Goal: Task Accomplishment & Management: Use online tool/utility

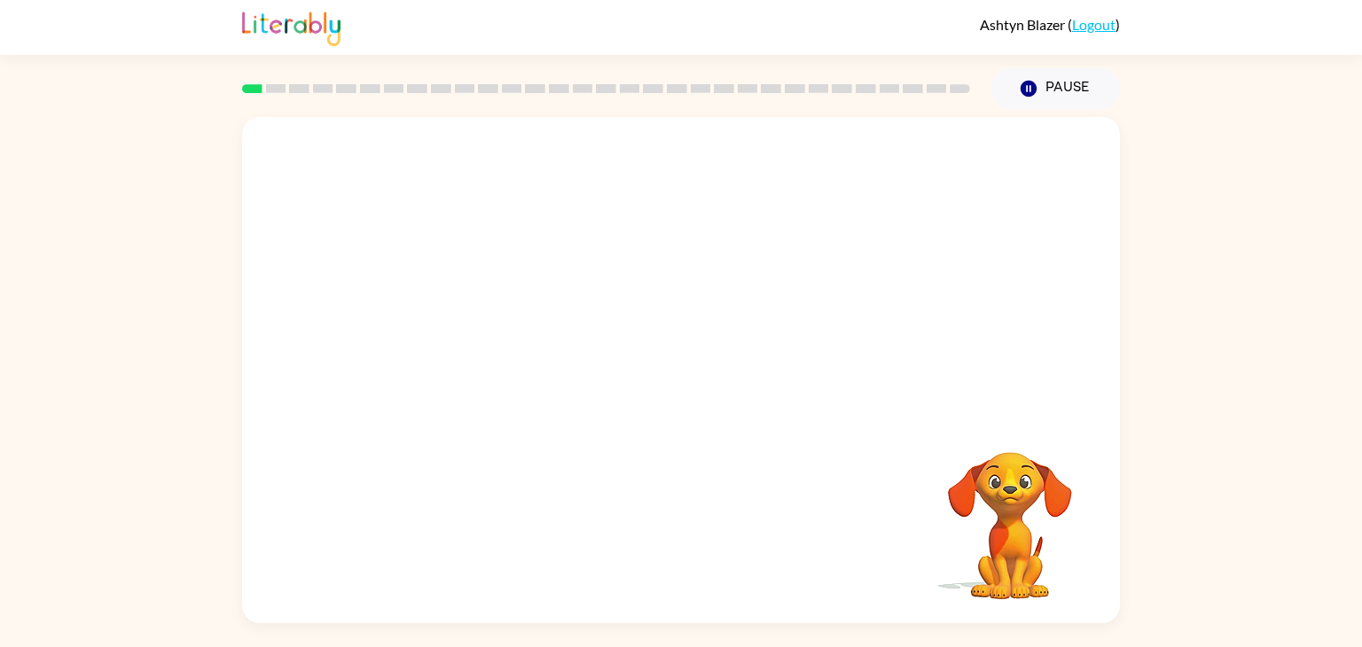
click at [1003, 504] on video "Your browser must support playing .mp4 files to use Literably. Please try using…" at bounding box center [1009, 513] width 177 height 177
click at [990, 524] on video "Your browser must support playing .mp4 files to use Literably. Please try using…" at bounding box center [1009, 513] width 177 height 177
click at [1003, 535] on video "Your browser must support playing .mp4 files to use Literably. Please try using…" at bounding box center [1009, 513] width 177 height 177
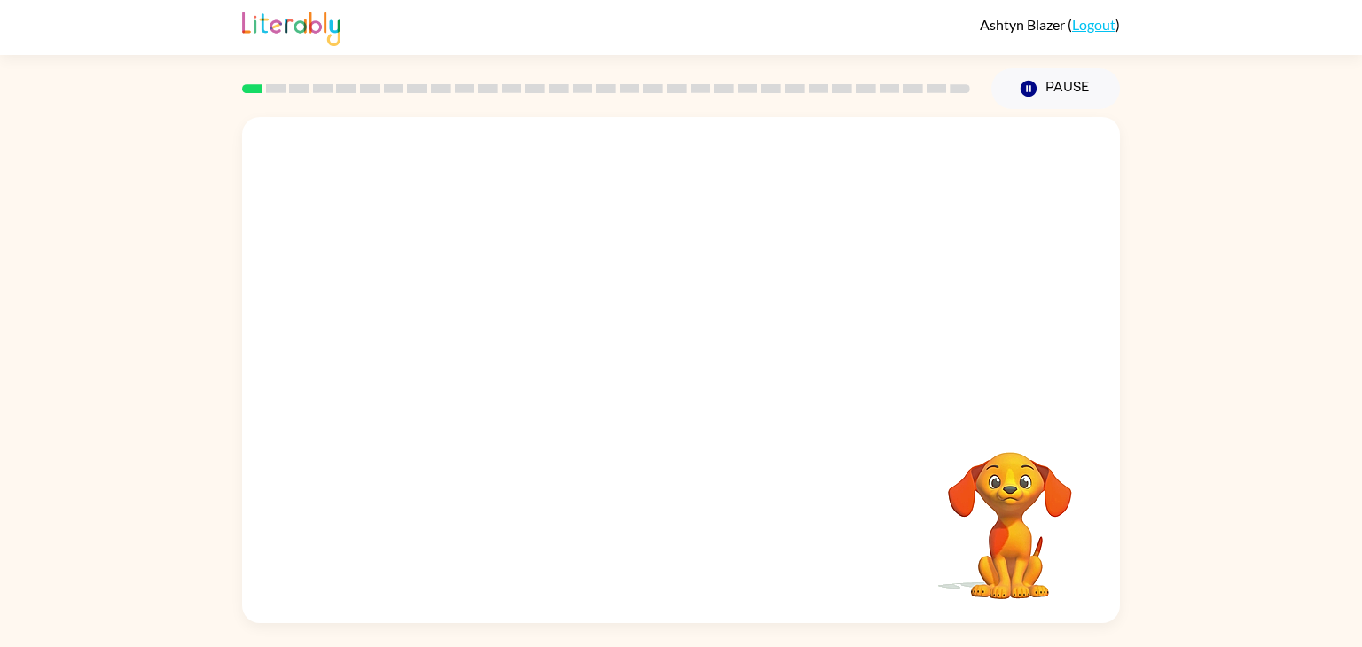
click at [1003, 535] on video "Your browser must support playing .mp4 files to use Literably. Please try using…" at bounding box center [1009, 513] width 177 height 177
click at [272, 85] on rect at bounding box center [276, 88] width 20 height 9
click at [602, 230] on video "Your browser must support playing .mp4 files to use Literably. Please try using…" at bounding box center [681, 266] width 878 height 298
click at [659, 369] on div at bounding box center [680, 379] width 113 height 65
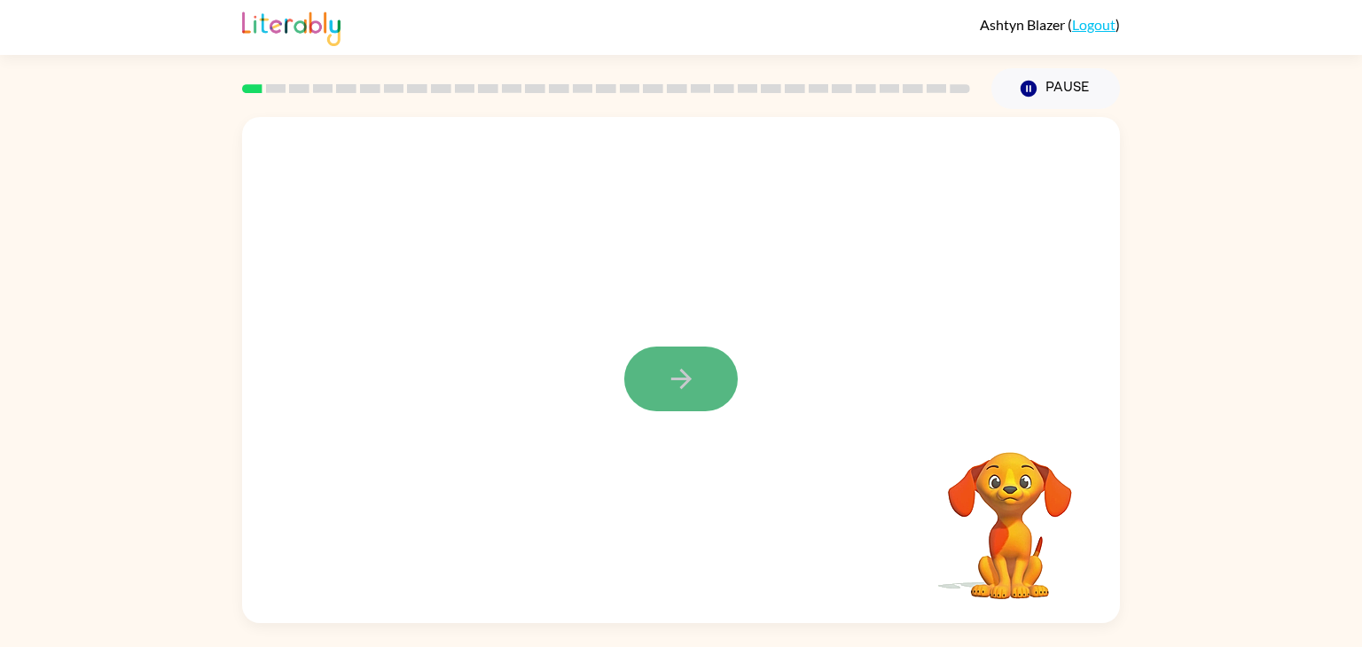
click at [642, 397] on button "button" at bounding box center [680, 379] width 113 height 65
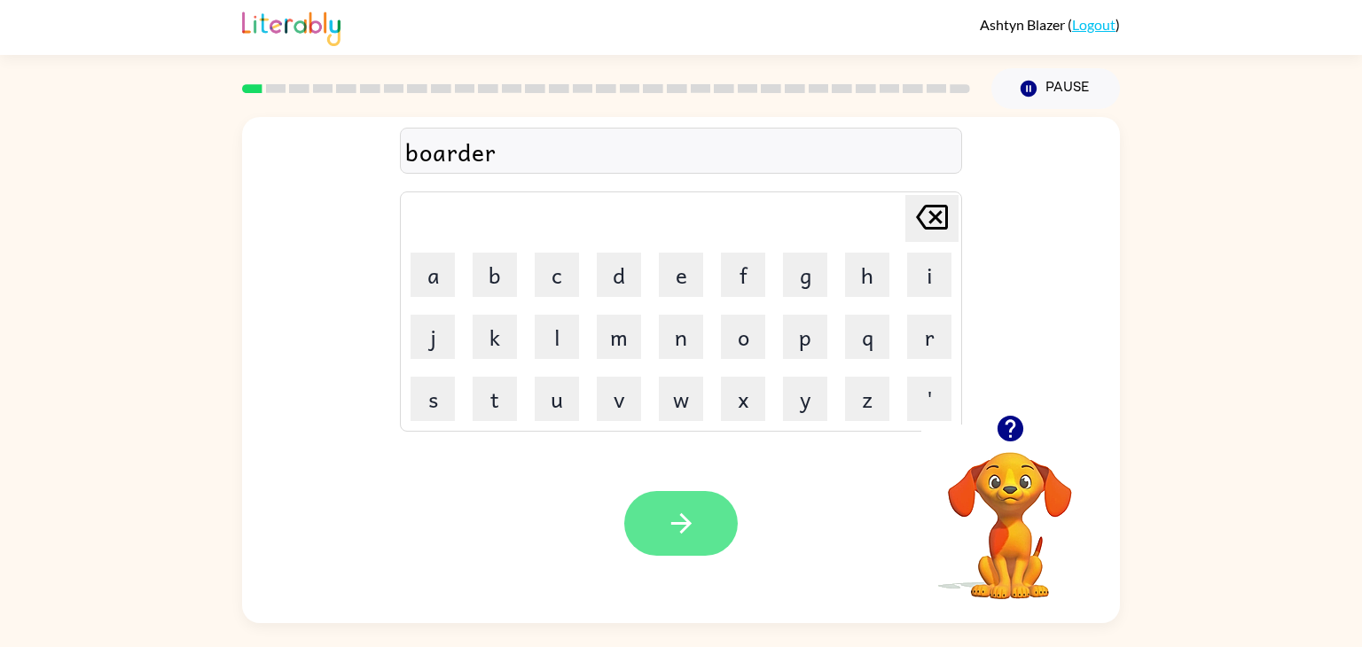
click at [701, 492] on button "button" at bounding box center [680, 523] width 113 height 65
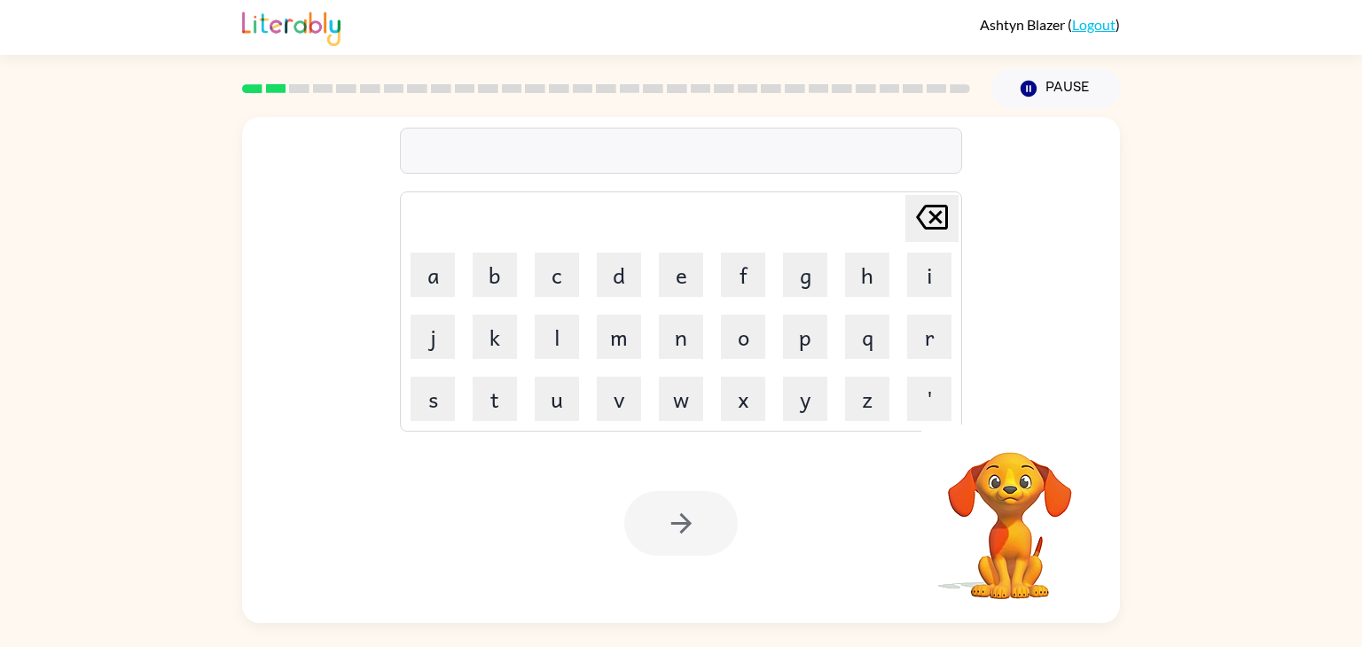
click at [964, 562] on video "Your browser must support playing .mp4 files to use Literably. Please try using…" at bounding box center [1009, 513] width 177 height 177
click at [1018, 580] on video "Your browser must support playing .mp4 files to use Literably. Please try using…" at bounding box center [1009, 513] width 177 height 177
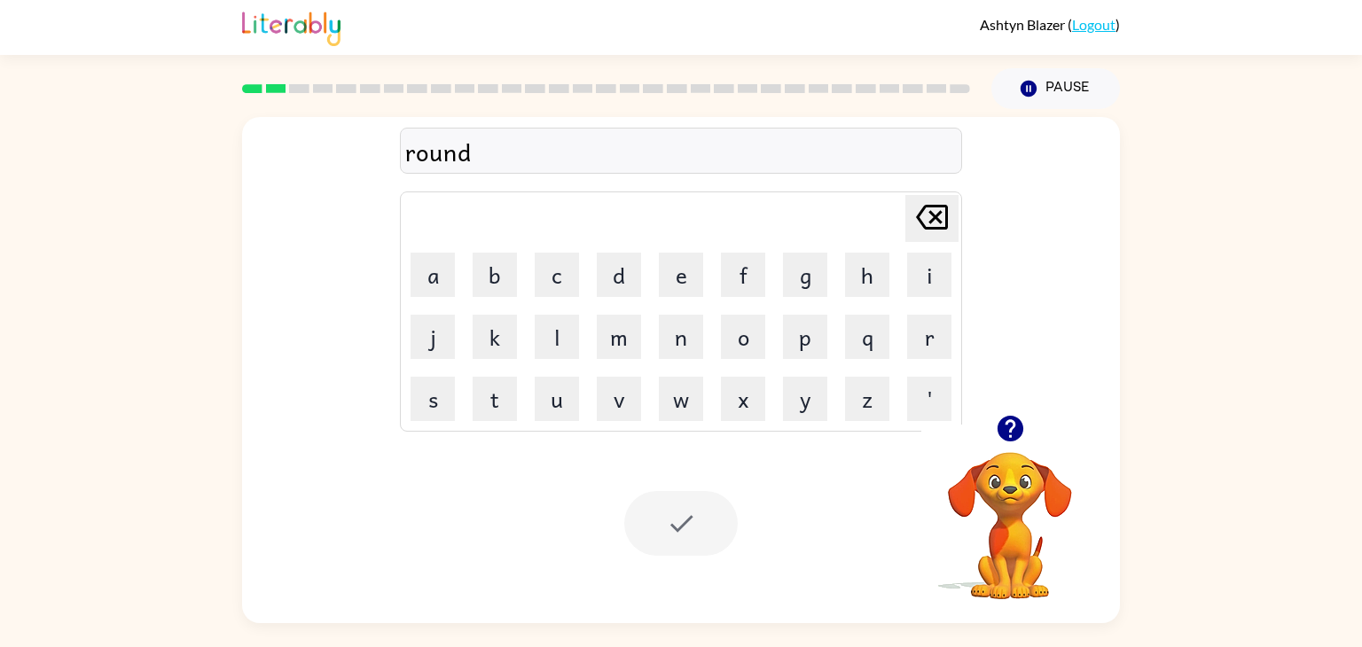
click at [894, 558] on div "Your browser must support playing .mp4 files to use Literably. Please try using…" at bounding box center [681, 523] width 878 height 199
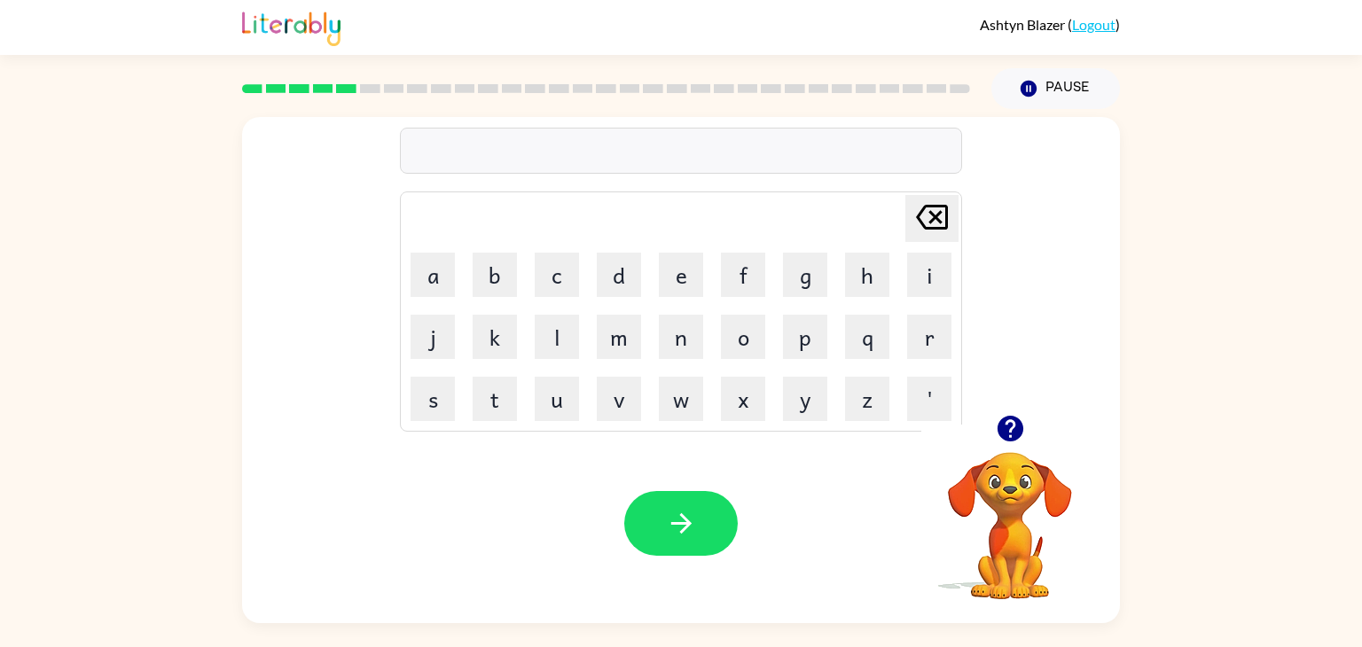
click at [738, 514] on div "Your browser must support playing .mp4 files to use Literably. Please try using…" at bounding box center [681, 523] width 878 height 199
click at [698, 524] on button "button" at bounding box center [680, 523] width 113 height 65
click at [691, 540] on button "button" at bounding box center [680, 523] width 113 height 65
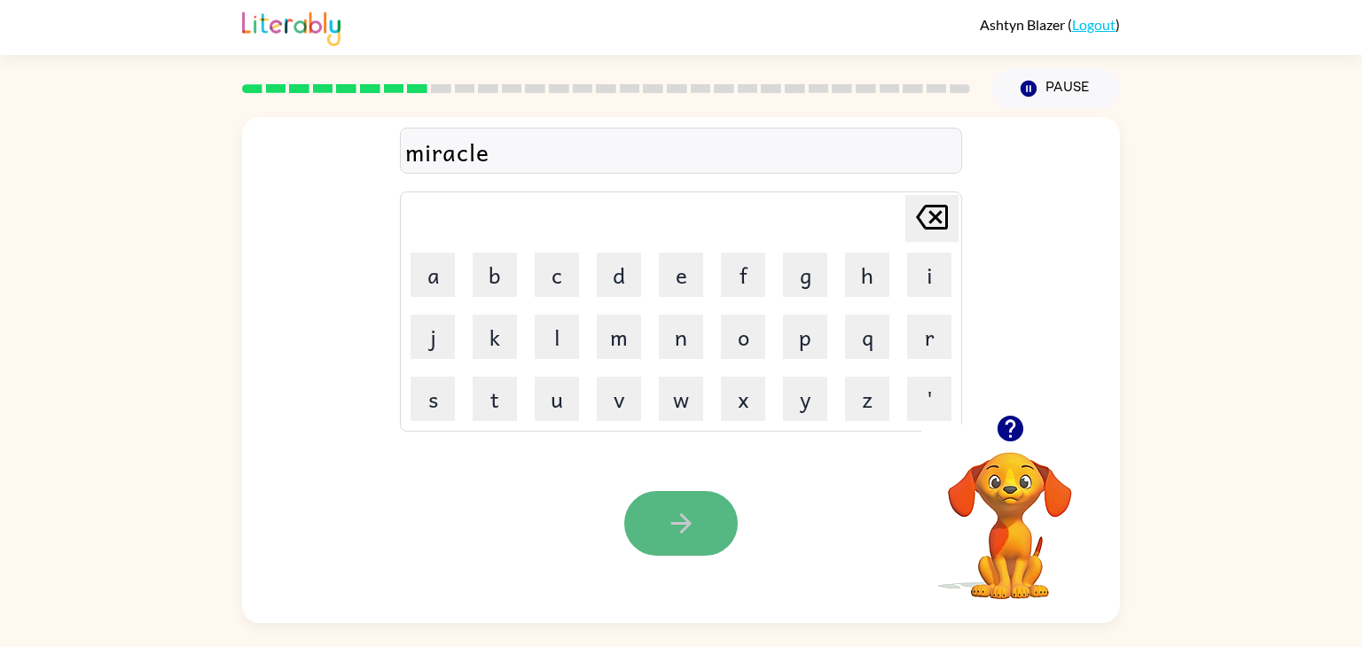
click at [691, 540] on button "button" at bounding box center [680, 523] width 113 height 65
drag, startPoint x: 691, startPoint y: 540, endPoint x: 662, endPoint y: 523, distance: 33.8
click at [662, 523] on button "button" at bounding box center [680, 523] width 113 height 65
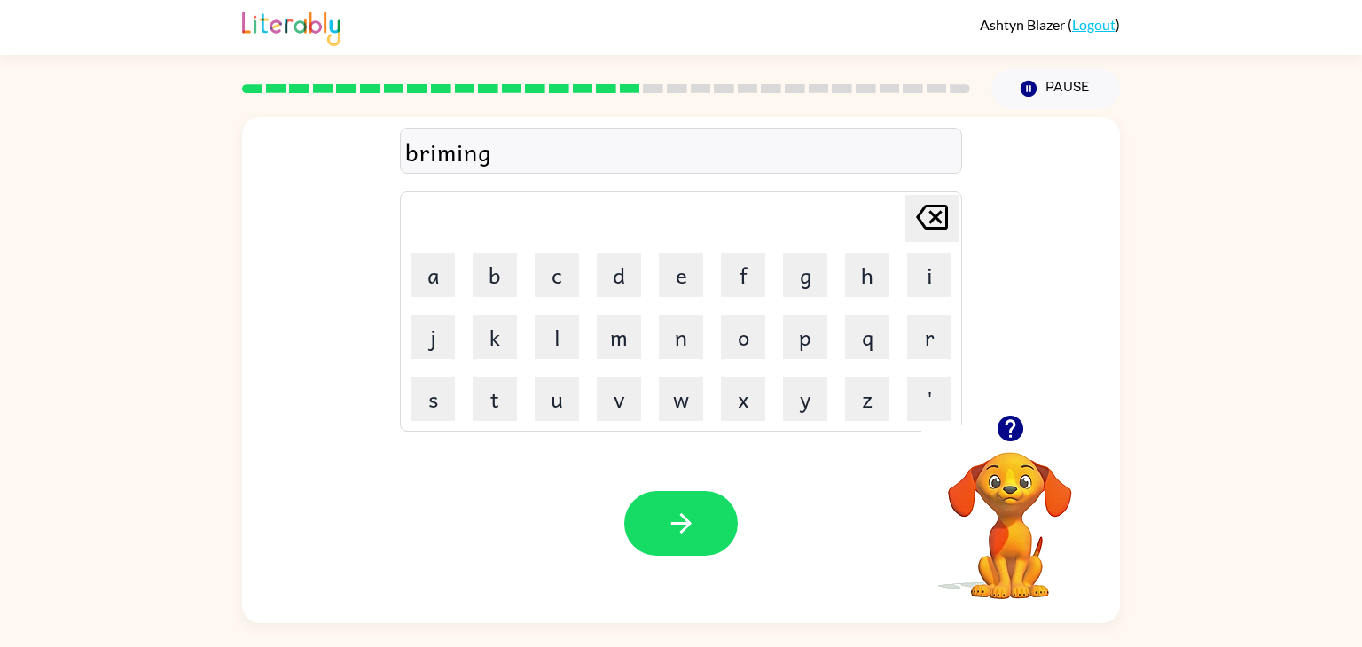
click at [683, 527] on icon "button" at bounding box center [681, 523] width 31 height 31
click at [704, 503] on button "button" at bounding box center [680, 523] width 113 height 65
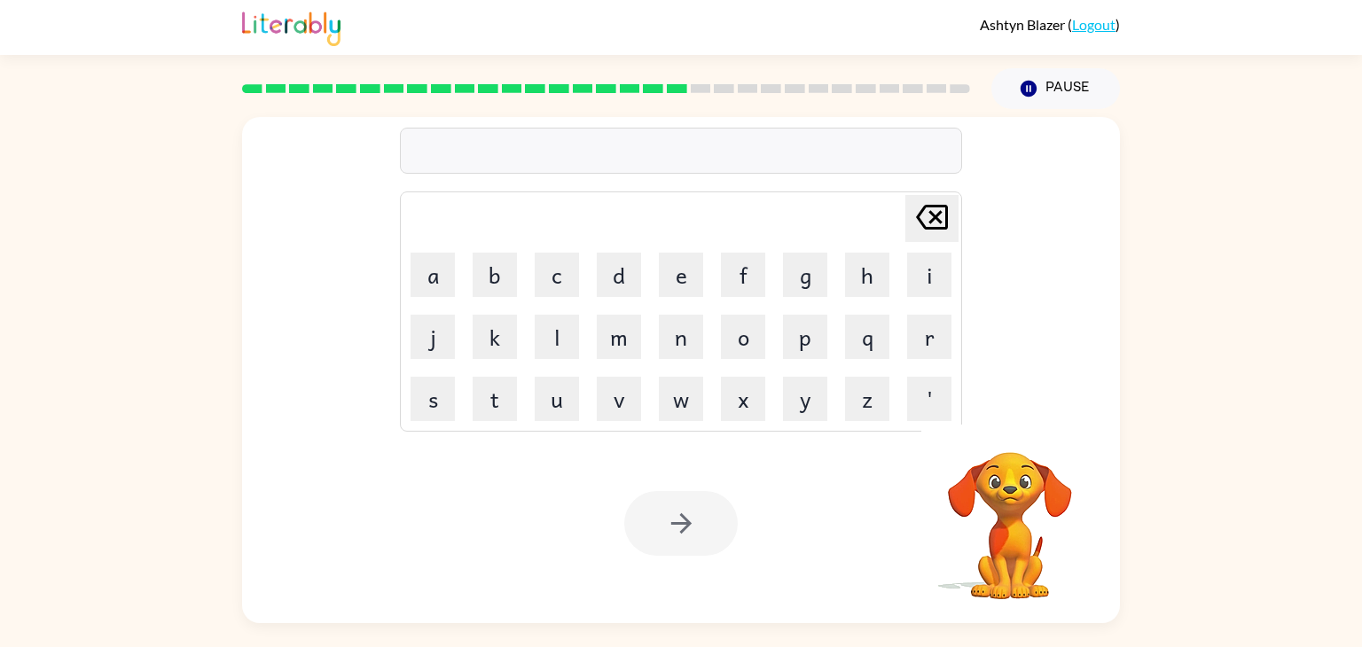
click at [1016, 503] on video "Your browser must support playing .mp4 files to use Literably. Please try using…" at bounding box center [1009, 513] width 177 height 177
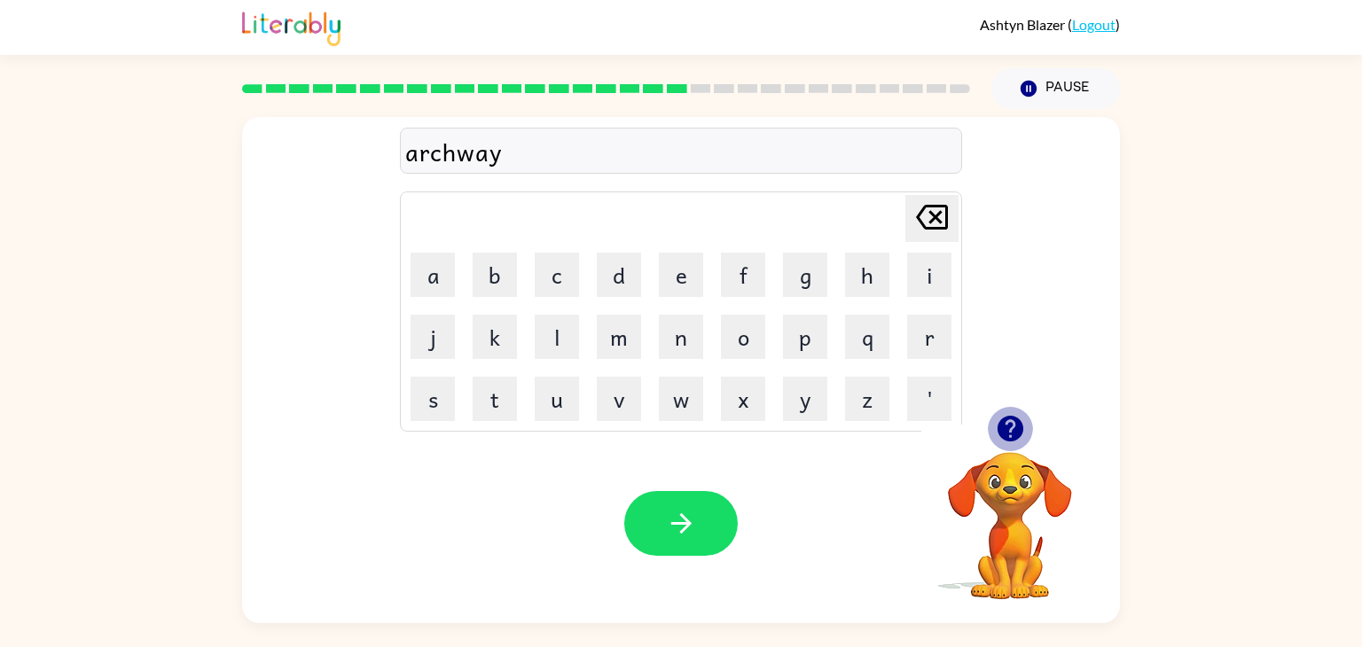
click at [997, 416] on icon "button" at bounding box center [1010, 428] width 31 height 31
click at [644, 518] on button "button" at bounding box center [680, 523] width 113 height 65
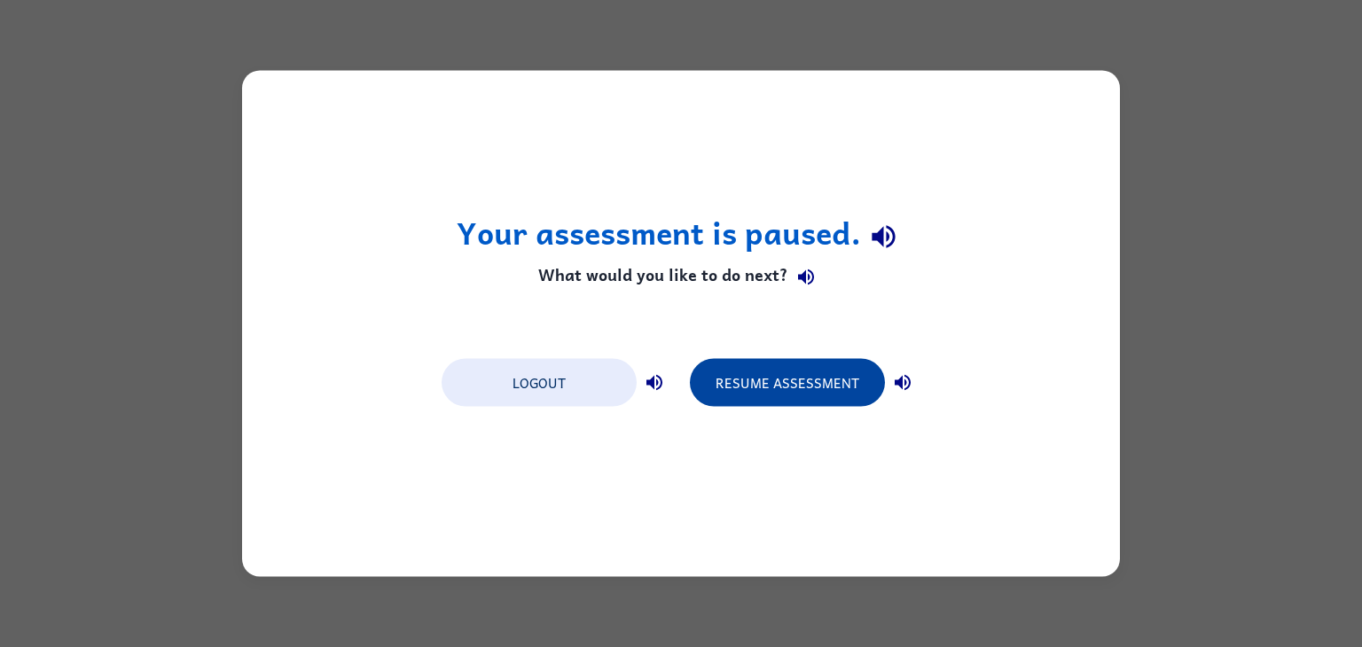
click at [762, 360] on button "Resume Assessment" at bounding box center [787, 383] width 195 height 48
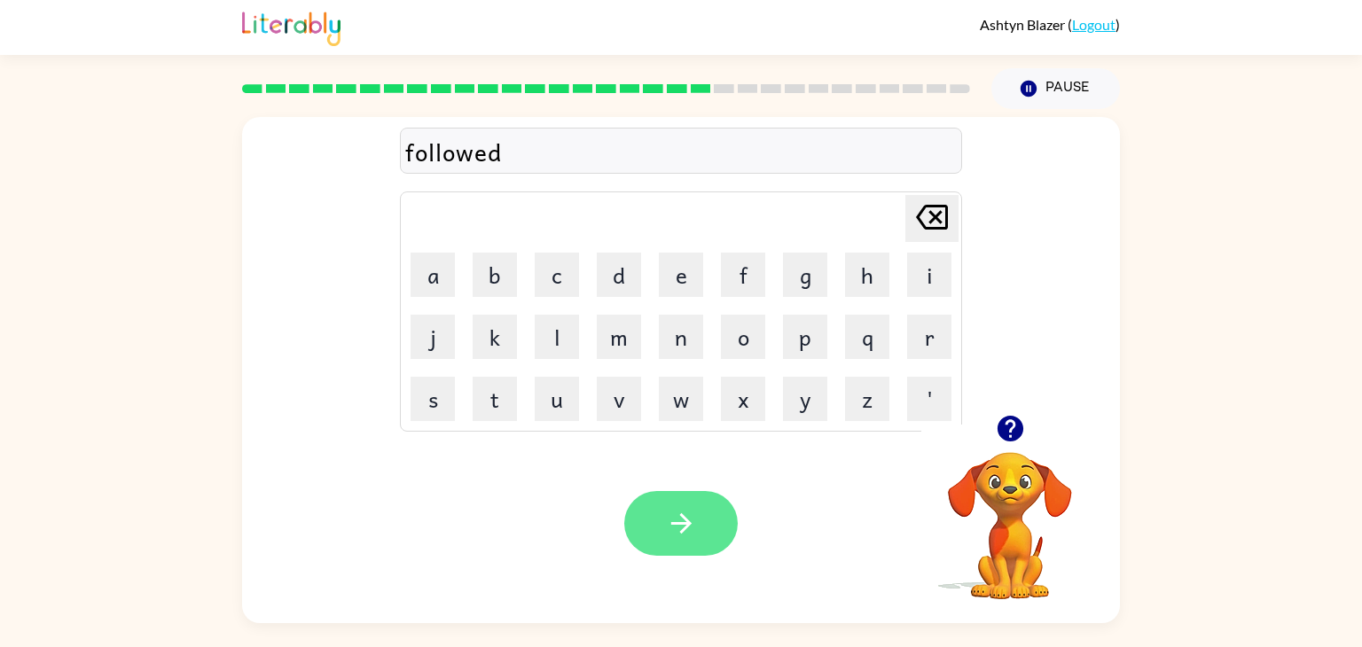
click at [686, 503] on button "button" at bounding box center [680, 523] width 113 height 65
click at [687, 501] on button "button" at bounding box center [680, 523] width 113 height 65
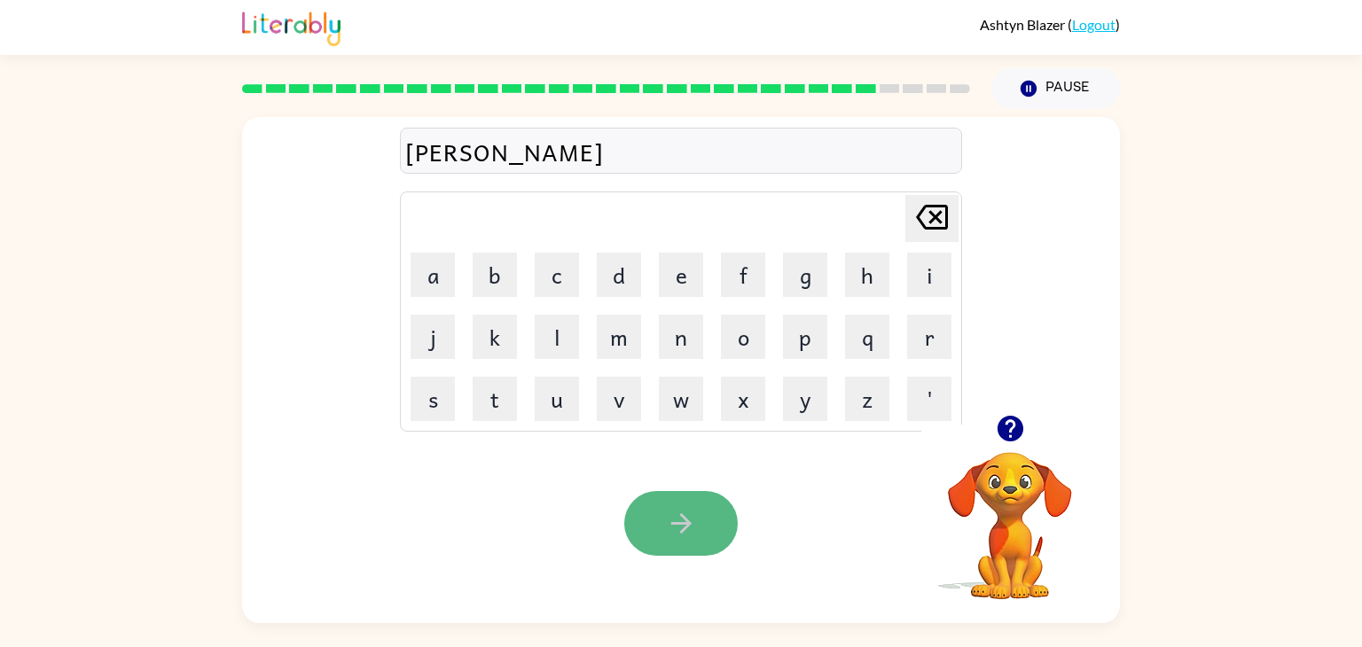
click at [687, 510] on icon "button" at bounding box center [681, 523] width 31 height 31
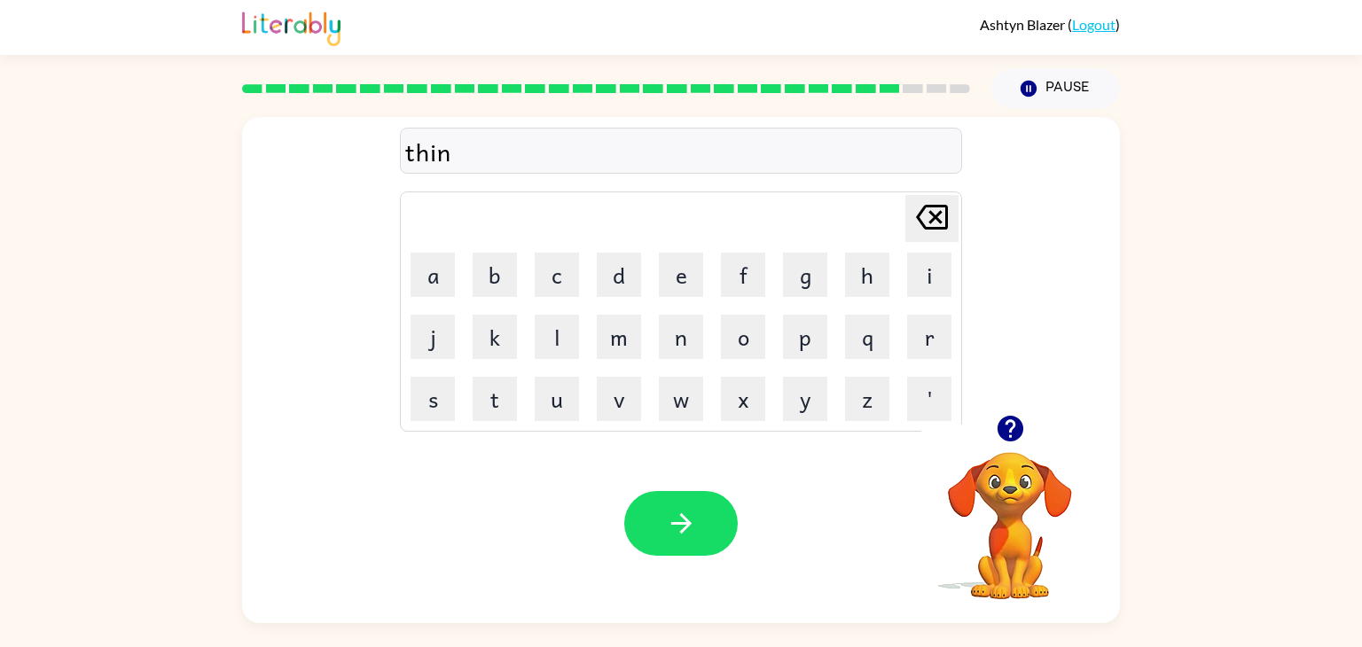
click at [687, 510] on icon "button" at bounding box center [681, 523] width 31 height 31
drag, startPoint x: 687, startPoint y: 510, endPoint x: 675, endPoint y: 517, distance: 14.3
click at [675, 517] on icon "button" at bounding box center [681, 523] width 31 height 31
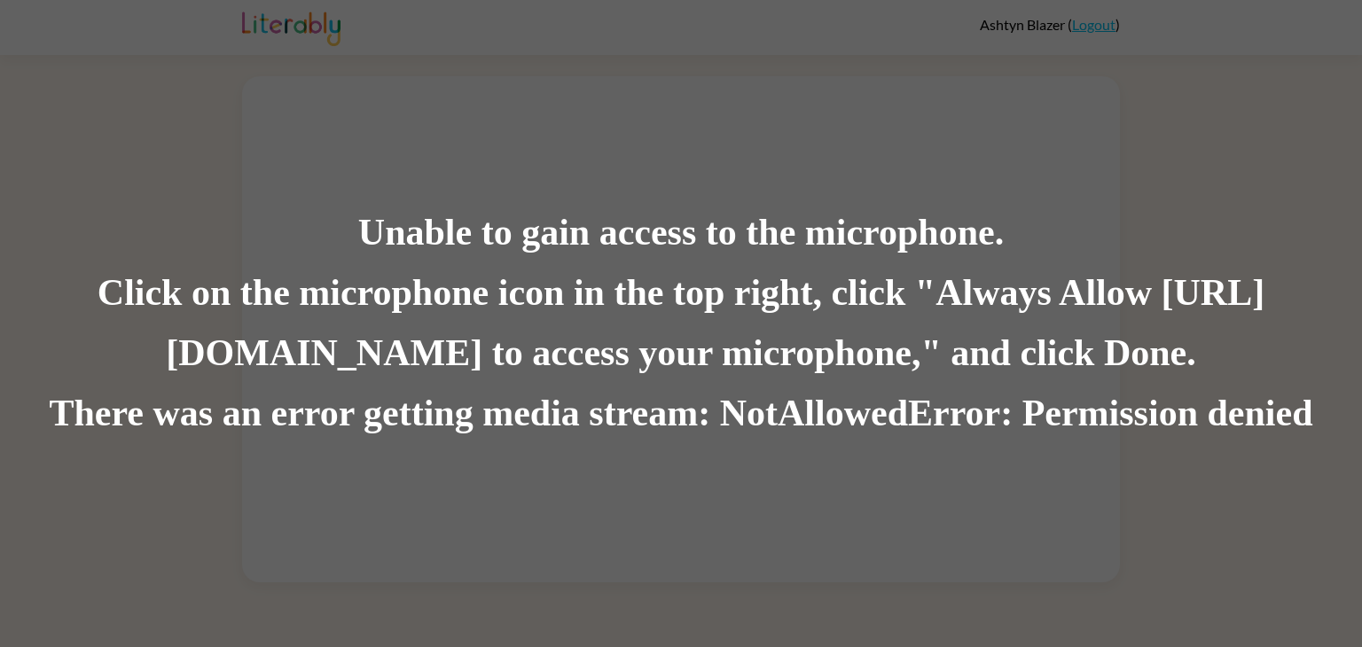
click at [1073, 30] on div "Unable to gain access to the microphone. Click on the microphone icon in the to…" at bounding box center [681, 323] width 1362 height 647
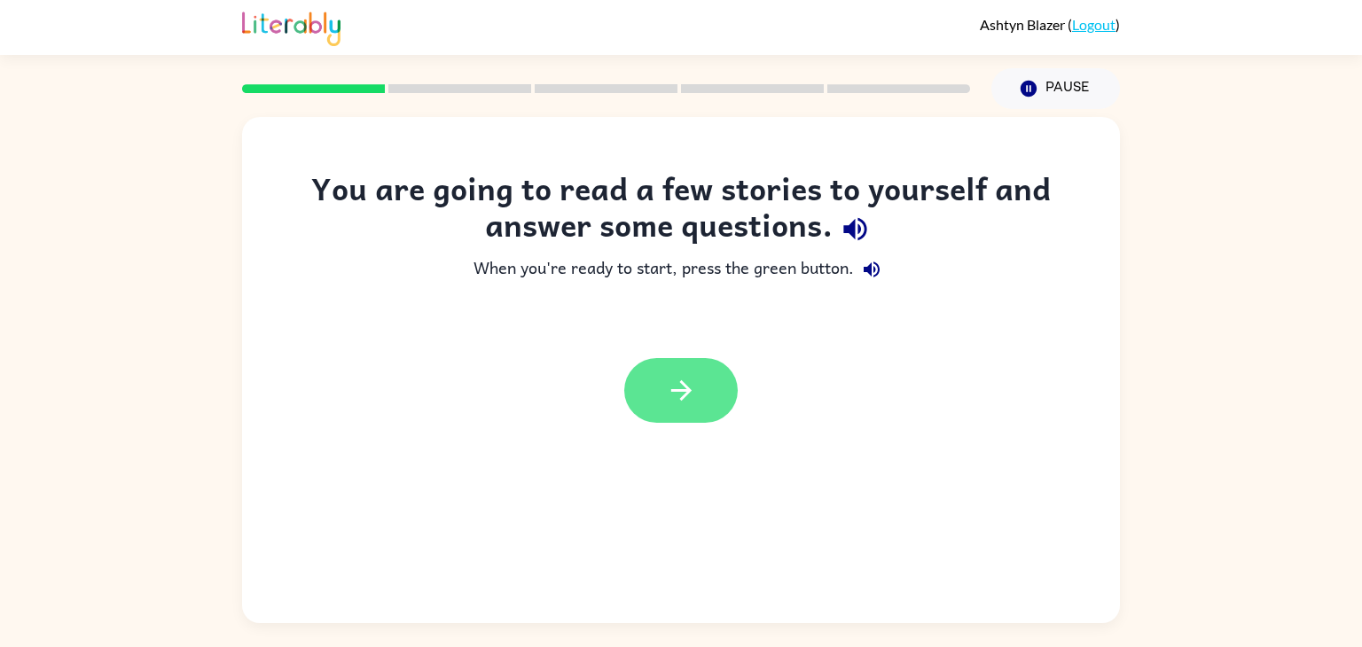
click at [706, 419] on button "button" at bounding box center [680, 390] width 113 height 65
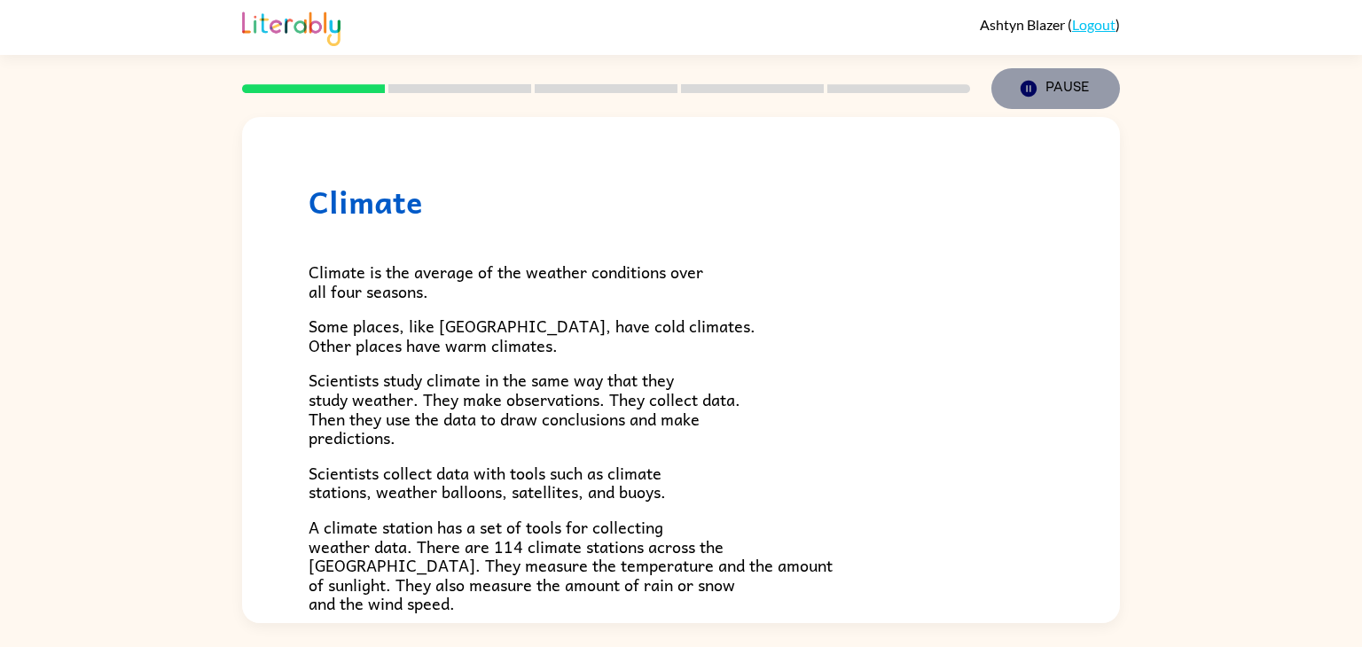
click at [1036, 83] on icon "Pause" at bounding box center [1028, 89] width 20 height 20
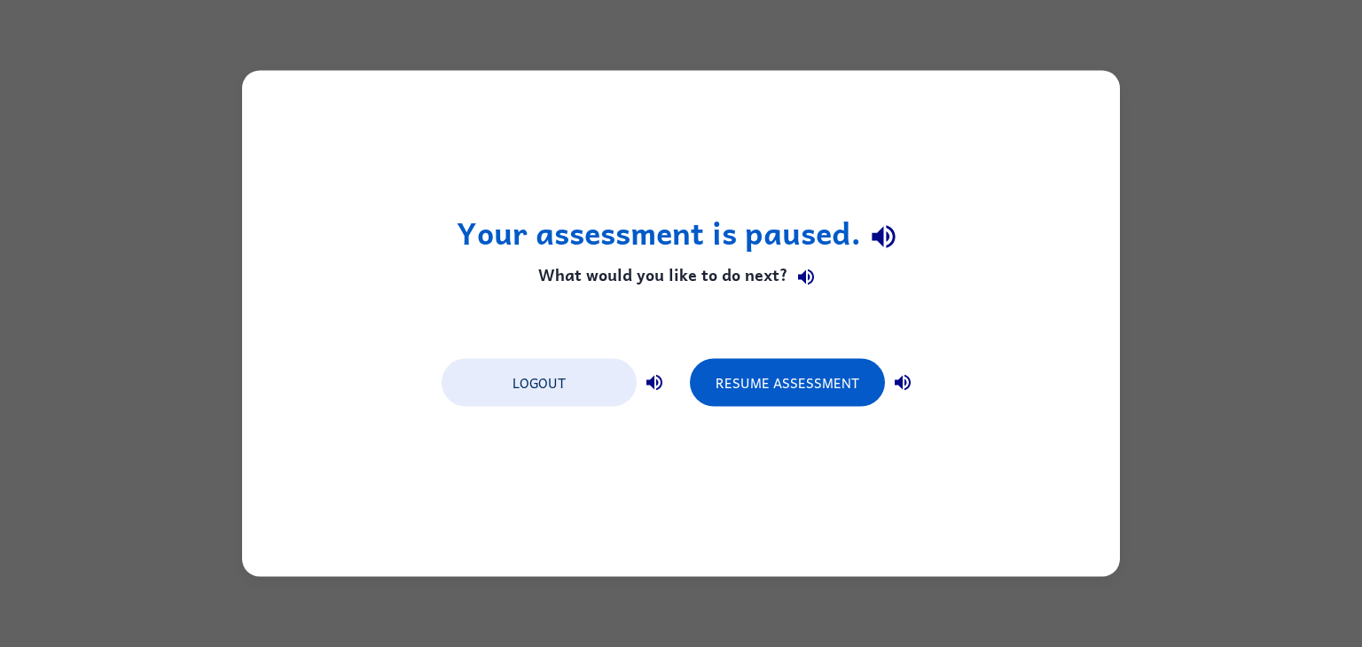
click at [1036, 83] on div "Your assessment is paused. What would you like to do next? Logout Resume Assess…" at bounding box center [681, 324] width 878 height 506
click at [780, 377] on button "Resume Assessment" at bounding box center [787, 383] width 195 height 48
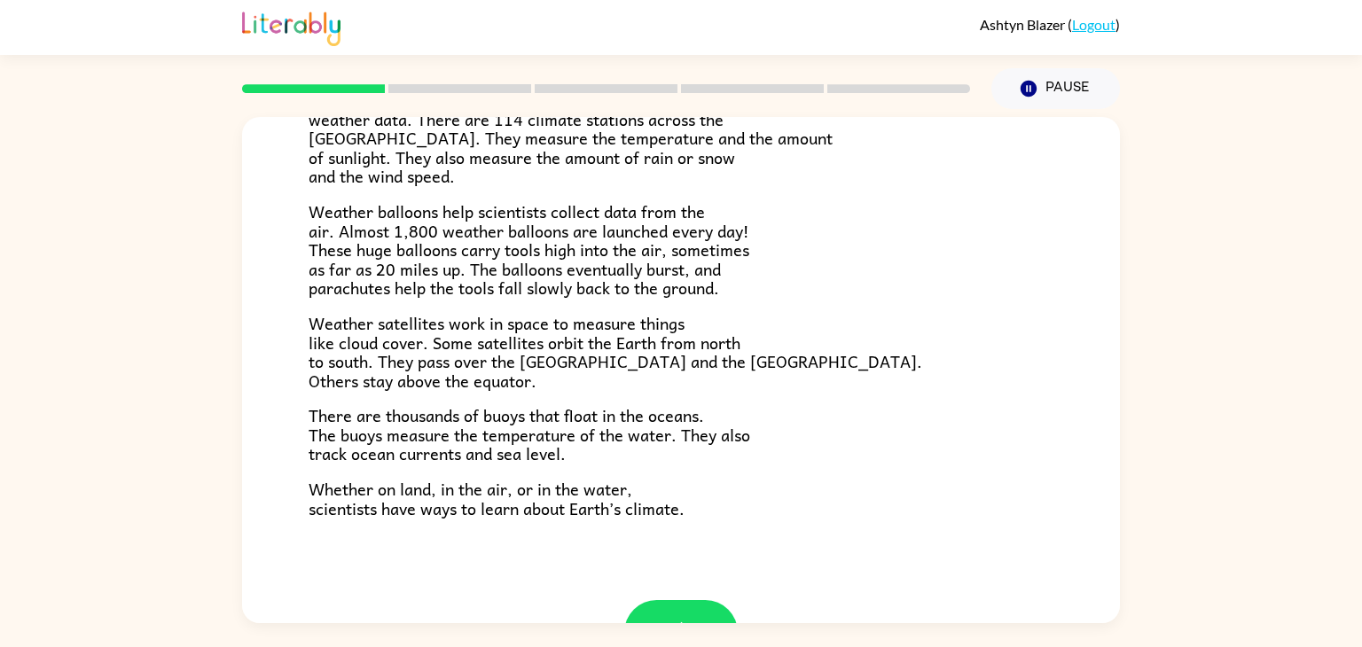
scroll to position [496, 0]
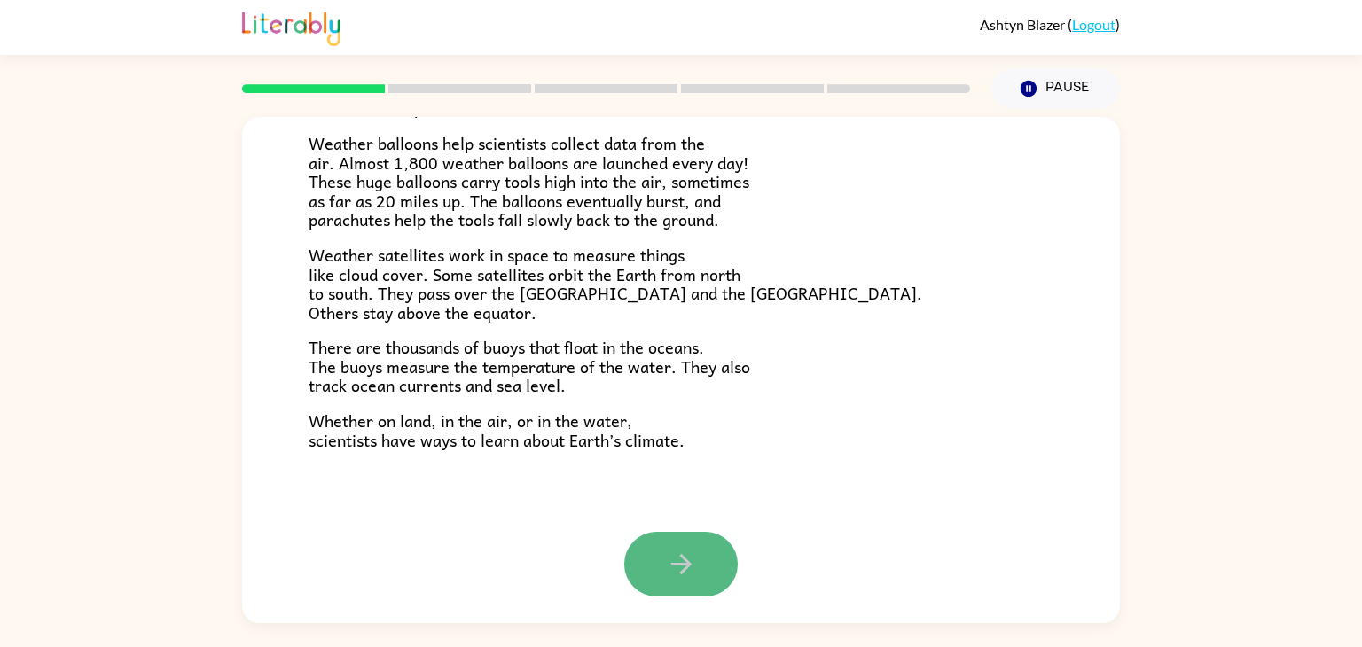
click at [684, 550] on icon "button" at bounding box center [681, 564] width 31 height 31
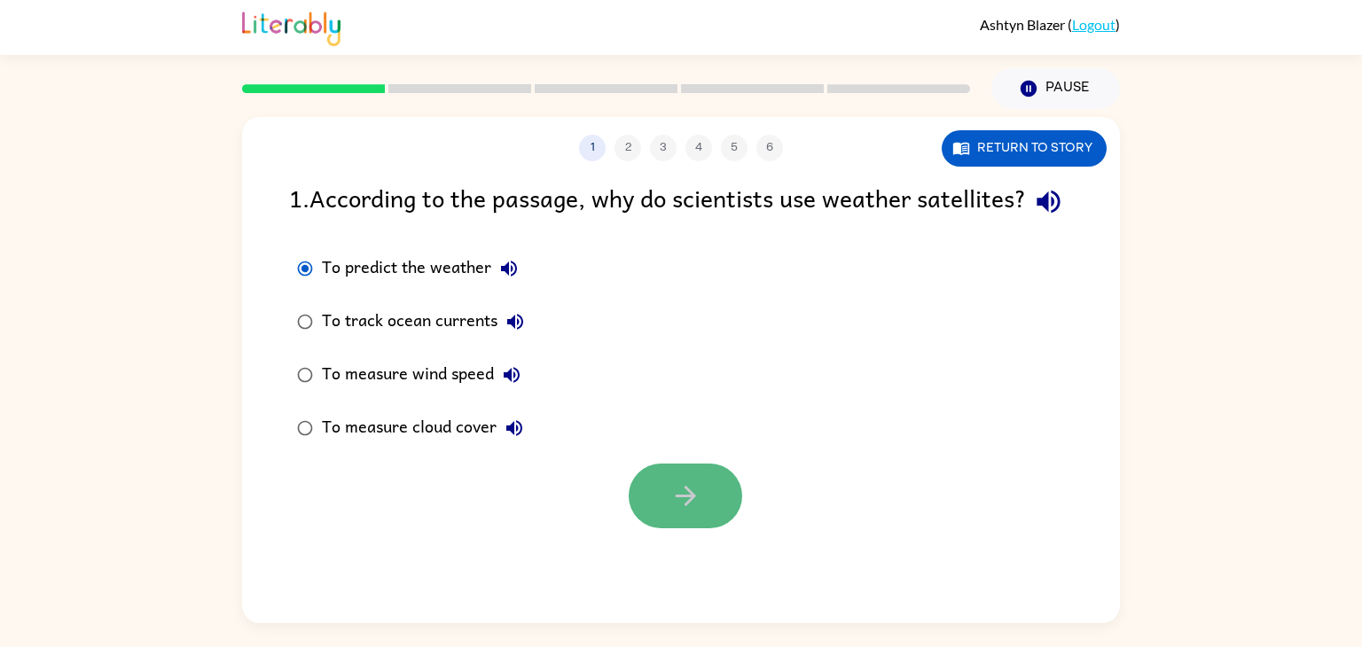
click at [698, 511] on icon "button" at bounding box center [685, 495] width 31 height 31
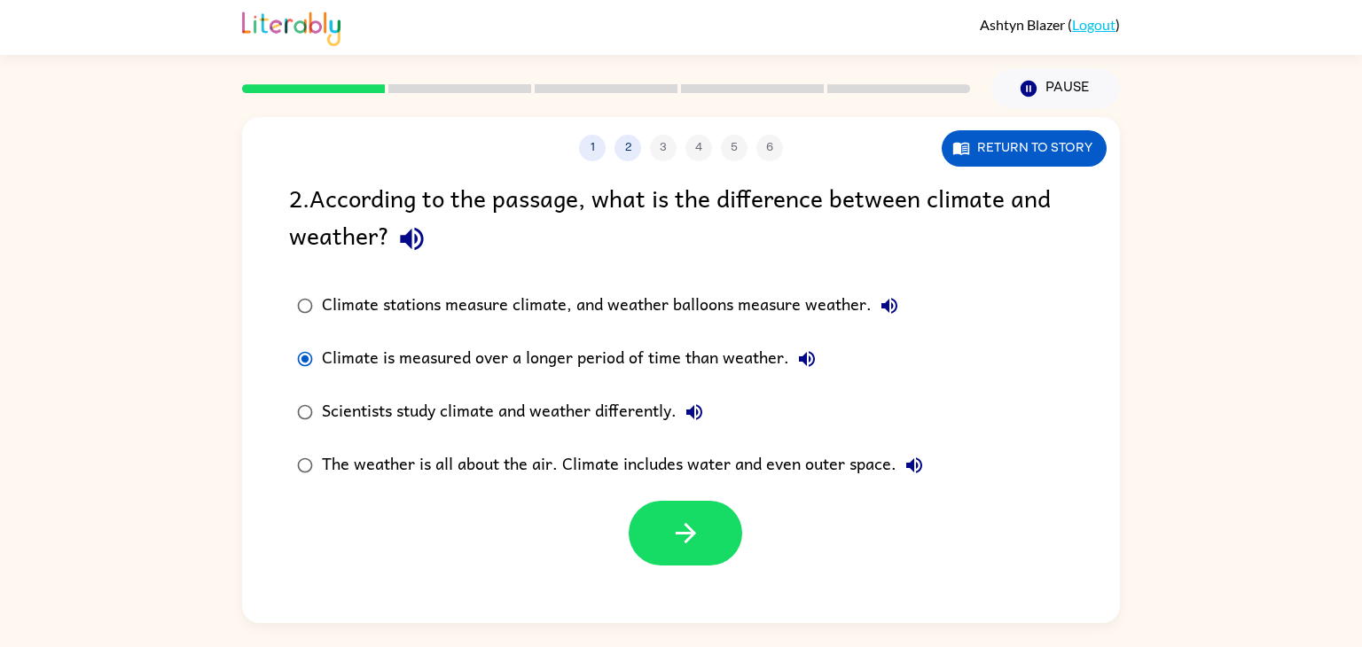
click at [666, 572] on div "1 2 3 4 5 6 Return to story 2 . According to the passage, what is the differenc…" at bounding box center [681, 370] width 878 height 506
click at [656, 539] on button "button" at bounding box center [684, 533] width 113 height 65
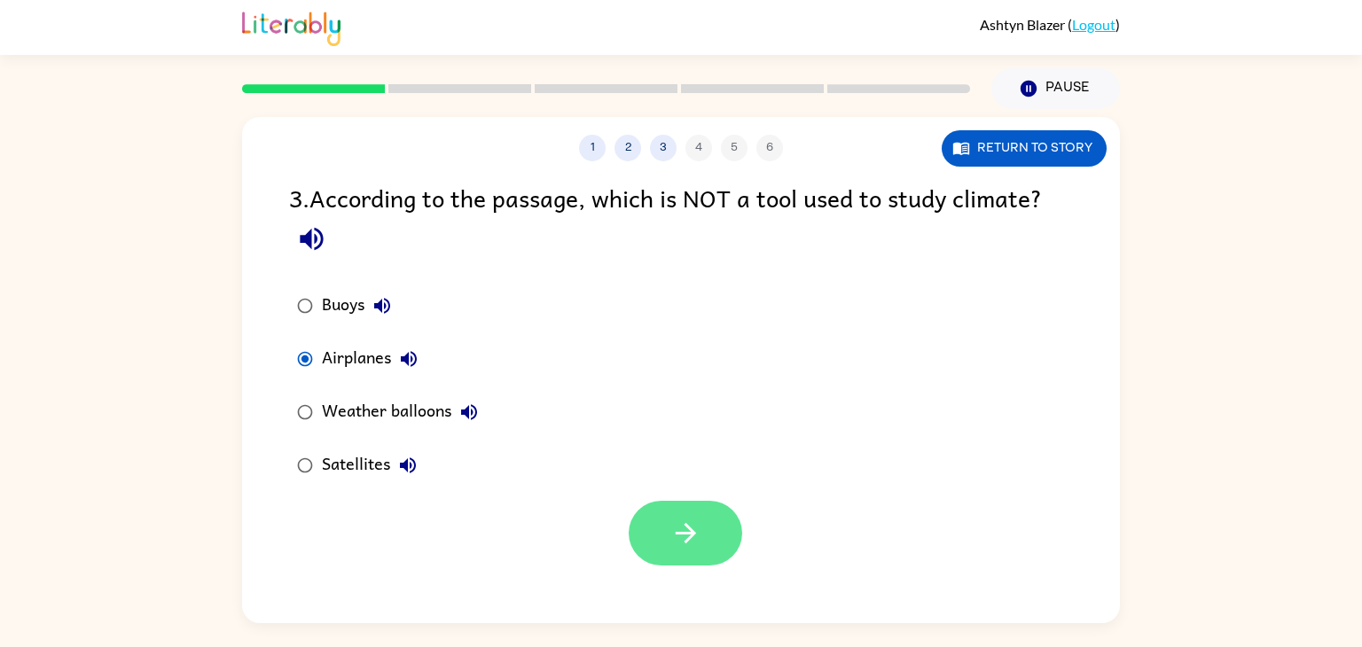
click at [659, 529] on button "button" at bounding box center [684, 533] width 113 height 65
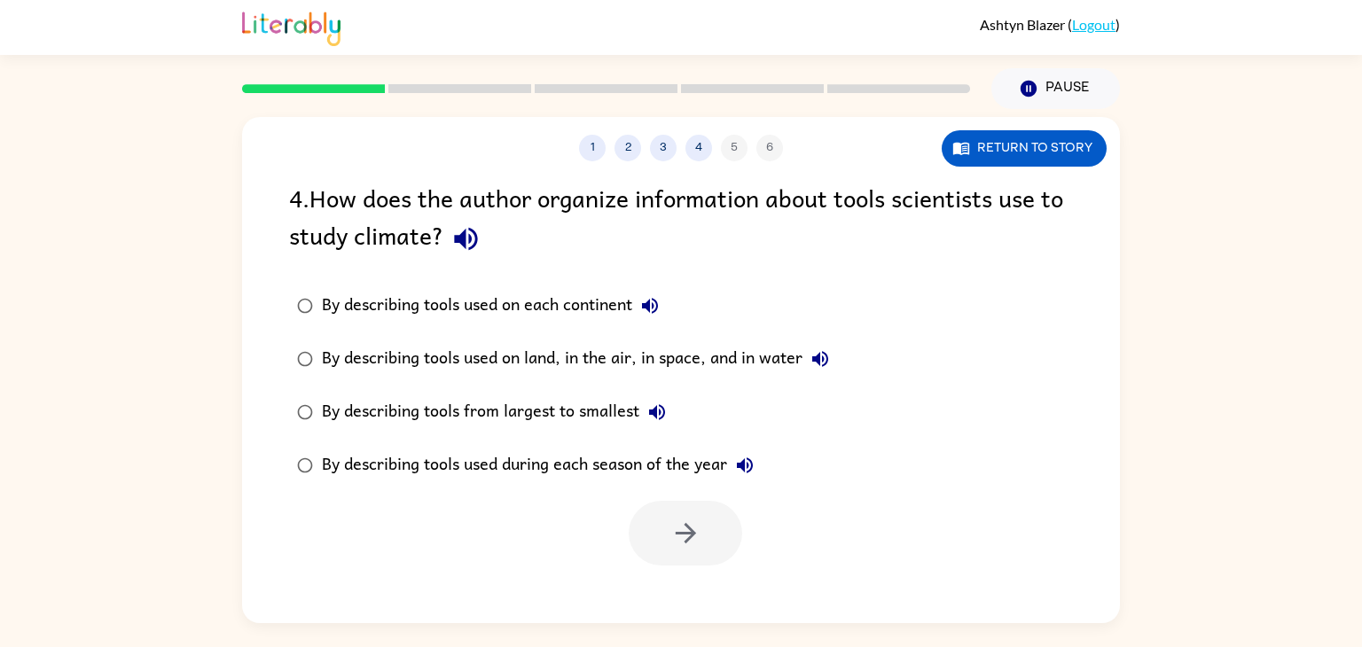
click at [659, 529] on div at bounding box center [684, 533] width 113 height 65
click at [663, 523] on button "button" at bounding box center [684, 533] width 113 height 65
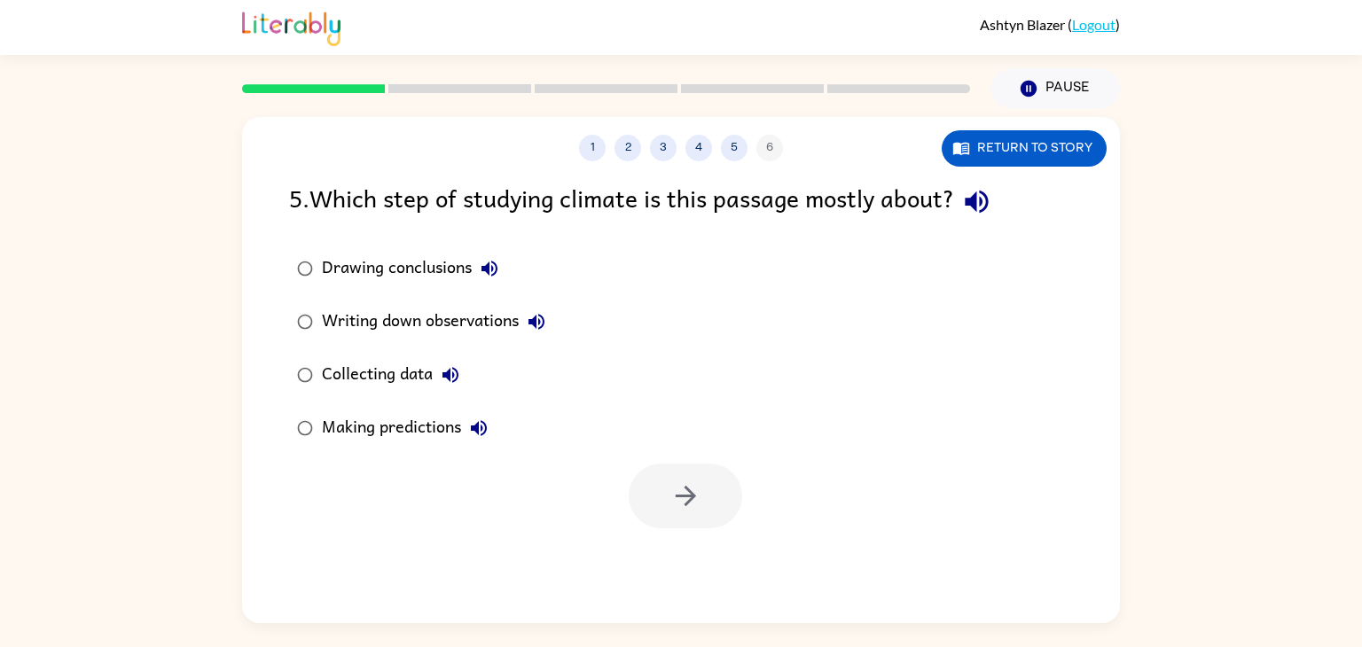
click at [371, 441] on div "Making predictions" at bounding box center [409, 427] width 175 height 35
click at [712, 488] on button "button" at bounding box center [684, 496] width 113 height 65
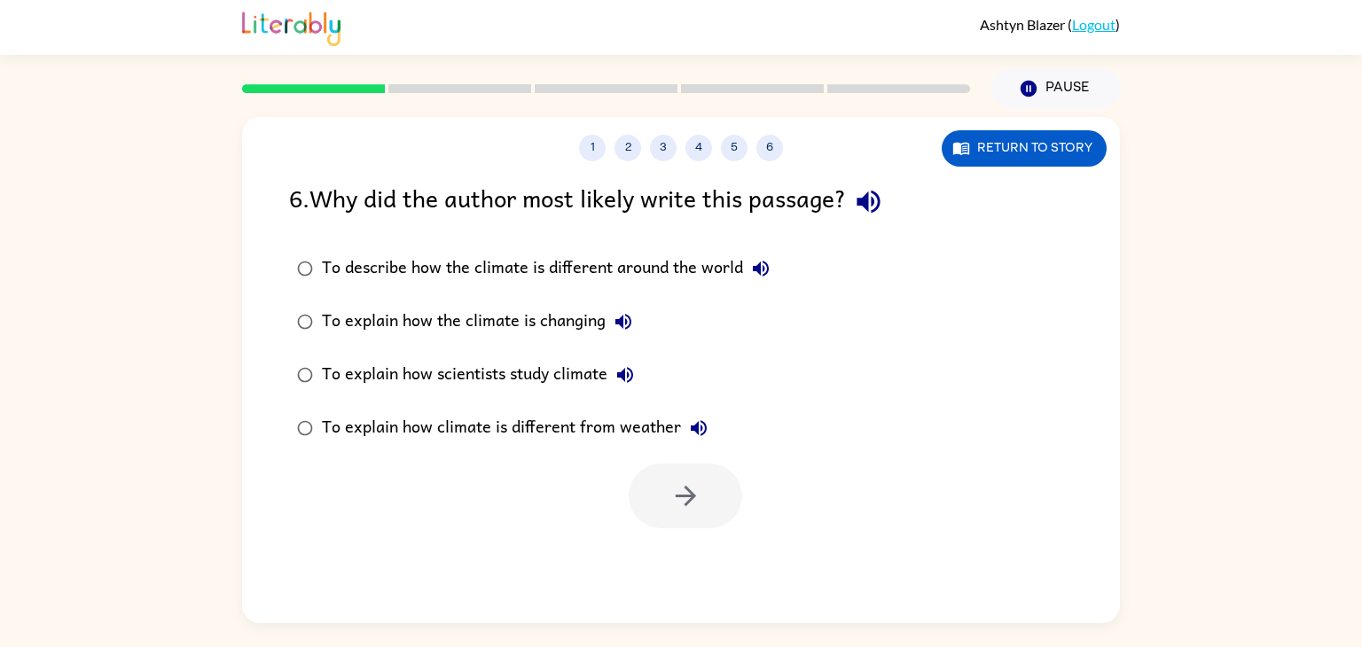
click at [410, 316] on div "To explain how the climate is changing" at bounding box center [481, 321] width 319 height 35
click at [691, 494] on icon "button" at bounding box center [685, 496] width 20 height 20
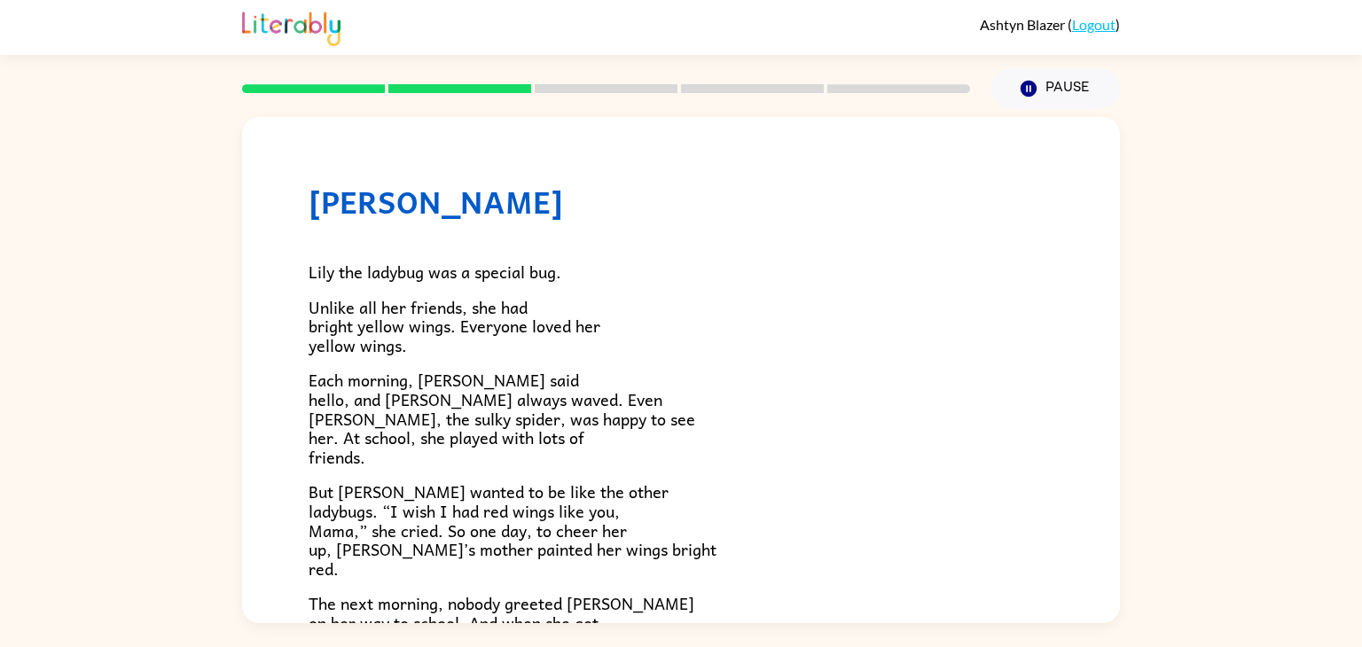
drag, startPoint x: 1103, startPoint y: 256, endPoint x: 1105, endPoint y: 283, distance: 26.7
click at [1105, 283] on div "Lily Ladybug Lily the ladybug was a special bug. Unlike all her friends, she ha…" at bounding box center [681, 572] width 878 height 910
click at [1124, 269] on div "Lily Ladybug Lily the ladybug was a special bug. Unlike all her friends, she ha…" at bounding box center [681, 366] width 1362 height 514
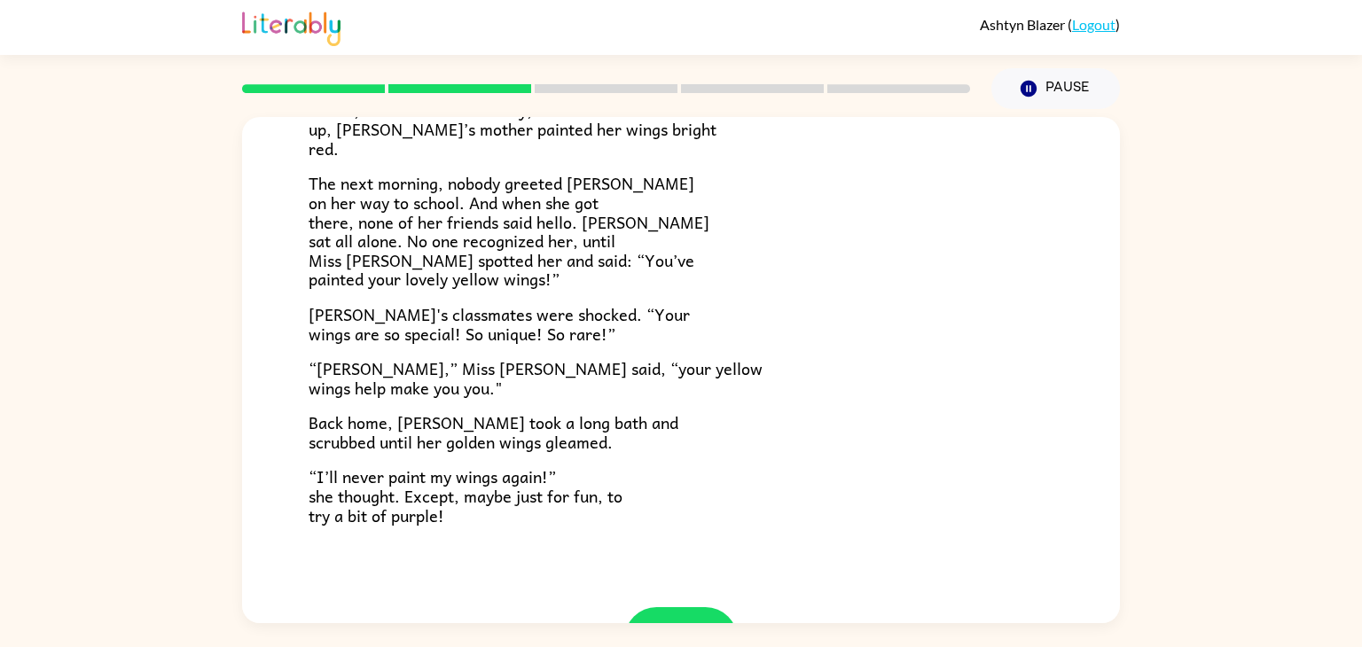
scroll to position [496, 0]
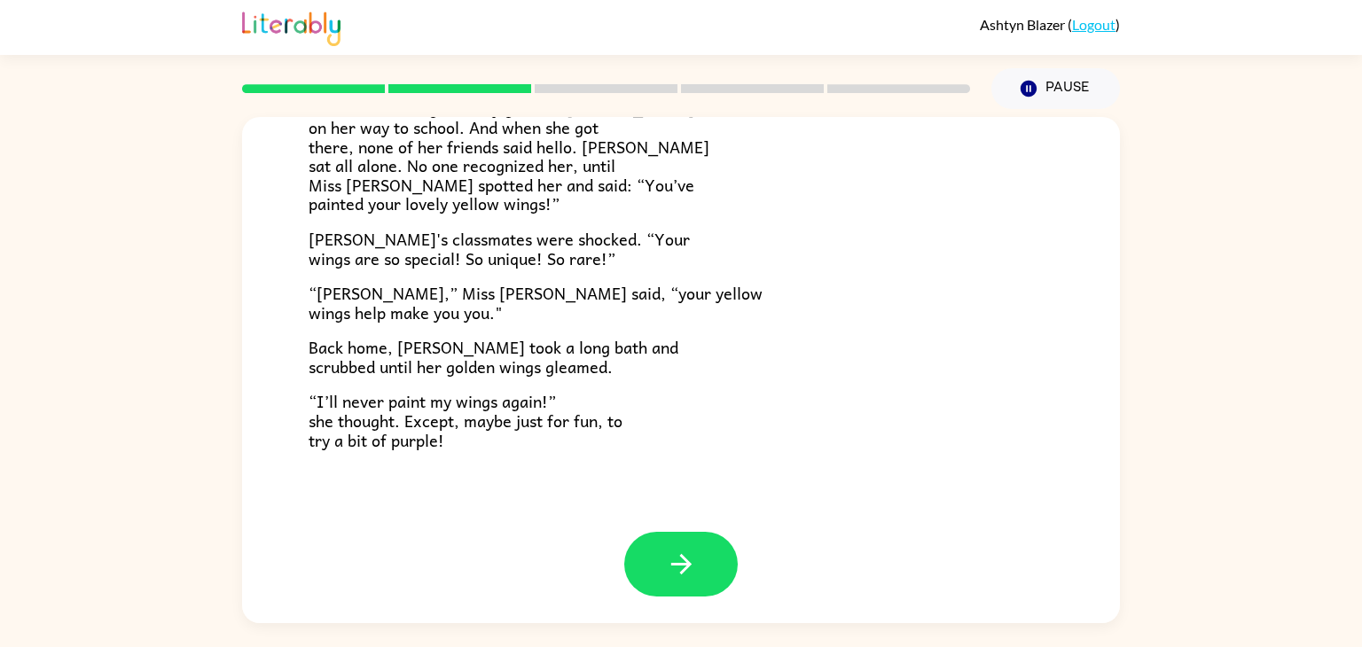
click at [663, 509] on div "Lily Ladybug Lily the ladybug was a special bug. Unlike all her friends, she ha…" at bounding box center [681, 76] width 878 height 910
click at [659, 547] on button "button" at bounding box center [680, 564] width 113 height 65
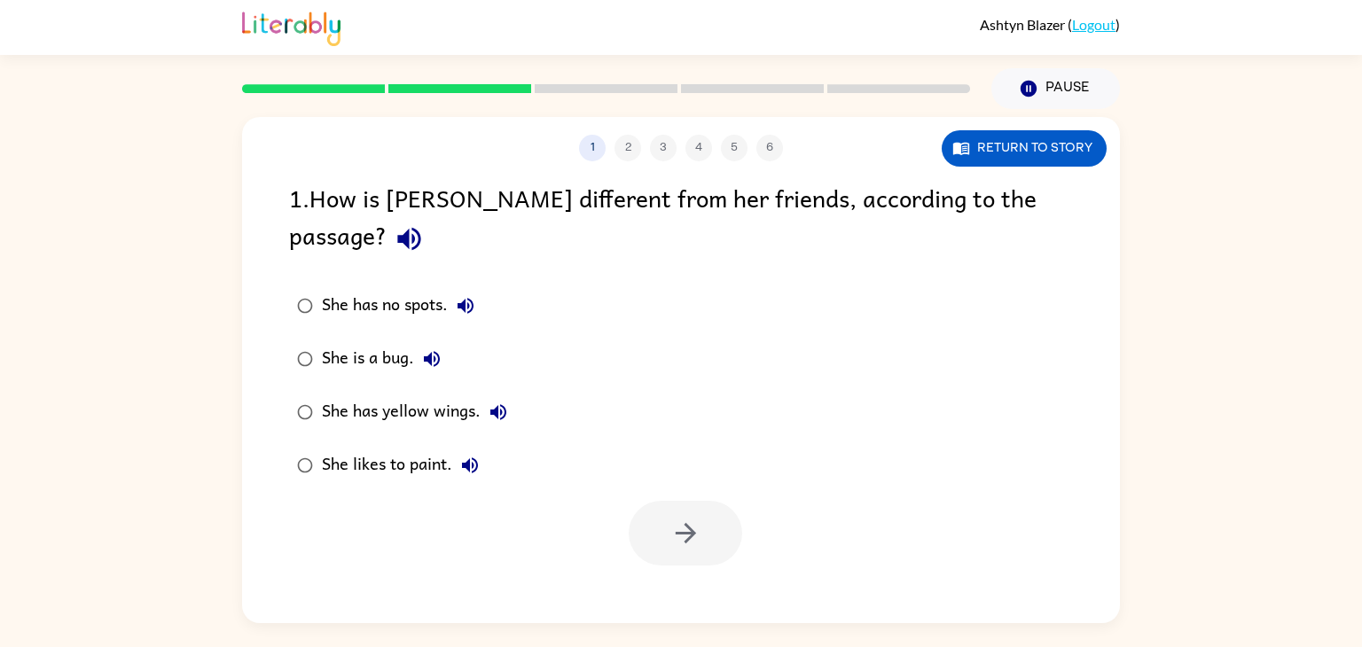
scroll to position [0, 0]
click at [656, 501] on button "button" at bounding box center [684, 533] width 113 height 65
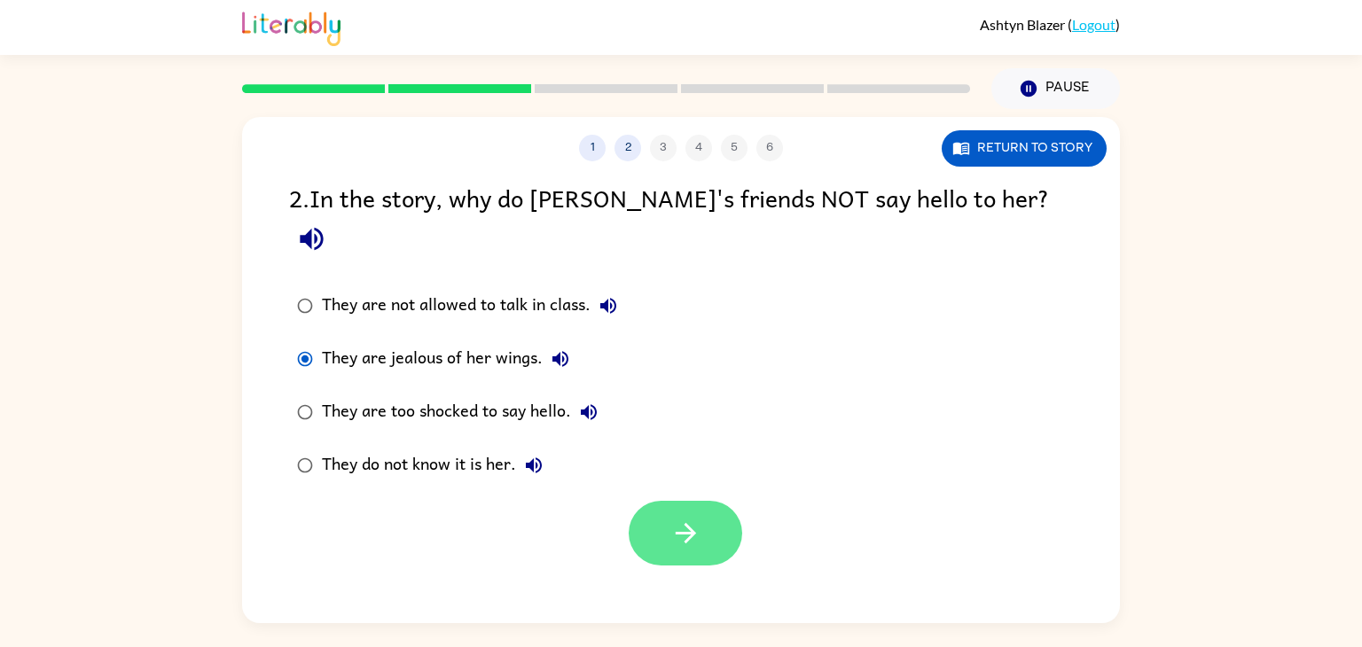
click at [659, 501] on button "button" at bounding box center [684, 533] width 113 height 65
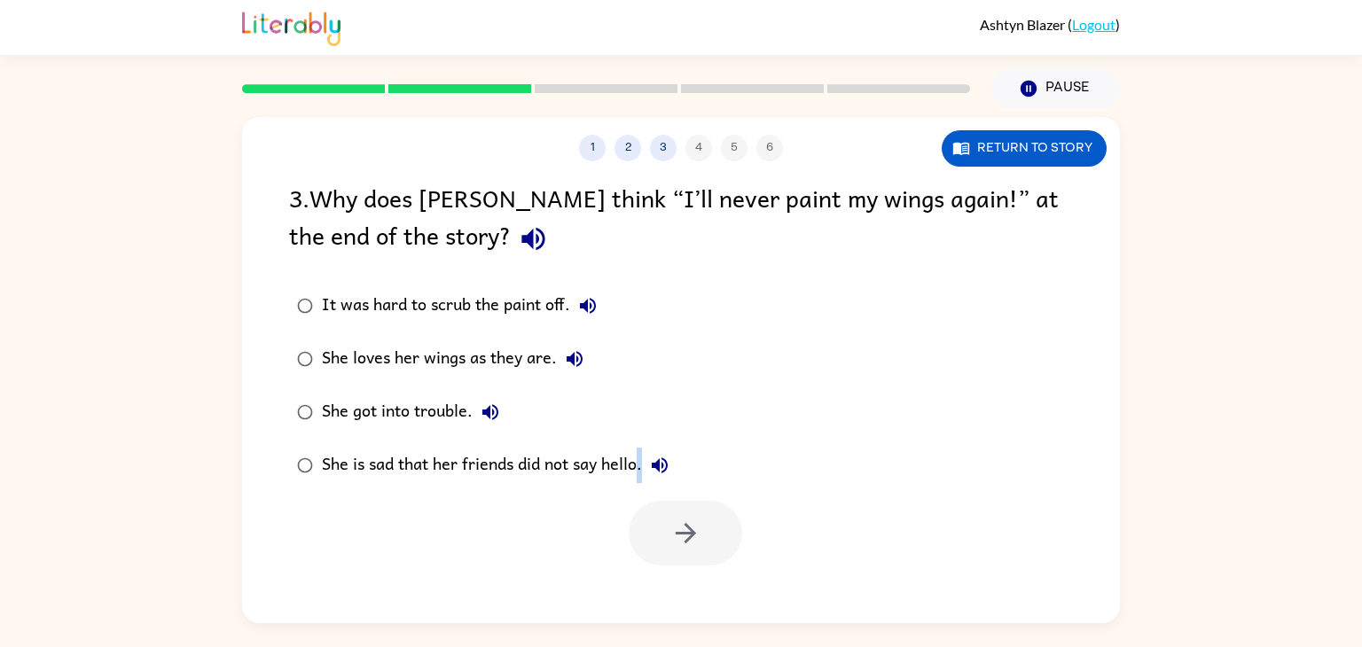
click at [659, 484] on label "She is sad that her friends did not say hello." at bounding box center [482, 465] width 407 height 53
drag, startPoint x: 324, startPoint y: 465, endPoint x: 737, endPoint y: 430, distance: 415.5
click at [737, 430] on div "It was hard to scrub the paint off. She loves her wings as they are. She got in…" at bounding box center [704, 385] width 831 height 213
click at [684, 522] on icon "button" at bounding box center [685, 533] width 31 height 31
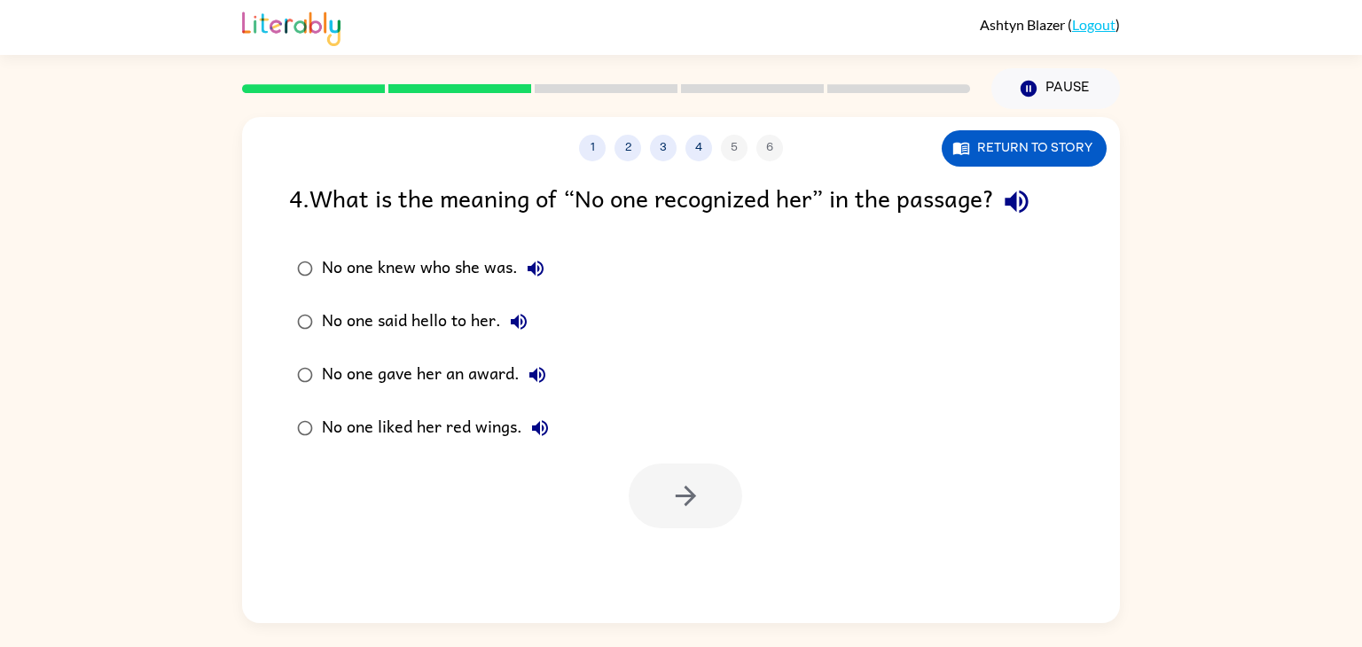
click at [332, 373] on div "No one gave her an award." at bounding box center [438, 374] width 233 height 35
click at [670, 464] on button "button" at bounding box center [684, 496] width 113 height 65
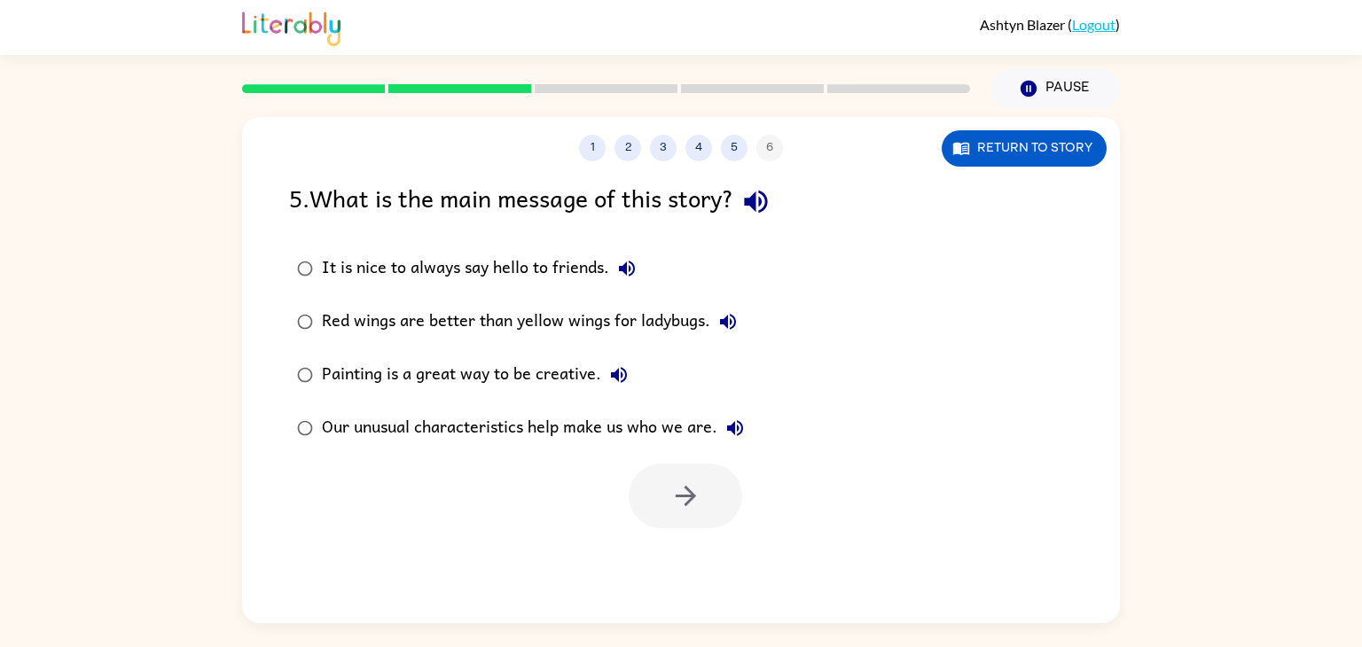
click at [413, 250] on label "It is nice to always say hello to friends." at bounding box center [520, 268] width 482 height 53
click at [415, 321] on div "Red wings are better than yellow wings for ladybugs." at bounding box center [534, 321] width 424 height 35
click at [671, 486] on icon "button" at bounding box center [685, 495] width 31 height 31
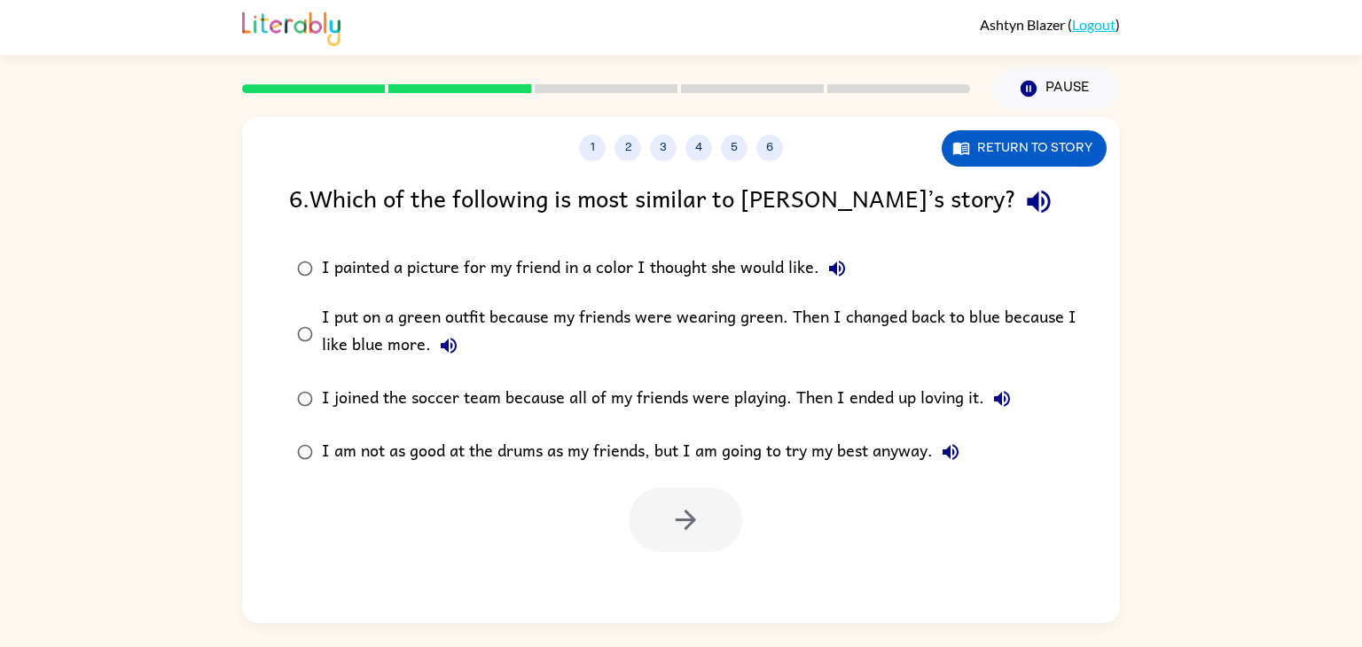
click at [605, 331] on div "I put on a green outfit because my friends were wearing green. Then I changed b…" at bounding box center [709, 333] width 775 height 59
click at [664, 516] on button "button" at bounding box center [684, 520] width 113 height 65
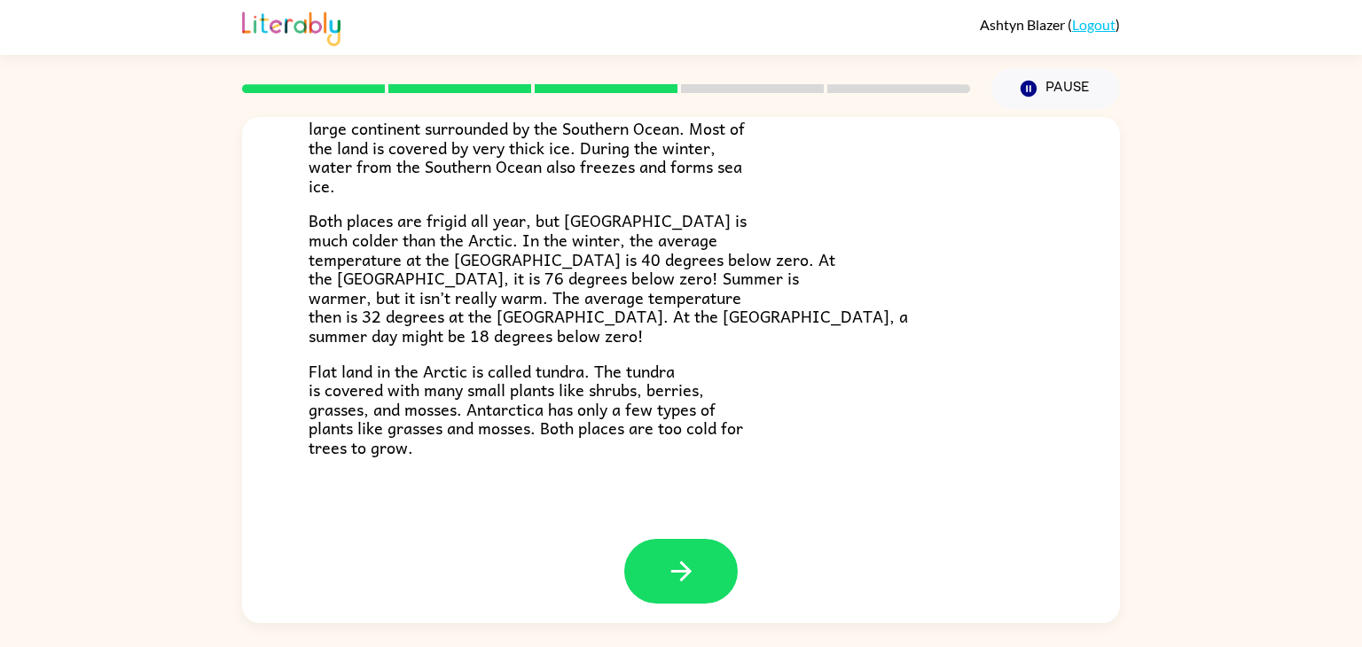
scroll to position [374, 0]
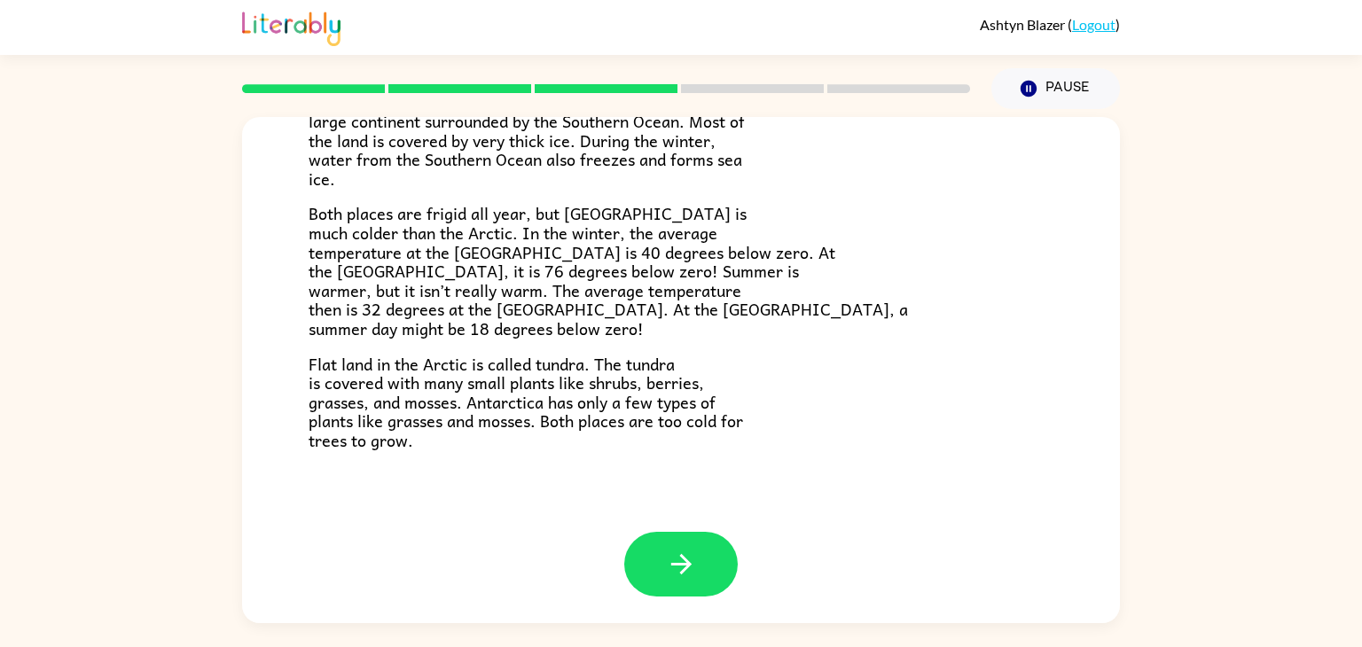
click at [694, 625] on div "Ashtyn Blazer ( Logout ) Pause Pause The Arctic and Antarctica Have you heard o…" at bounding box center [681, 323] width 1362 height 647
click at [675, 568] on icon "button" at bounding box center [681, 564] width 31 height 31
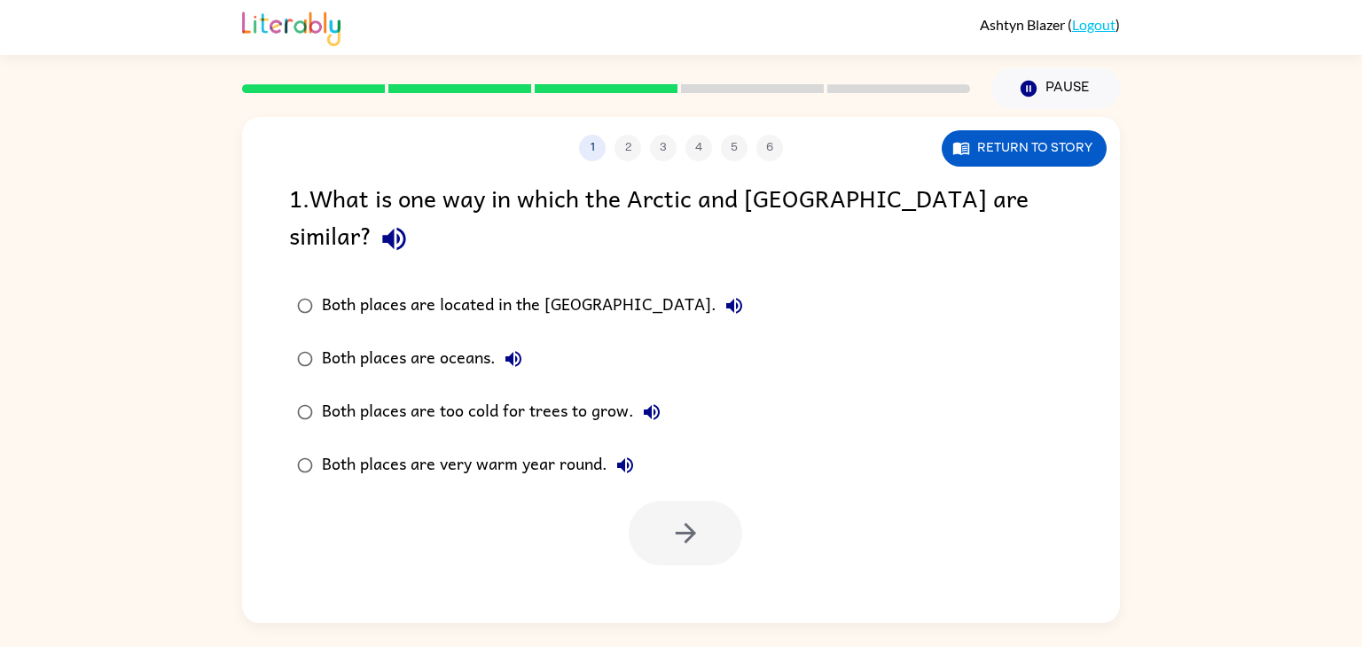
click at [305, 288] on label "Both places are located in the North Pole." at bounding box center [519, 305] width 481 height 53
click at [688, 518] on icon "button" at bounding box center [685, 533] width 31 height 31
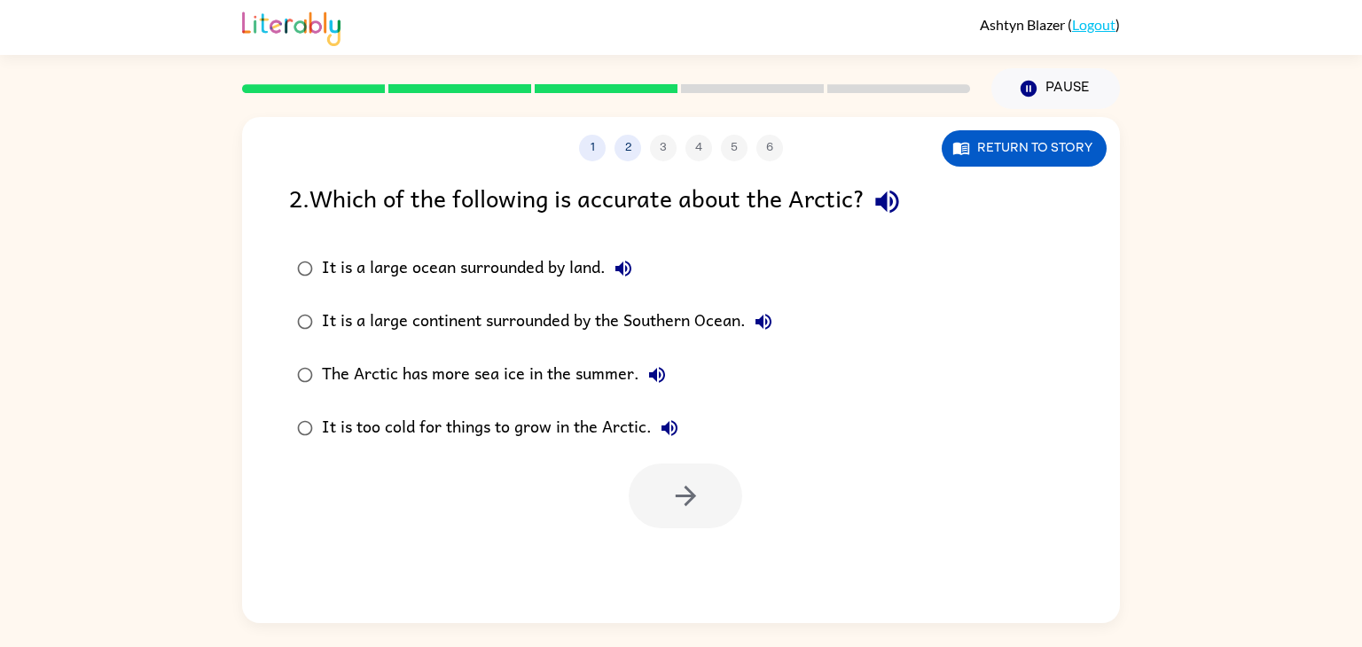
click at [421, 287] on label "It is a large ocean surrounded by land." at bounding box center [534, 268] width 511 height 53
click at [648, 503] on button "button" at bounding box center [684, 496] width 113 height 65
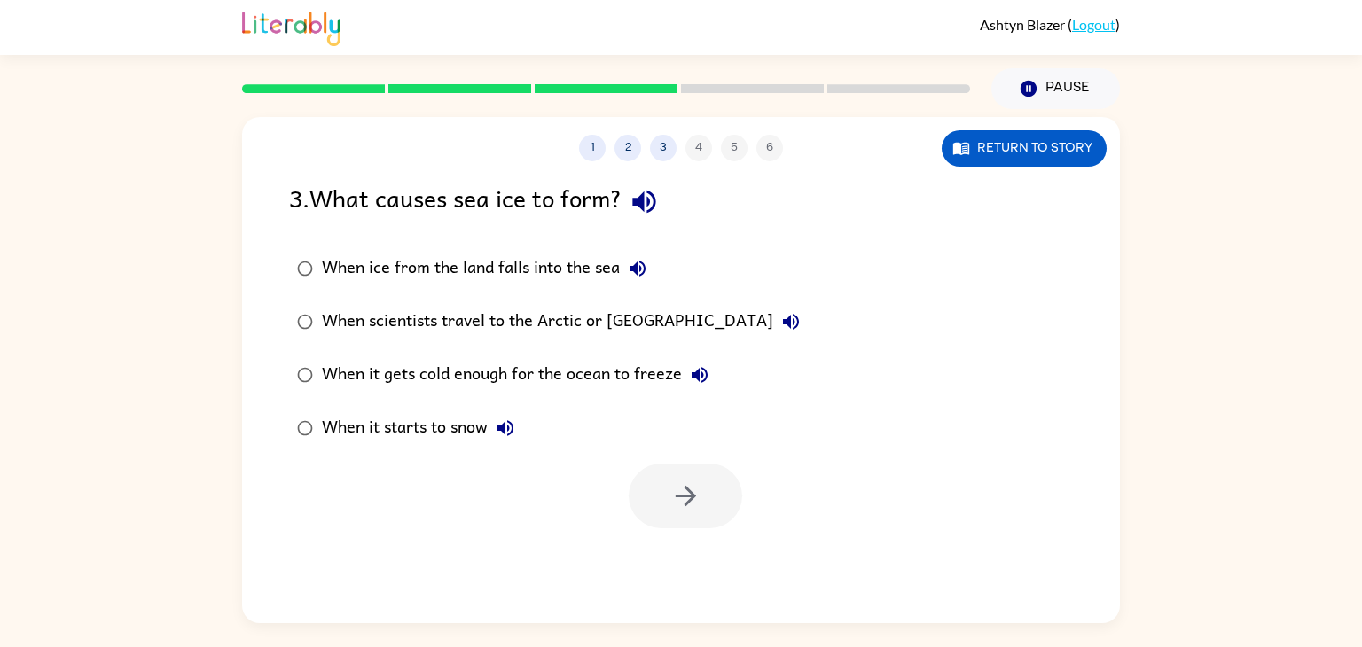
click at [529, 299] on label "When scientists travel to the Arctic or Antarctica" at bounding box center [548, 321] width 538 height 53
click at [649, 486] on button "button" at bounding box center [684, 496] width 113 height 65
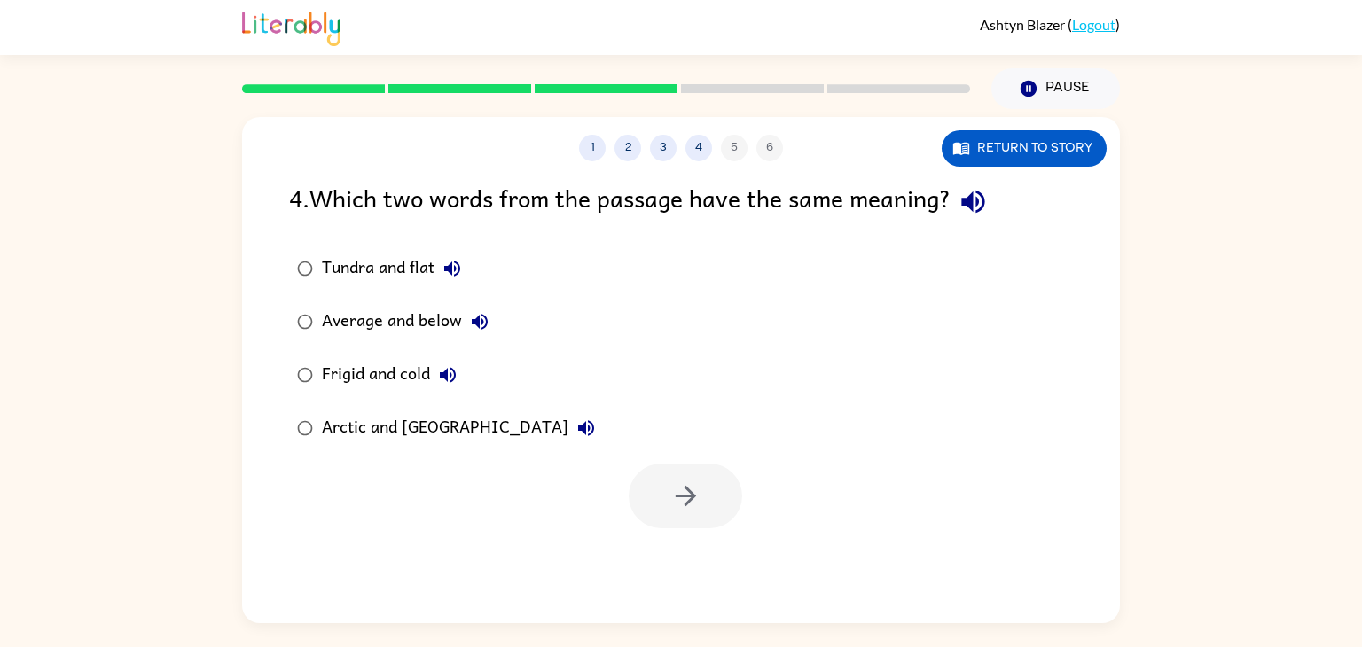
click at [476, 302] on label "Average and below" at bounding box center [445, 321] width 333 height 53
click at [643, 450] on div "Tundra and flat Average and below Frigid and cold Arctic and Antarctica" at bounding box center [704, 348] width 831 height 213
click at [683, 509] on icon "button" at bounding box center [685, 495] width 31 height 31
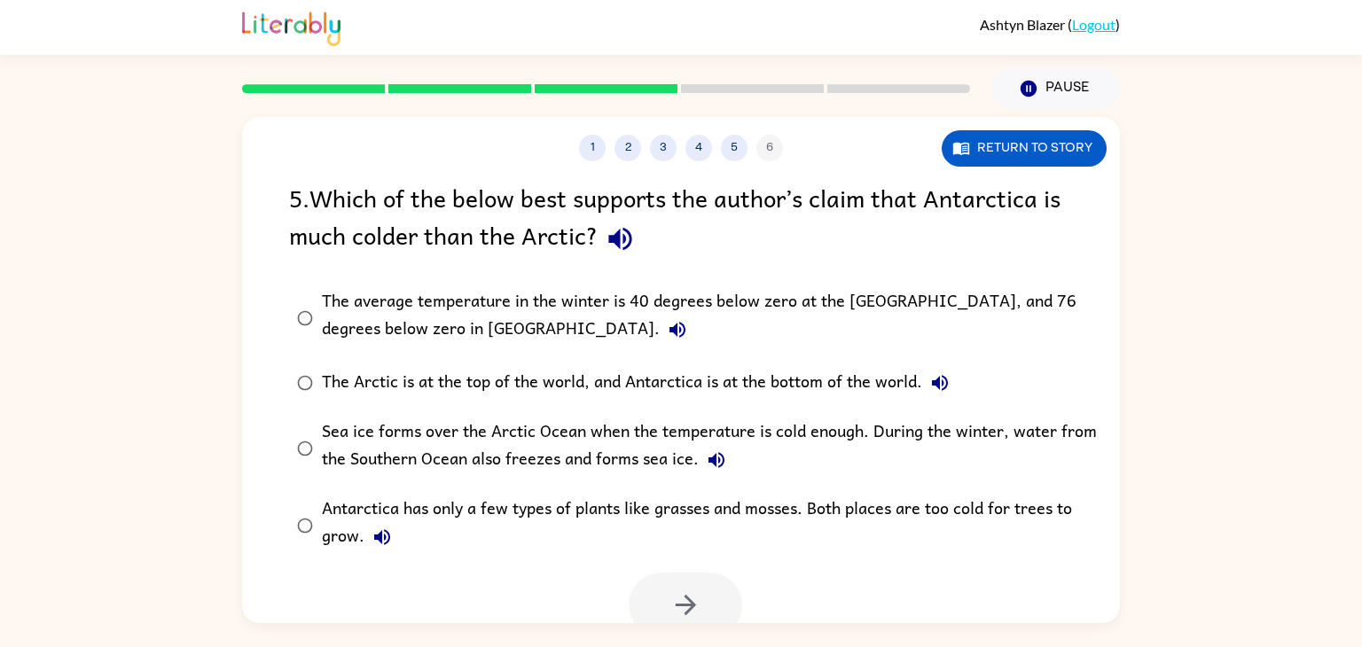
click at [454, 352] on label "The average temperature in the winter is 40 degrees below zero at the North Pol…" at bounding box center [692, 317] width 826 height 77
click at [668, 575] on button "button" at bounding box center [684, 605] width 113 height 65
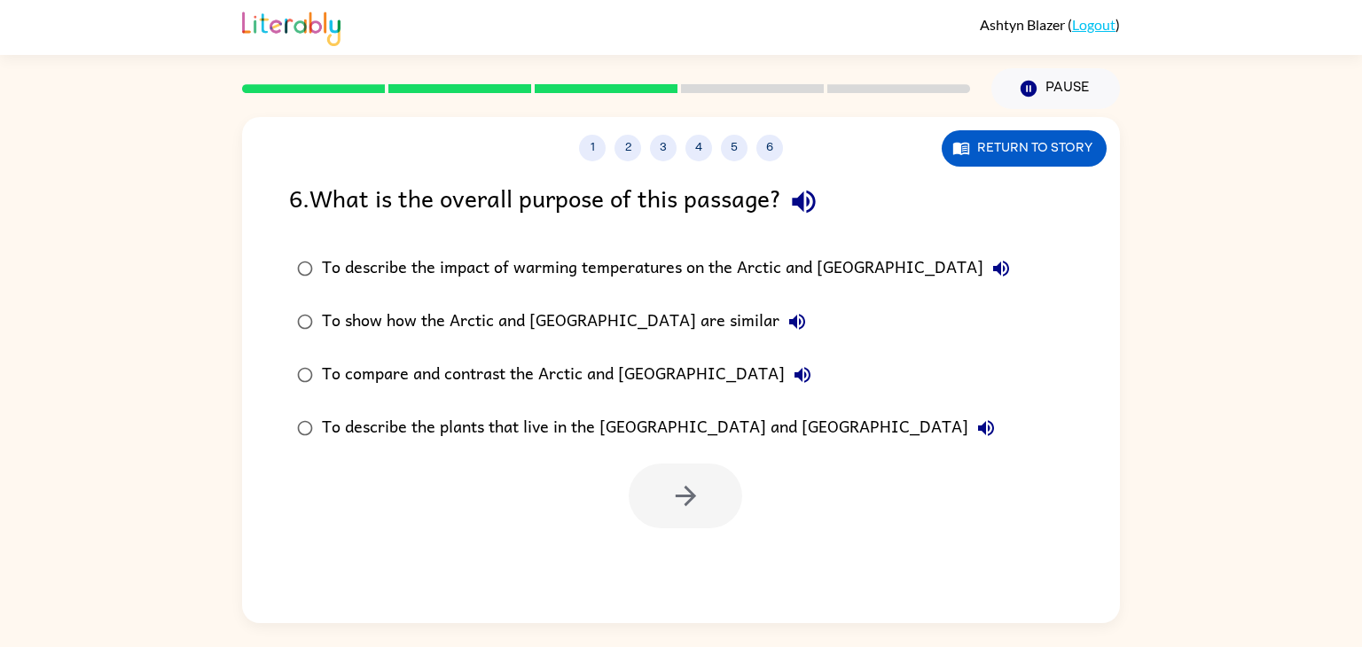
click at [550, 271] on div "To describe the impact of warming temperatures on the Arctic and Antarctica" at bounding box center [670, 268] width 697 height 35
click at [667, 462] on div at bounding box center [681, 492] width 878 height 74
click at [677, 491] on icon "button" at bounding box center [685, 495] width 31 height 31
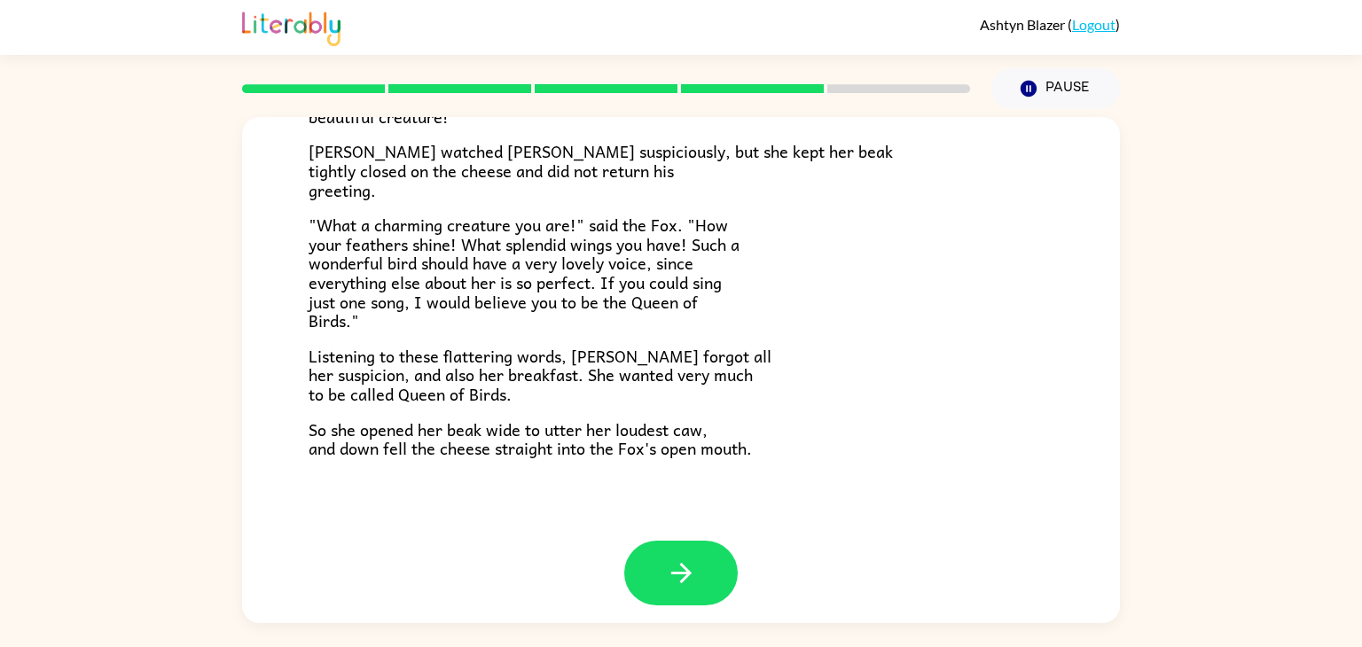
scroll to position [348, 0]
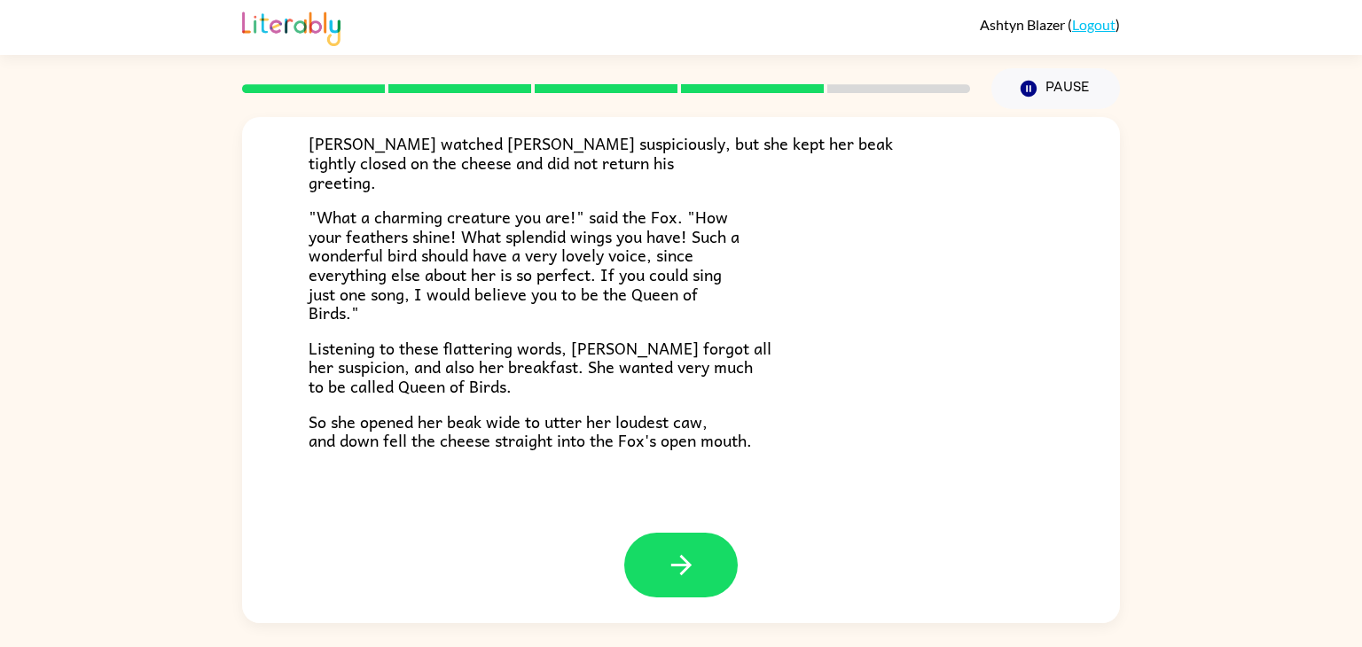
click at [737, 565] on div at bounding box center [681, 578] width 878 height 91
click at [644, 563] on button "button" at bounding box center [680, 565] width 113 height 65
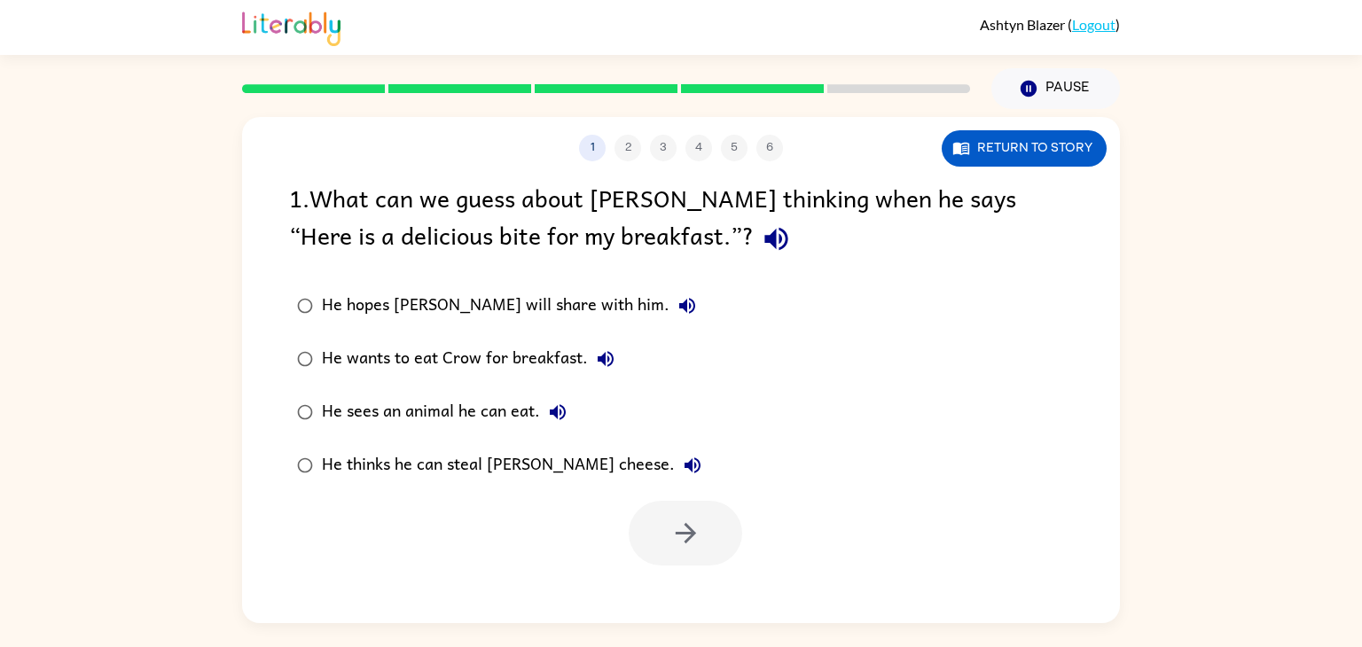
click at [339, 348] on div "He wants to eat Crow for breakfast." at bounding box center [472, 358] width 301 height 35
click at [436, 416] on div "He sees an animal he can eat." at bounding box center [449, 411] width 254 height 35
click at [566, 469] on div "He thinks he can steal Crow’s cheese." at bounding box center [516, 465] width 388 height 35
click at [675, 508] on button "button" at bounding box center [684, 533] width 113 height 65
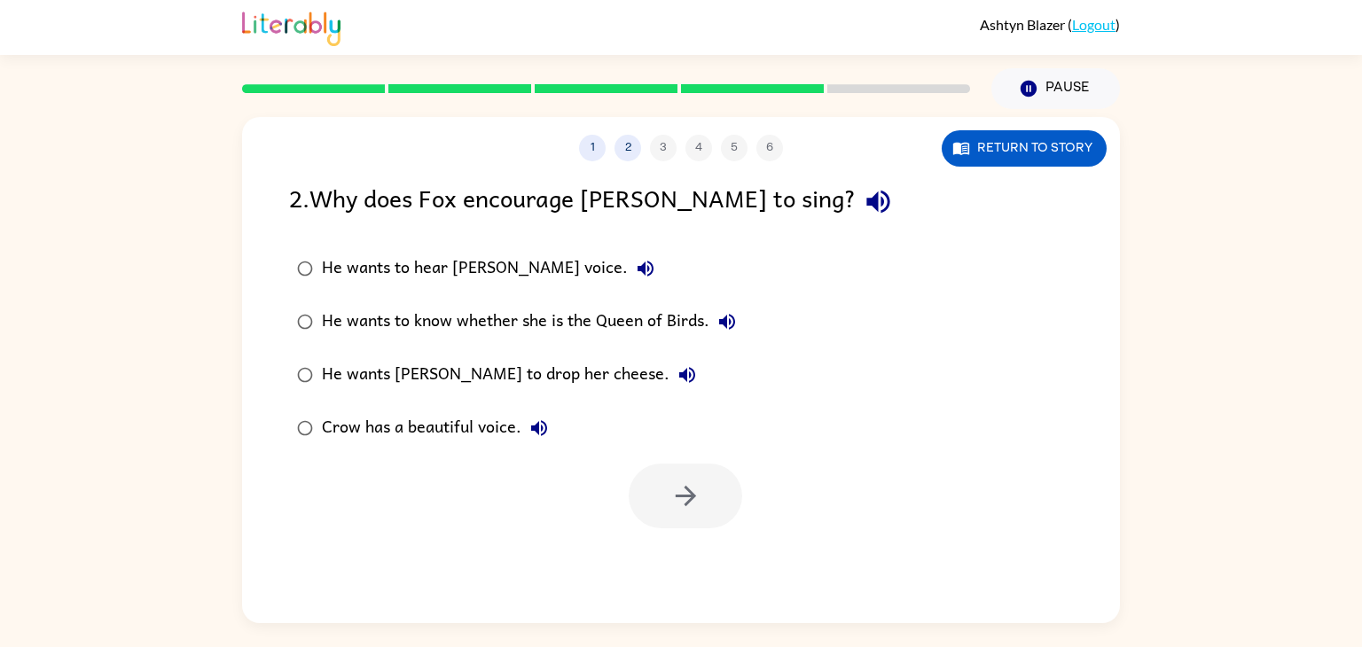
click at [504, 423] on div "Crow has a beautiful voice." at bounding box center [439, 427] width 235 height 35
click at [539, 369] on div "He wants Crow to drop her cheese." at bounding box center [513, 374] width 383 height 35
click at [684, 481] on icon "button" at bounding box center [685, 495] width 31 height 31
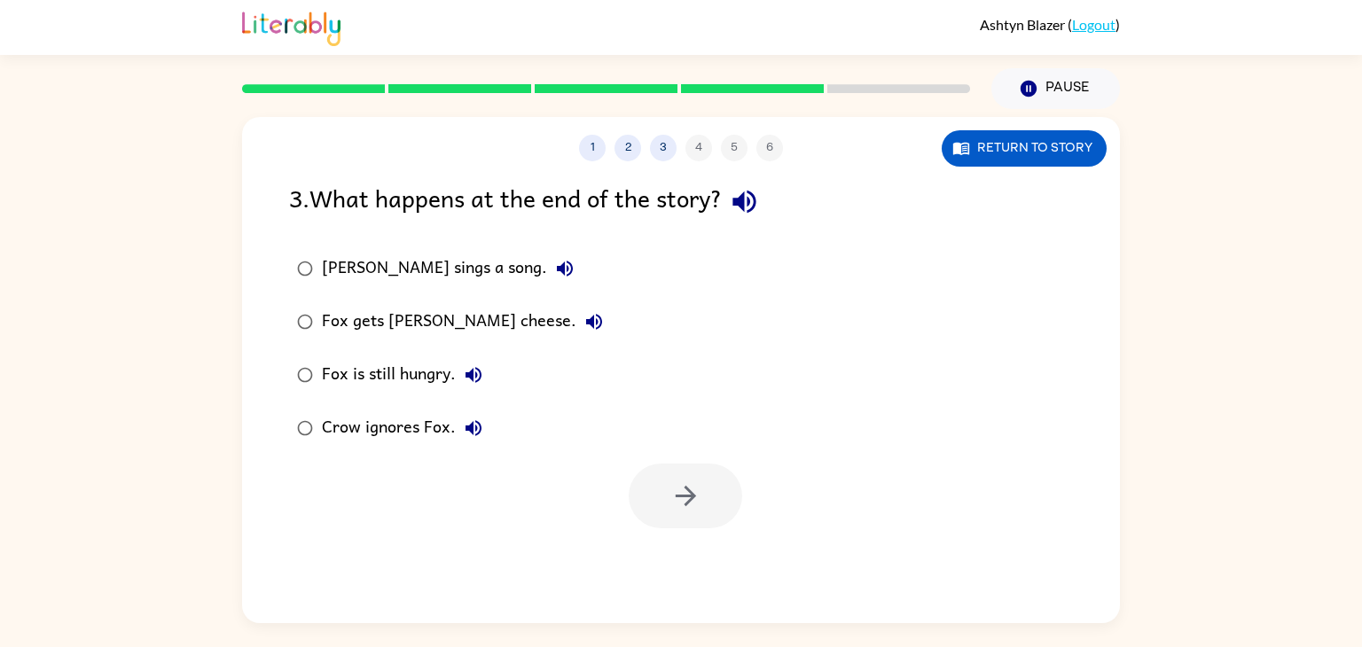
click at [460, 379] on button "Fox is still hungry." at bounding box center [473, 374] width 35 height 35
click at [576, 324] on button "Fox gets Crow's cheese." at bounding box center [593, 321] width 35 height 35
click at [554, 268] on icon "button" at bounding box center [564, 268] width 21 height 21
click at [468, 420] on icon "button" at bounding box center [473, 428] width 21 height 21
click at [346, 357] on div "Fox is still hungry." at bounding box center [406, 374] width 169 height 35
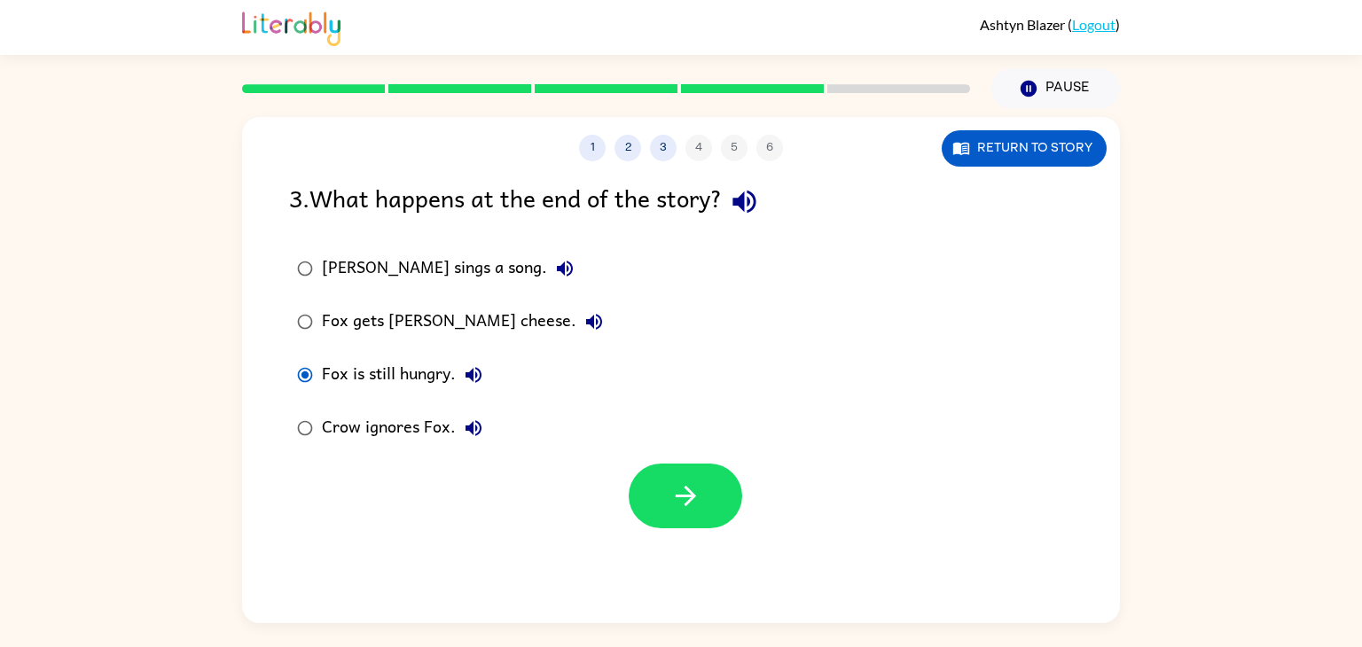
click at [354, 334] on div "Fox gets Crow's cheese." at bounding box center [467, 321] width 290 height 35
click at [704, 478] on button "button" at bounding box center [684, 496] width 113 height 65
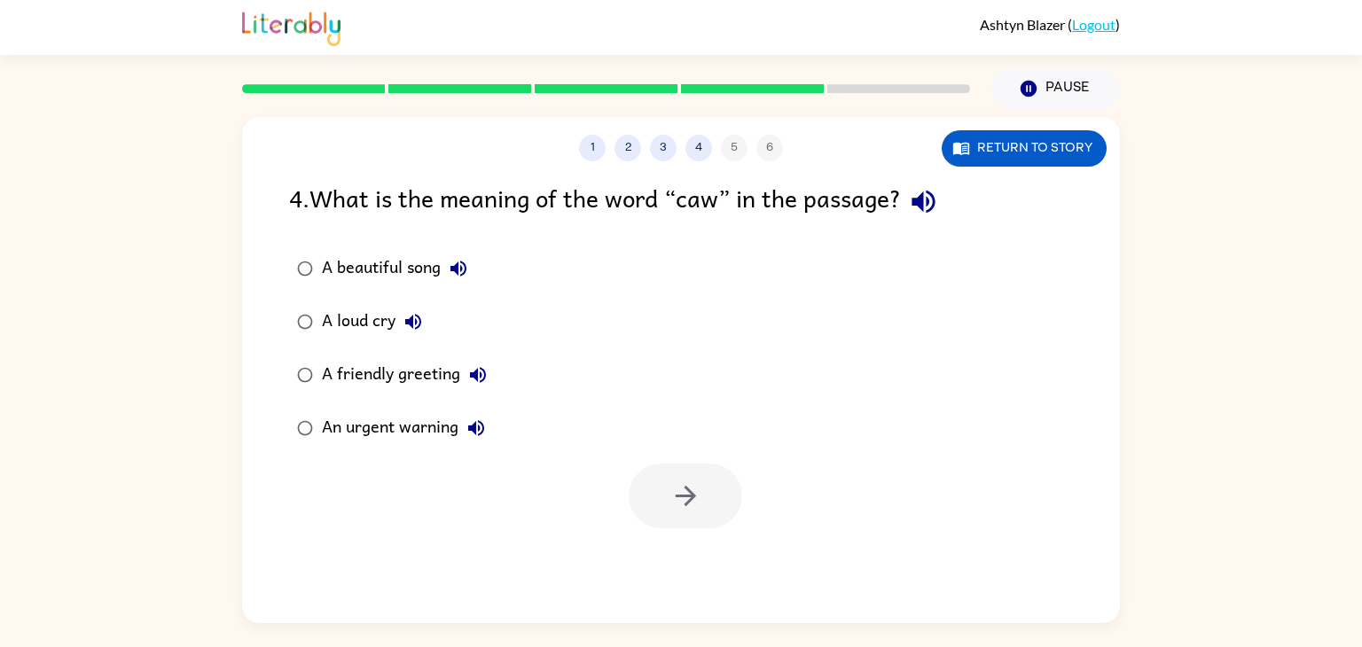
click at [394, 371] on div "A friendly greeting" at bounding box center [409, 374] width 174 height 35
click at [691, 498] on icon "button" at bounding box center [685, 496] width 20 height 20
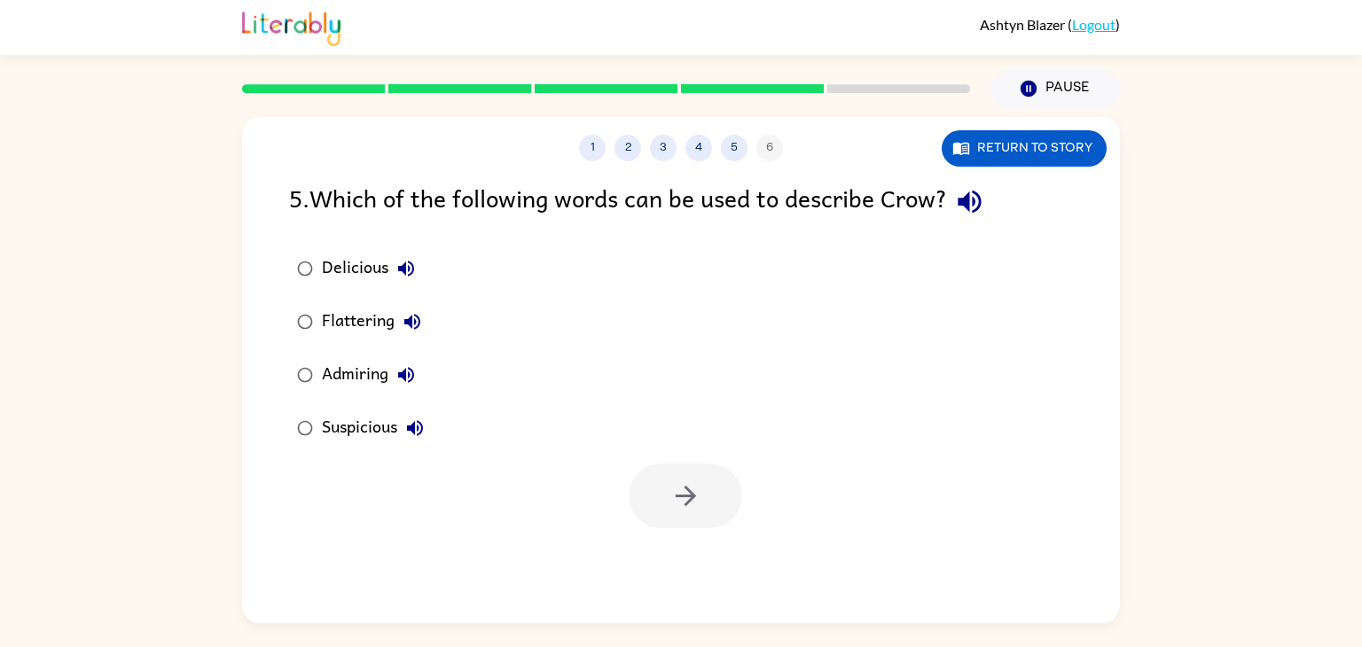
click at [356, 368] on div "Admiring" at bounding box center [373, 374] width 102 height 35
click at [697, 469] on button "button" at bounding box center [684, 496] width 113 height 65
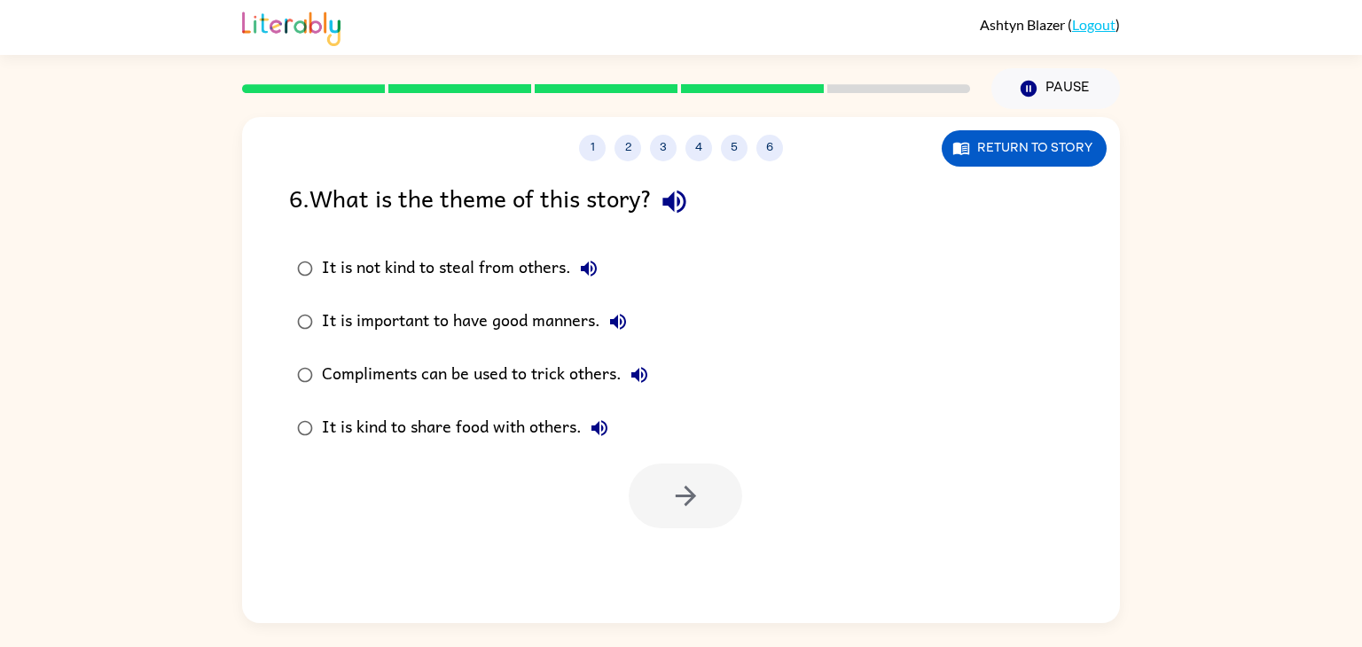
click at [340, 433] on div "It is kind to share food with others." at bounding box center [469, 427] width 295 height 35
click at [730, 500] on button "button" at bounding box center [684, 496] width 113 height 65
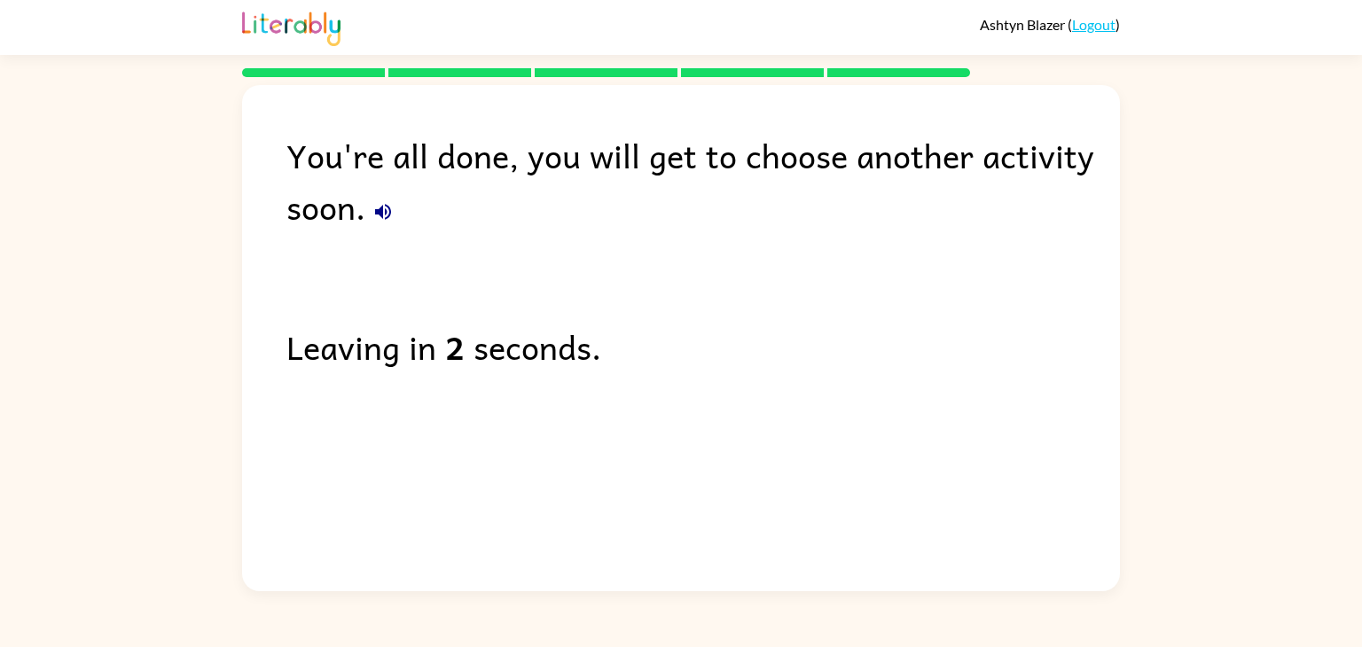
click at [503, 295] on div "You're all done, you will get to choose another activity soon. Leaving in 2 sec…" at bounding box center [681, 333] width 878 height 497
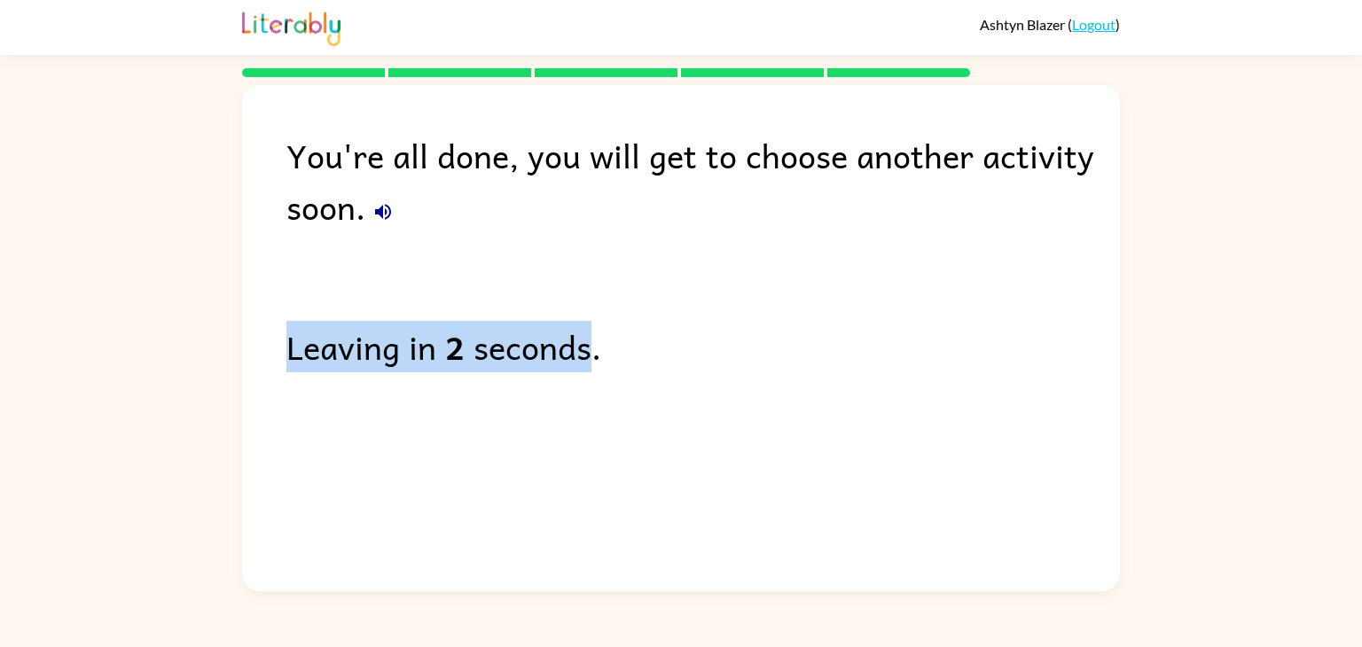
click at [503, 295] on div "You're all done, you will get to choose another activity soon. Leaving in 2 sec…" at bounding box center [681, 333] width 878 height 497
click at [503, 295] on div "You're all done, you will get to choose another activity soon. Leaving in 1 sec…" at bounding box center [681, 333] width 878 height 497
click at [503, 295] on div "You're all done, you will get to choose another activity soon. Leaving in 0 sec…" at bounding box center [681, 333] width 878 height 497
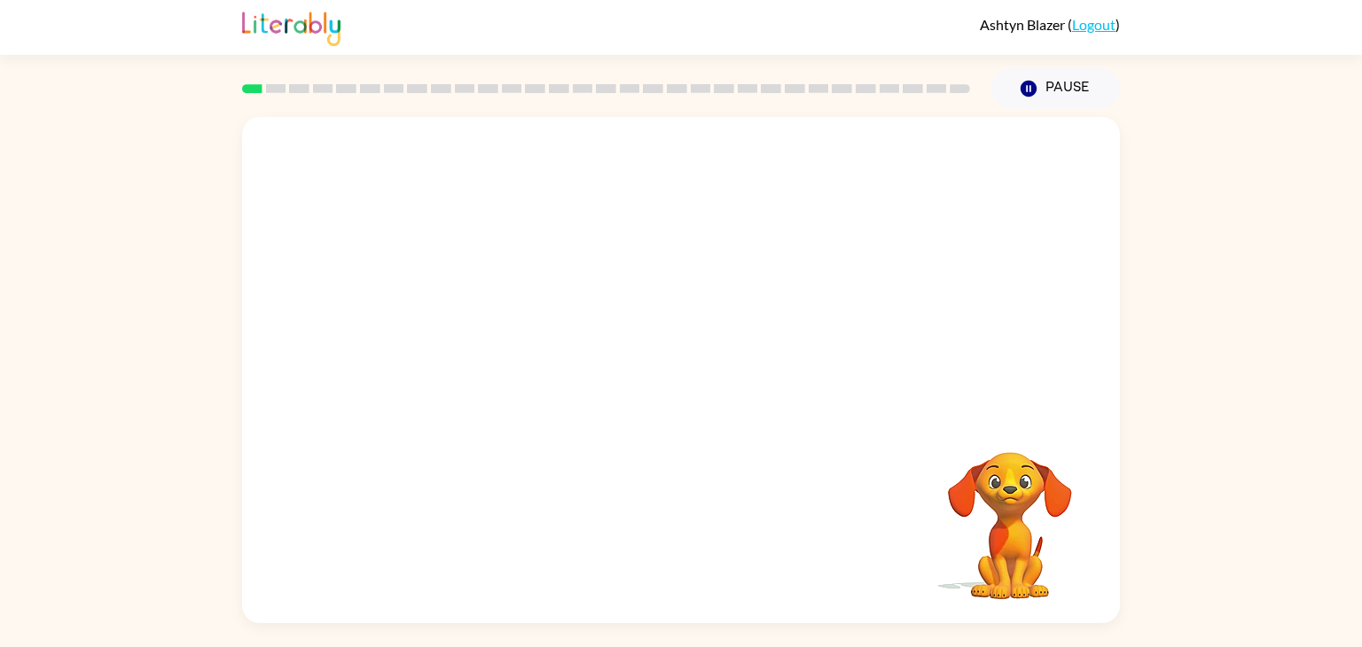
drag, startPoint x: 982, startPoint y: 533, endPoint x: 889, endPoint y: 465, distance: 114.9
click at [889, 465] on div "Your browser must support playing .mp4 files to use Literably. Please try using…" at bounding box center [681, 370] width 878 height 506
click at [463, 328] on video "Your browser must support playing .mp4 files to use Literably. Please try using…" at bounding box center [681, 266] width 878 height 298
click at [489, 335] on video "Your browser must support playing .mp4 files to use Literably. Please try using…" at bounding box center [681, 266] width 878 height 298
click at [476, 342] on video "Your browser must support playing .mp4 files to use Literably. Please try using…" at bounding box center [681, 266] width 878 height 298
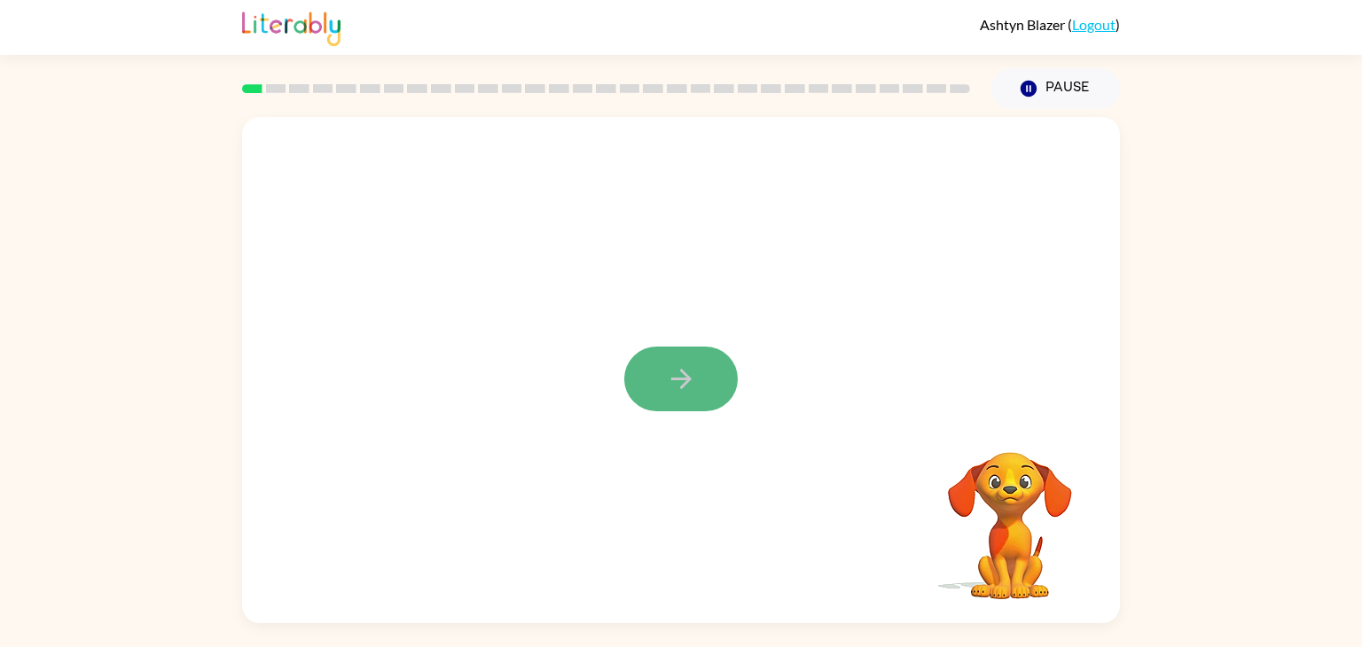
click at [663, 386] on button "button" at bounding box center [680, 379] width 113 height 65
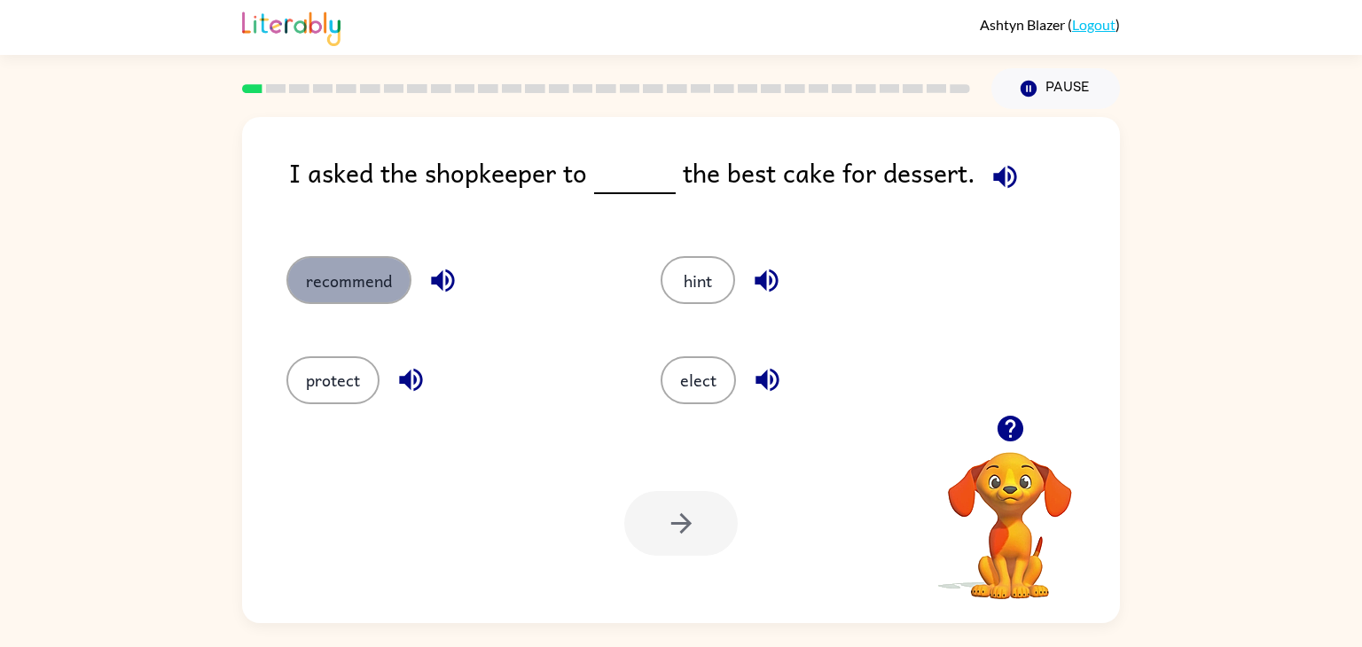
click at [334, 291] on button "recommend" at bounding box center [348, 280] width 125 height 48
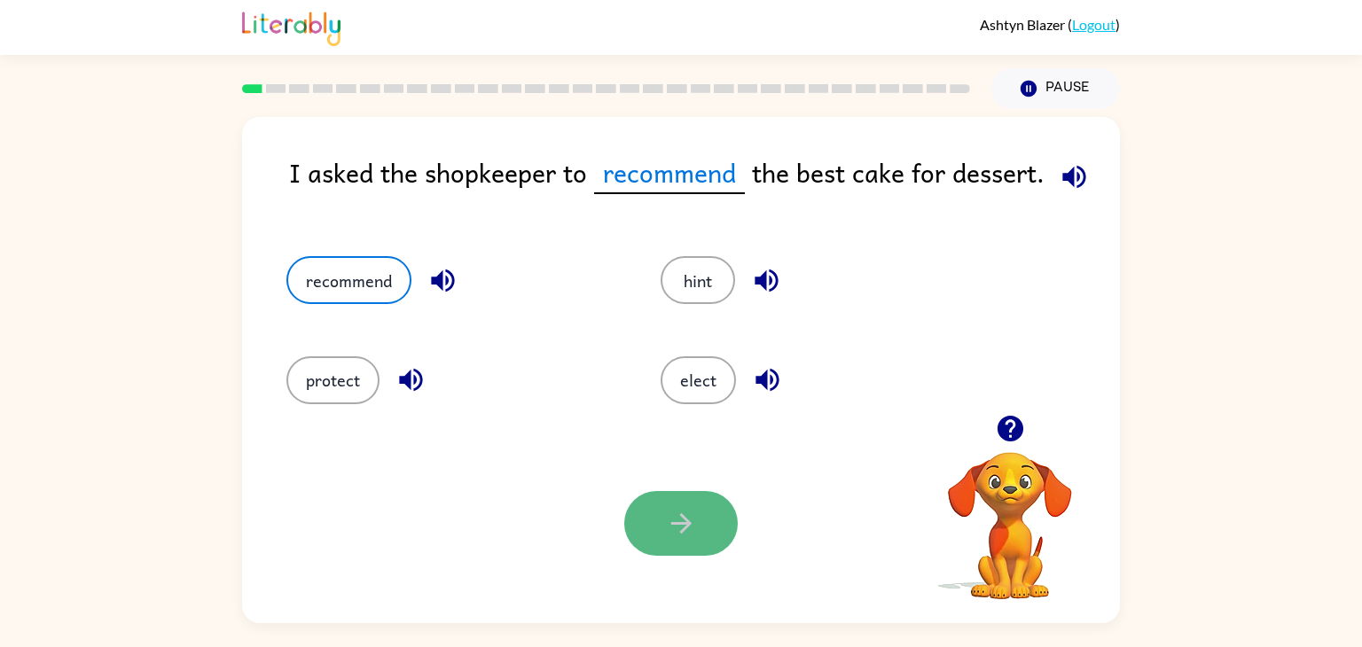
click at [638, 506] on button "button" at bounding box center [680, 523] width 113 height 65
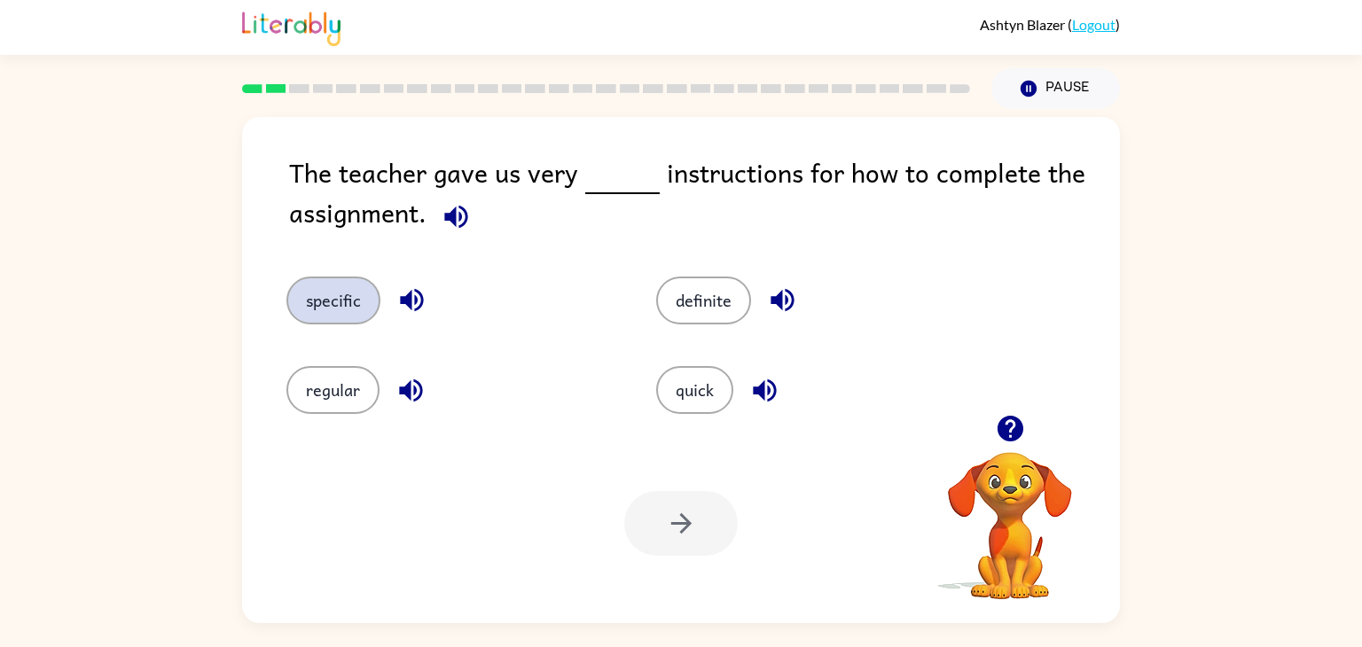
click at [326, 296] on button "specific" at bounding box center [333, 301] width 94 height 48
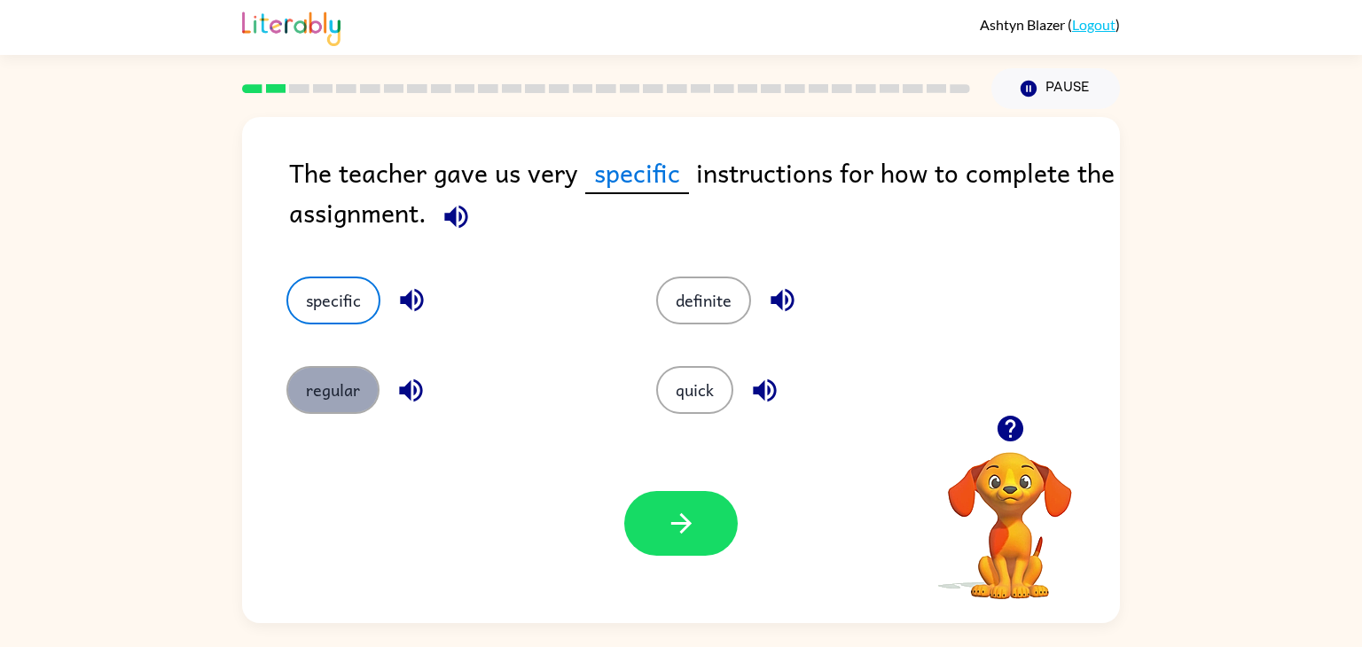
click at [335, 387] on button "regular" at bounding box center [332, 390] width 93 height 48
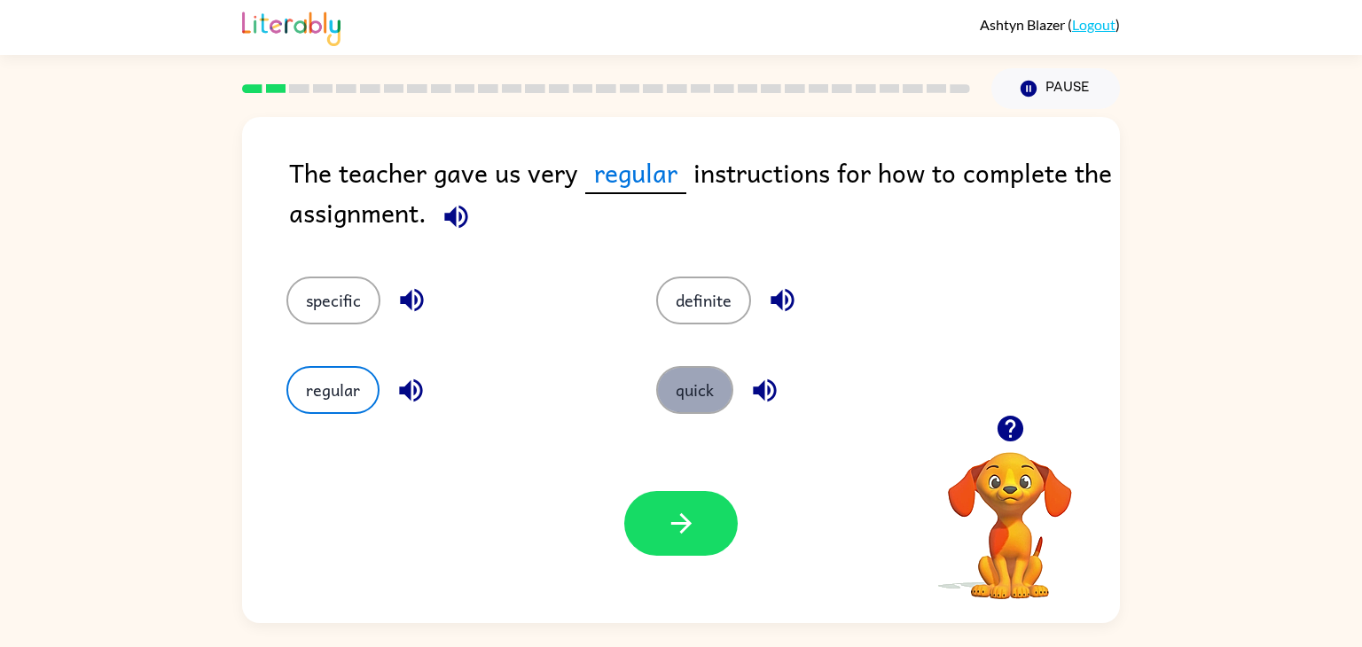
click at [681, 391] on button "quick" at bounding box center [694, 390] width 77 height 48
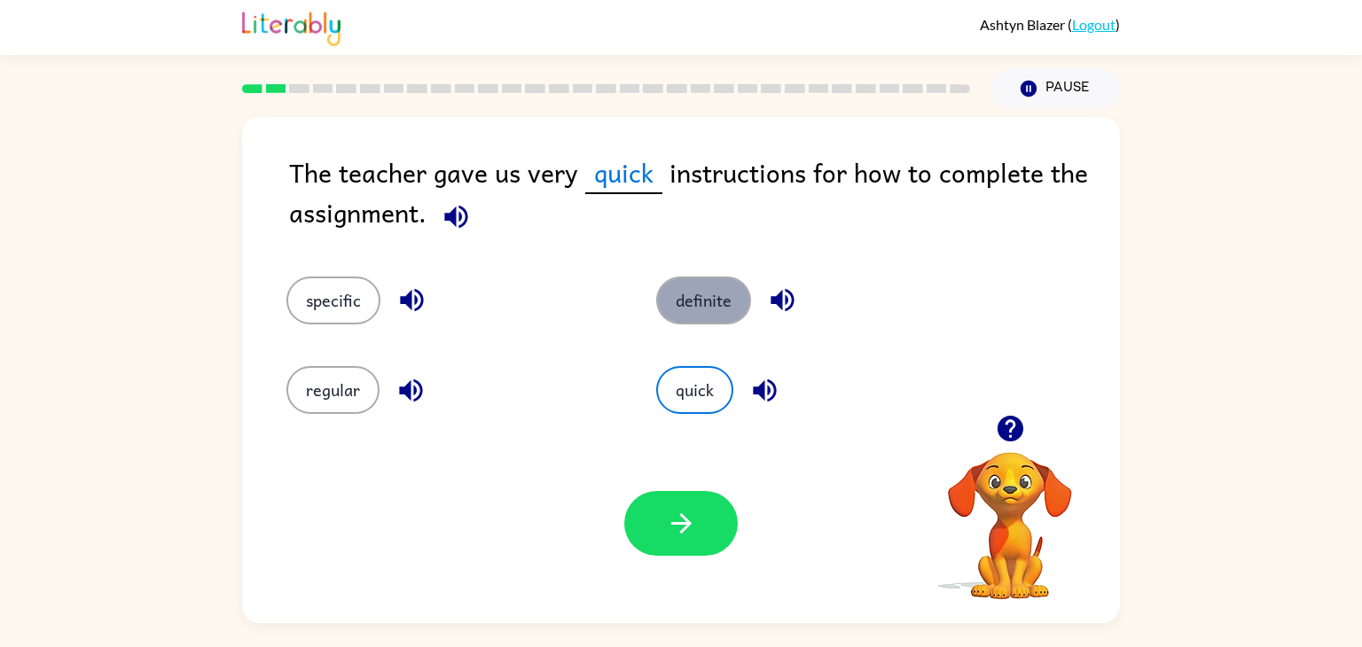
click at [691, 309] on button "definite" at bounding box center [703, 301] width 95 height 48
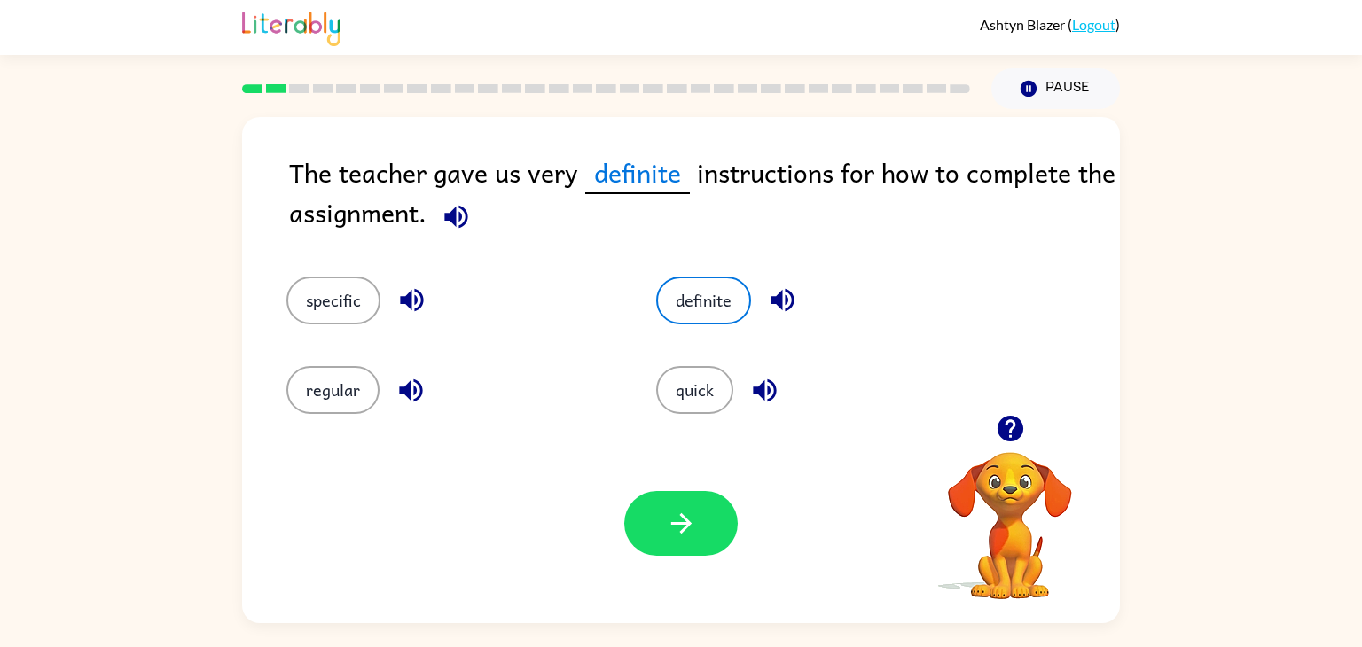
click at [384, 320] on div "specific" at bounding box center [450, 301] width 329 height 48
click at [337, 307] on button "specific" at bounding box center [333, 301] width 94 height 48
click at [416, 295] on icon "button" at bounding box center [411, 300] width 31 height 31
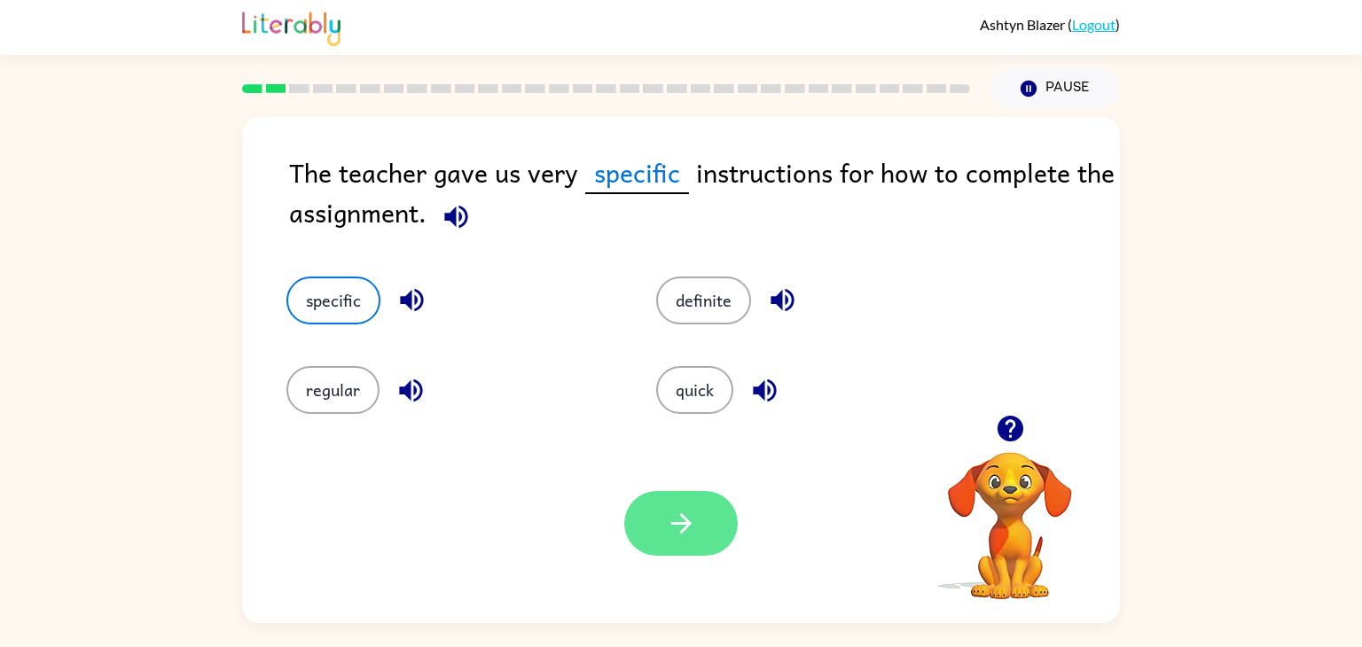
click at [683, 494] on button "button" at bounding box center [680, 523] width 113 height 65
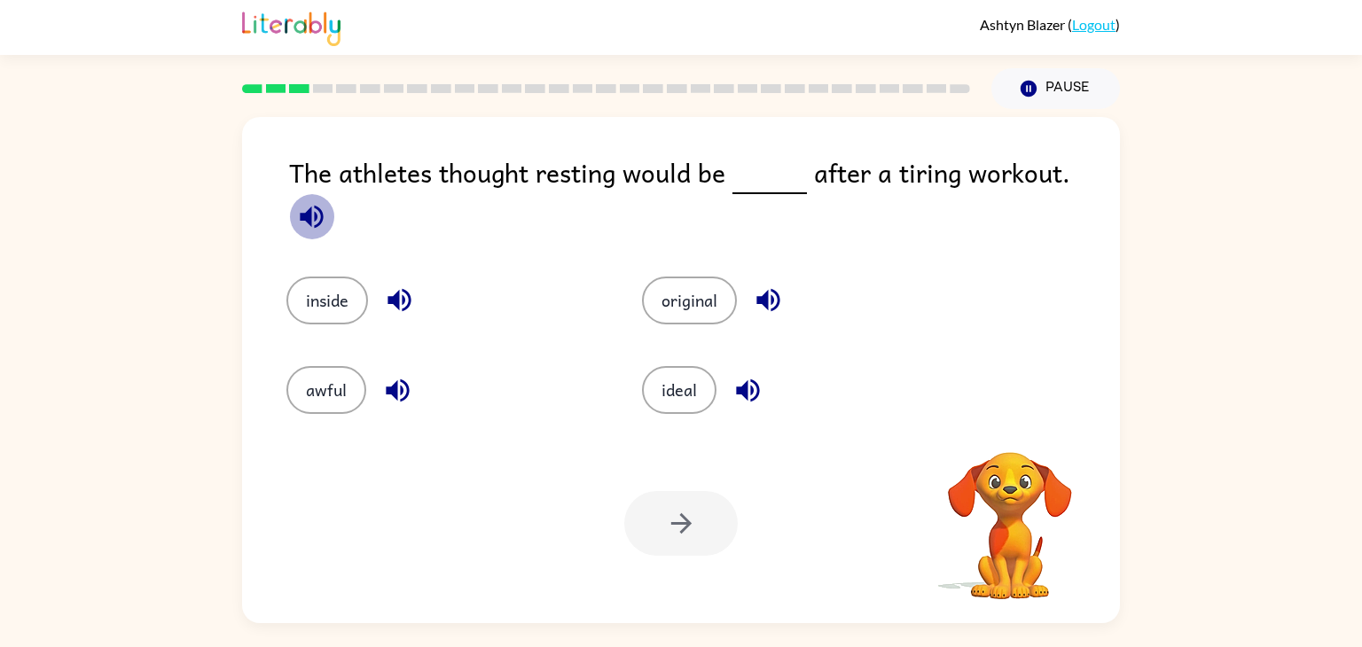
click at [327, 201] on icon "button" at bounding box center [311, 216] width 31 height 31
click at [401, 288] on icon "button" at bounding box center [399, 300] width 31 height 31
click at [671, 398] on button "ideal" at bounding box center [679, 390] width 74 height 48
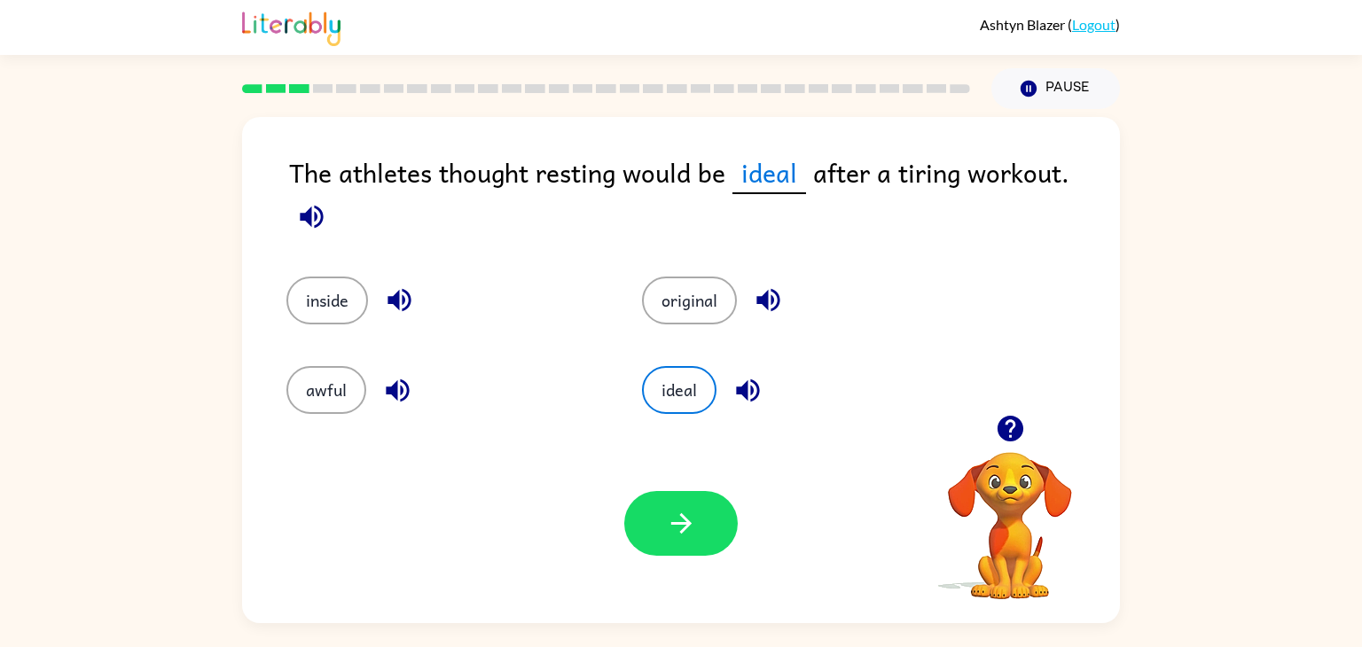
click at [655, 477] on div "Your browser must support playing .mp4 files to use Literably. Please try using…" at bounding box center [681, 523] width 878 height 199
click at [654, 522] on button "button" at bounding box center [680, 523] width 113 height 65
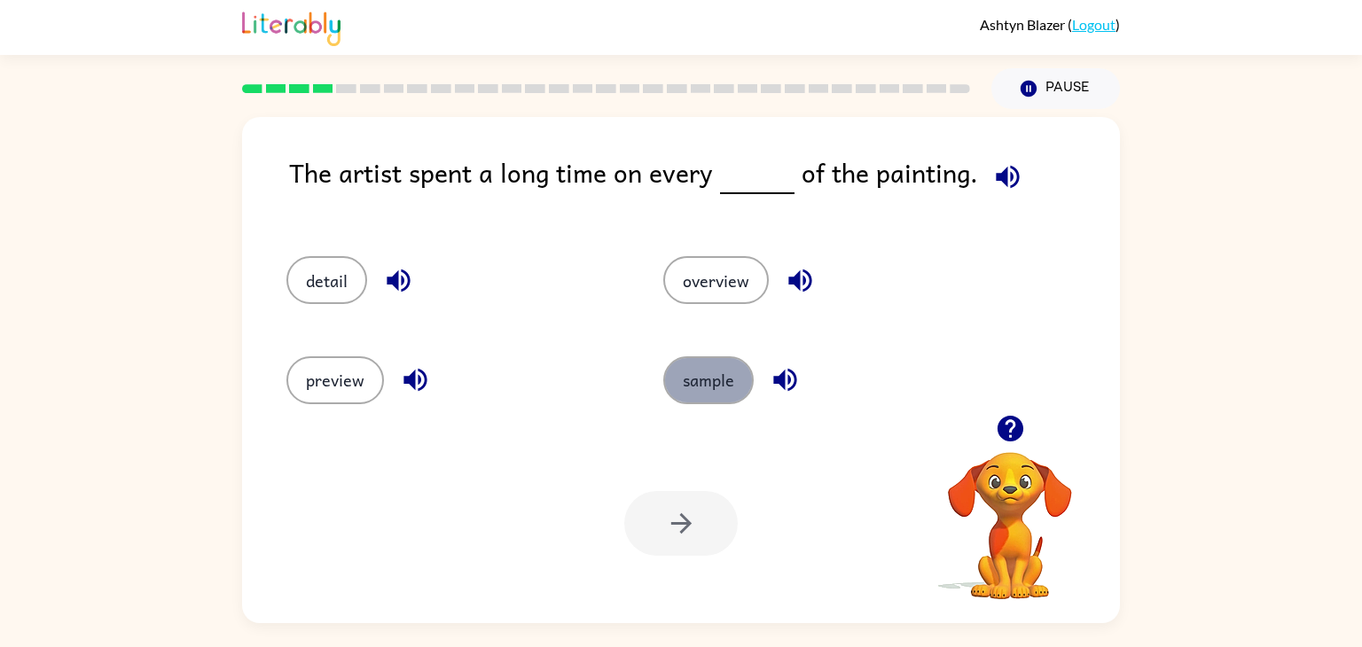
click at [680, 378] on button "sample" at bounding box center [708, 380] width 90 height 48
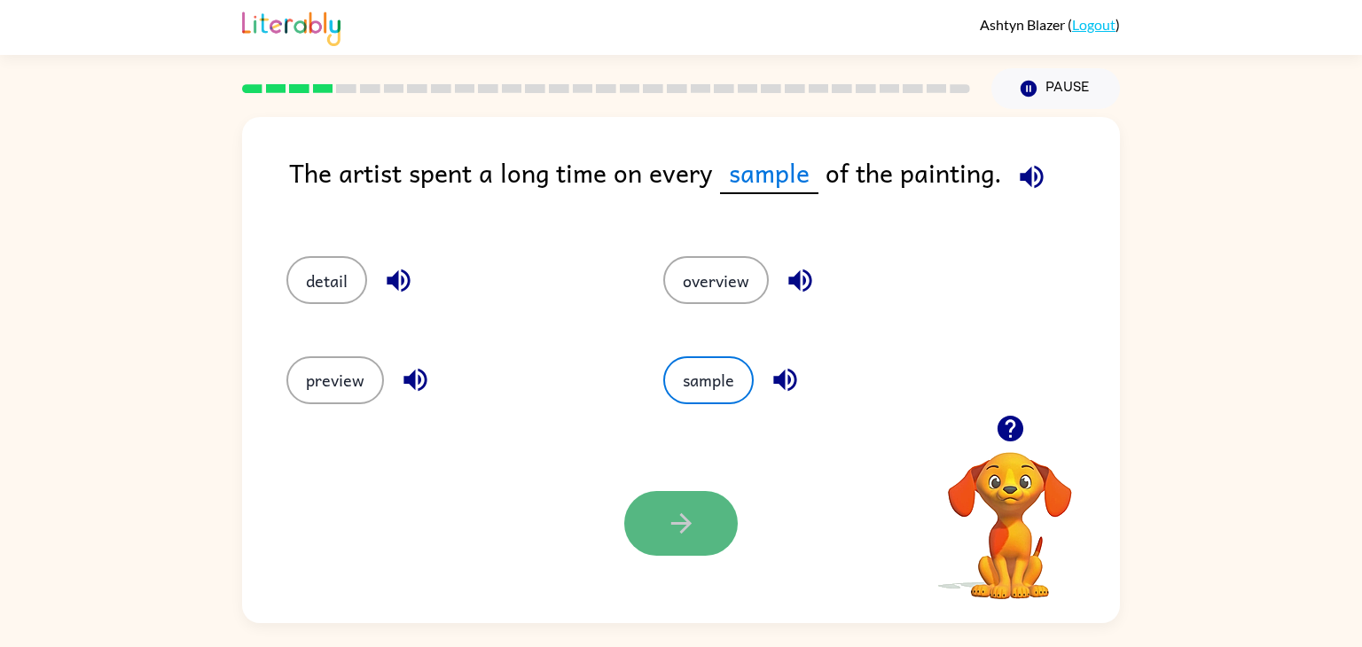
click at [663, 533] on button "button" at bounding box center [680, 523] width 113 height 65
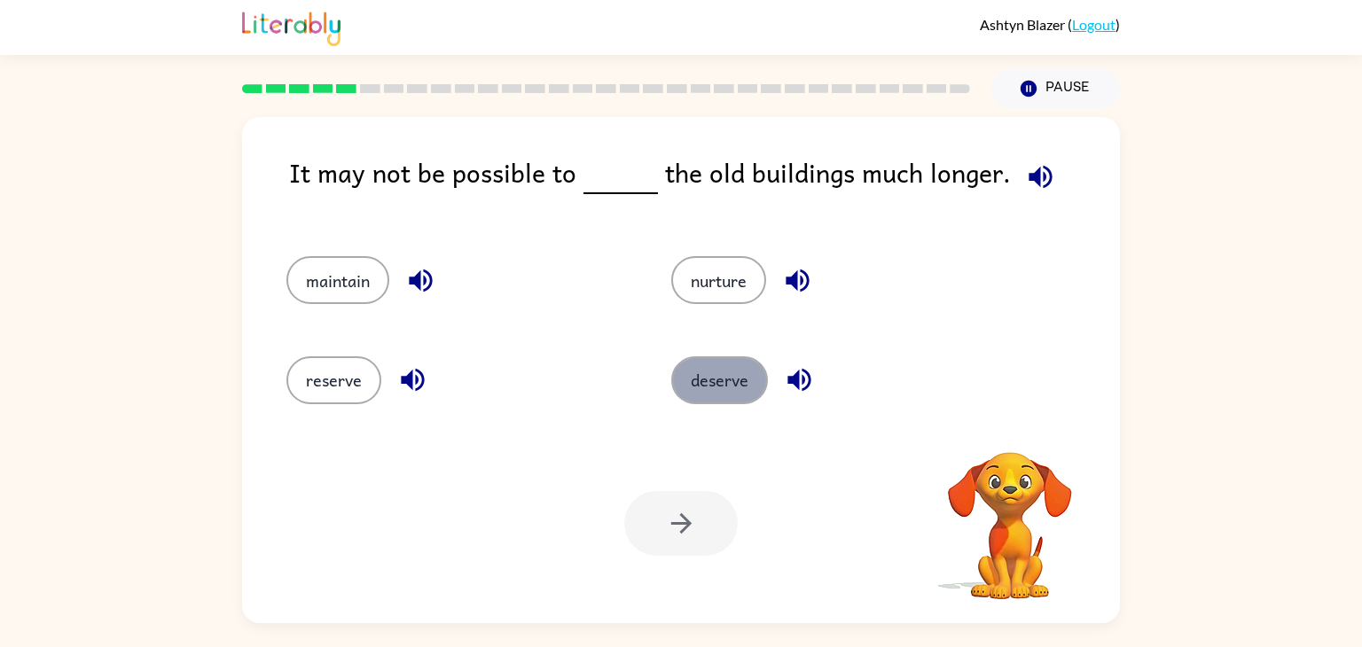
click at [736, 379] on button "deserve" at bounding box center [719, 380] width 97 height 48
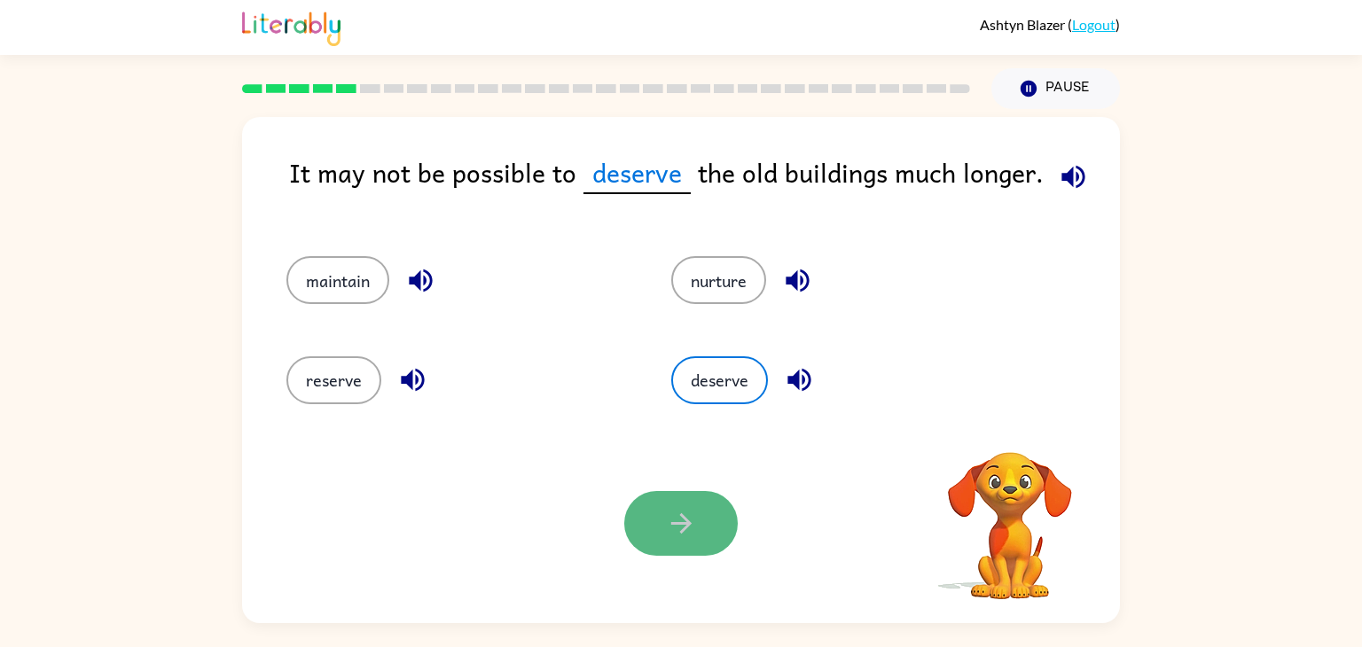
click at [682, 500] on button "button" at bounding box center [680, 523] width 113 height 65
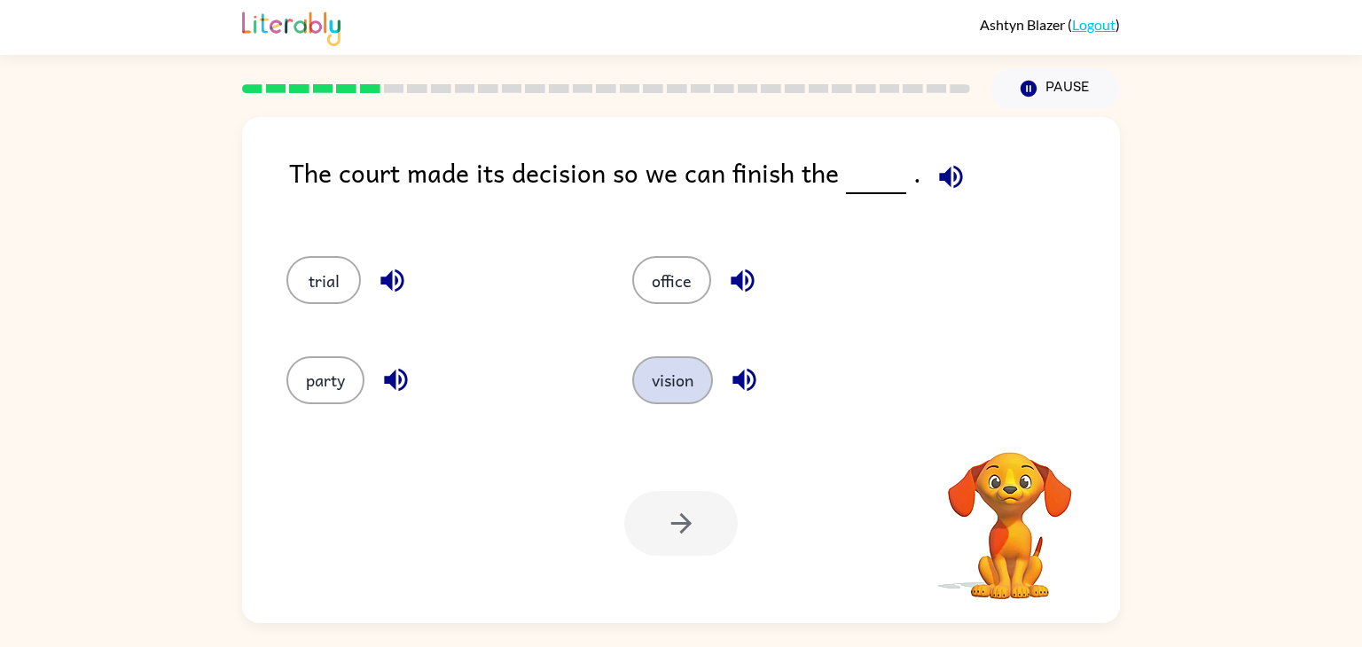
click at [698, 378] on button "vision" at bounding box center [672, 380] width 81 height 48
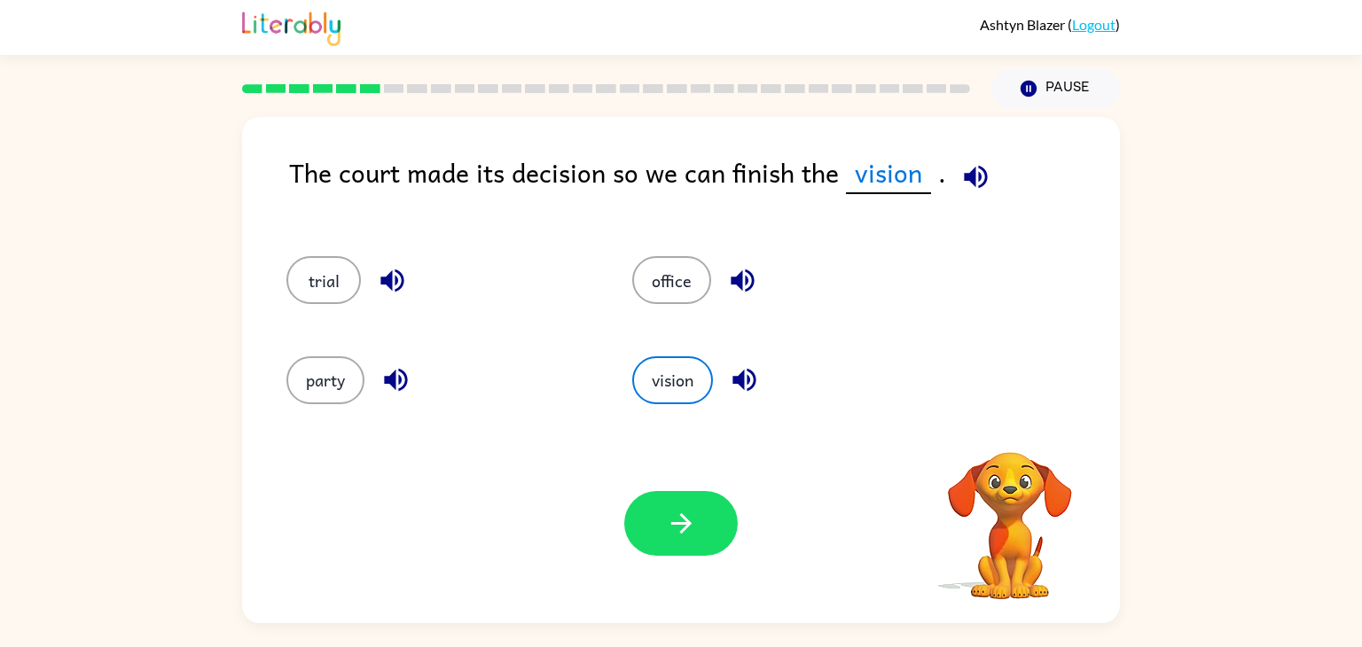
click at [688, 589] on div "Your browser must support playing .mp4 files to use Literably. Please try using…" at bounding box center [681, 523] width 878 height 199
click at [668, 549] on button "button" at bounding box center [680, 523] width 113 height 65
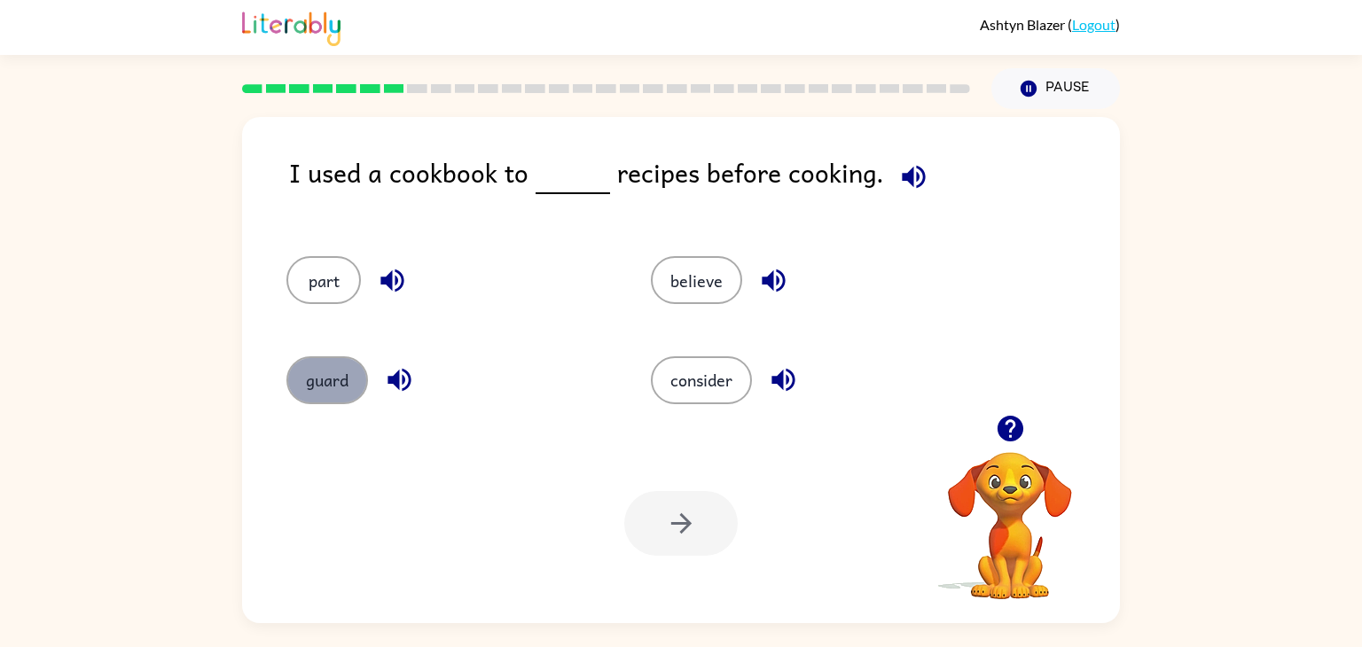
click at [324, 398] on button "guard" at bounding box center [327, 380] width 82 height 48
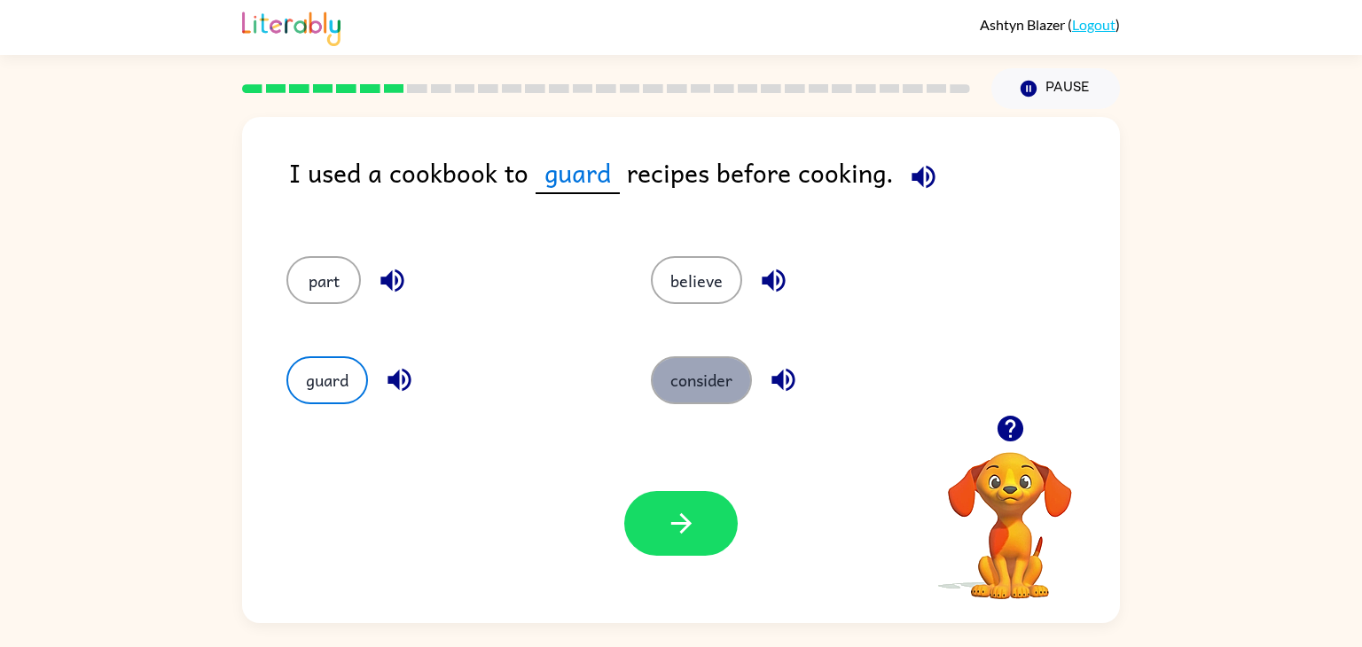
click at [683, 367] on button "consider" at bounding box center [701, 380] width 101 height 48
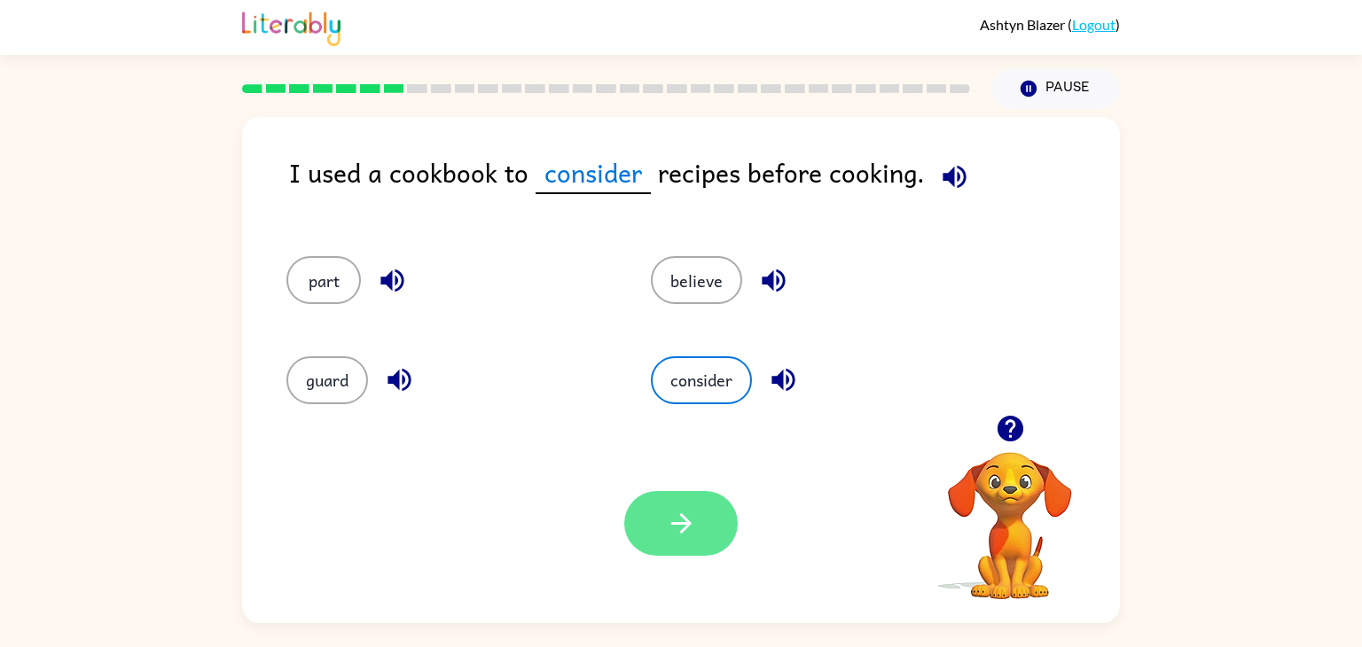
click at [649, 540] on button "button" at bounding box center [680, 523] width 113 height 65
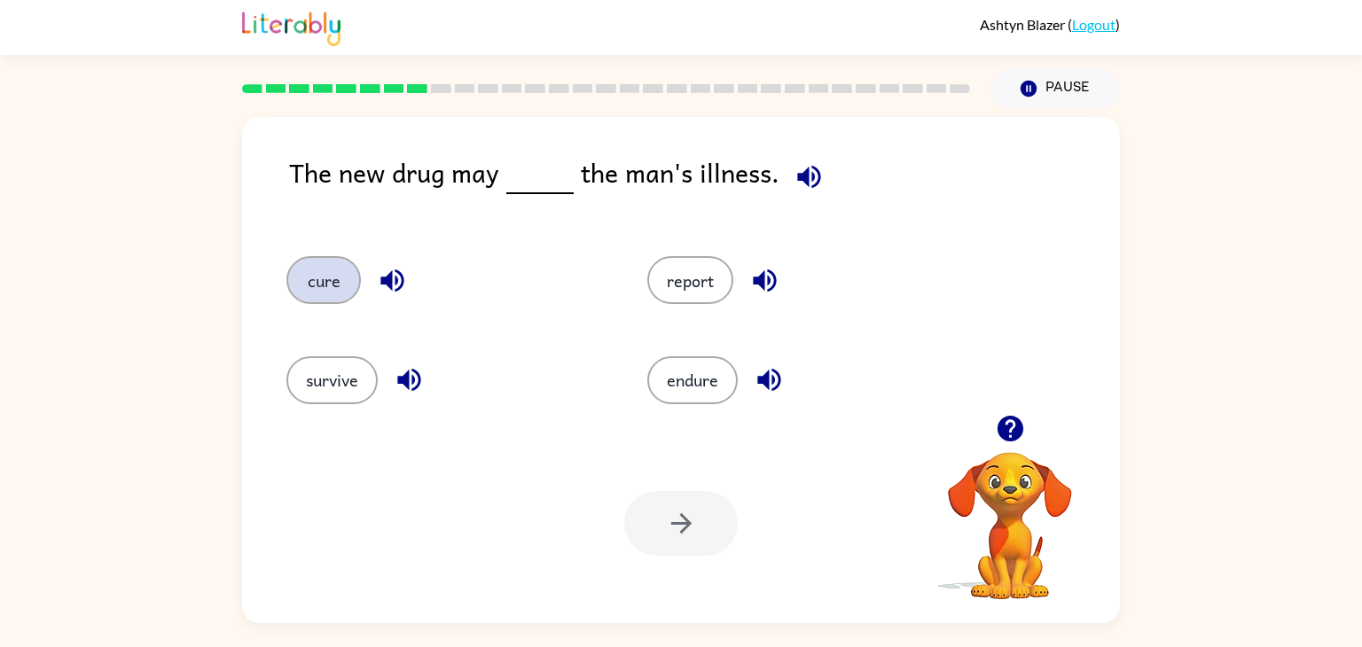
click at [325, 281] on button "cure" at bounding box center [323, 280] width 74 height 48
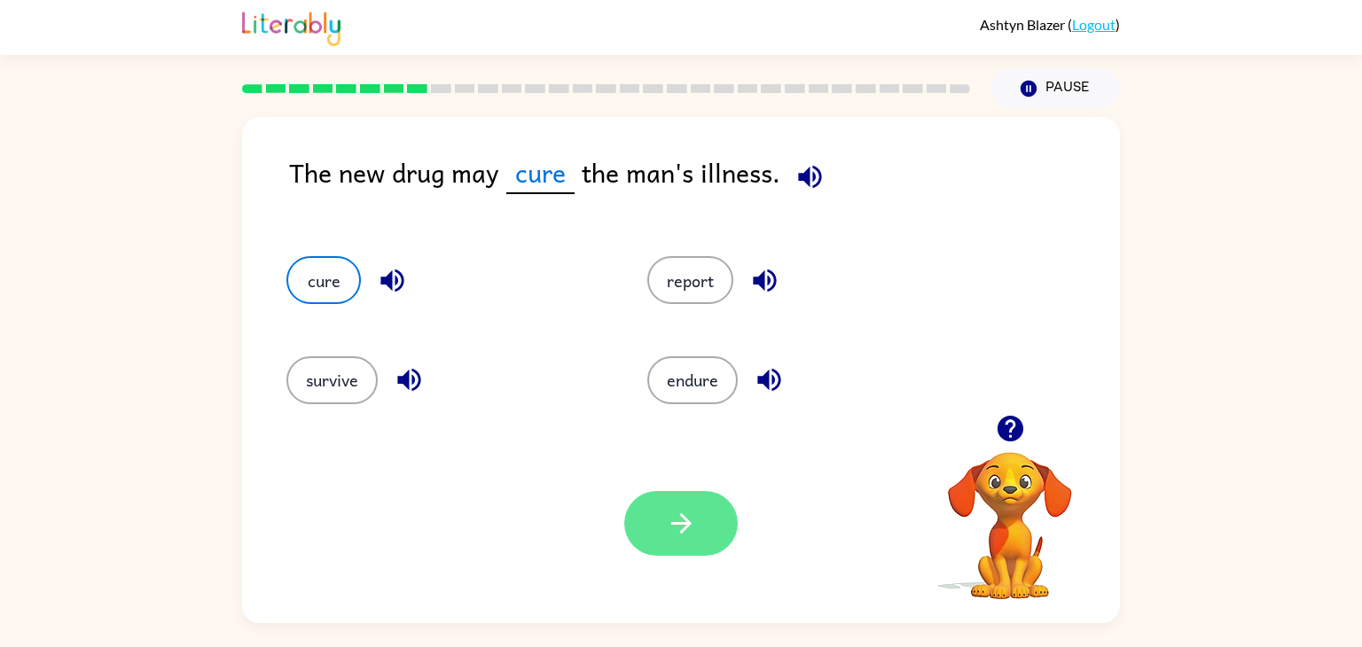
click at [691, 526] on icon "button" at bounding box center [681, 523] width 31 height 31
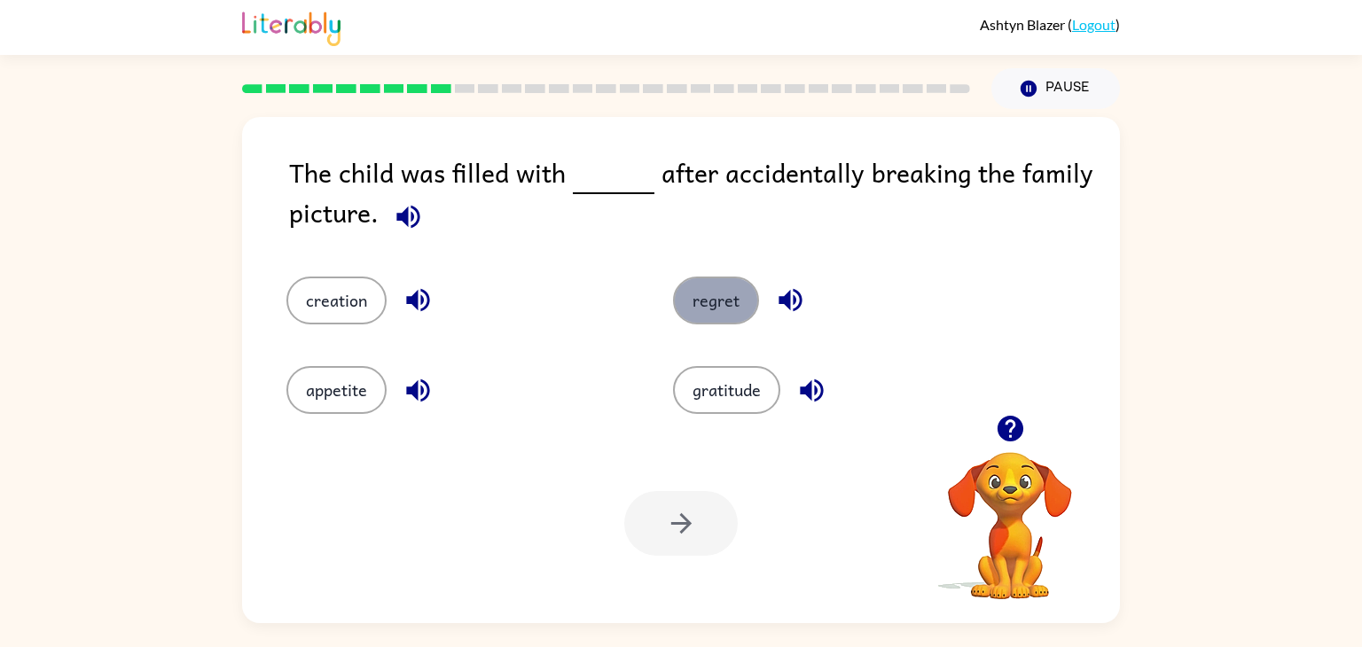
click at [692, 309] on button "regret" at bounding box center [716, 301] width 86 height 48
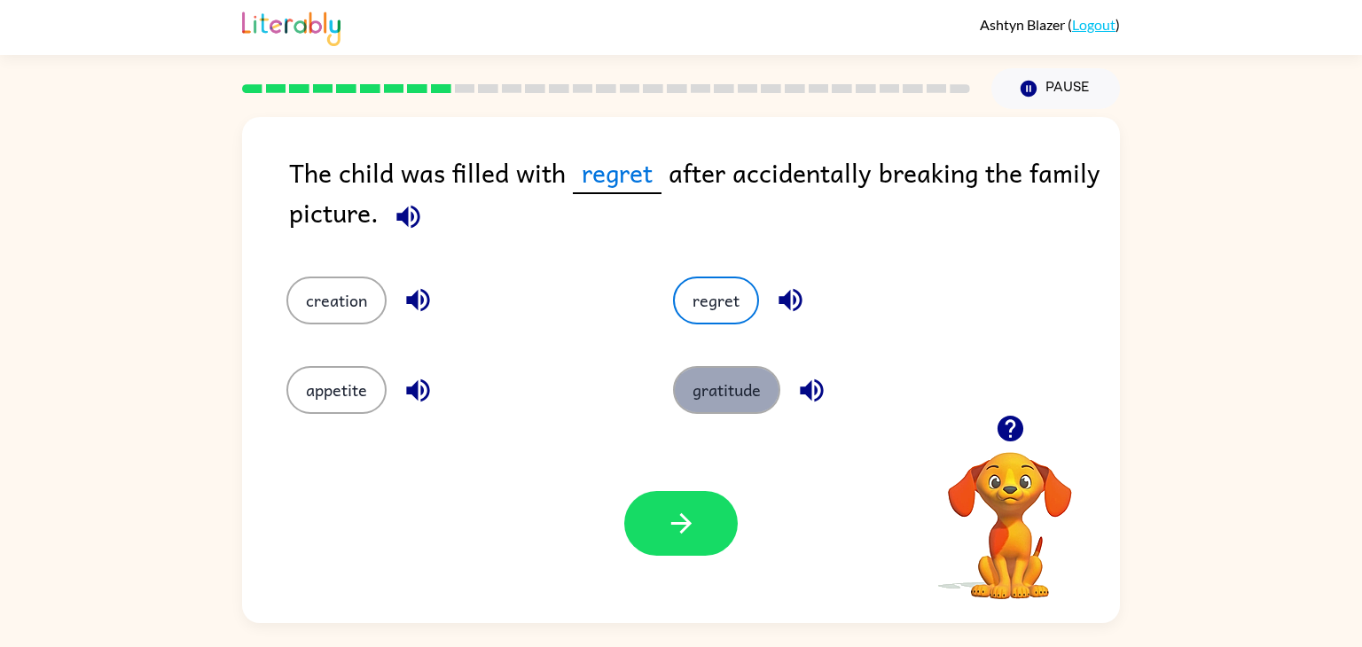
click at [726, 392] on button "gratitude" at bounding box center [726, 390] width 107 height 48
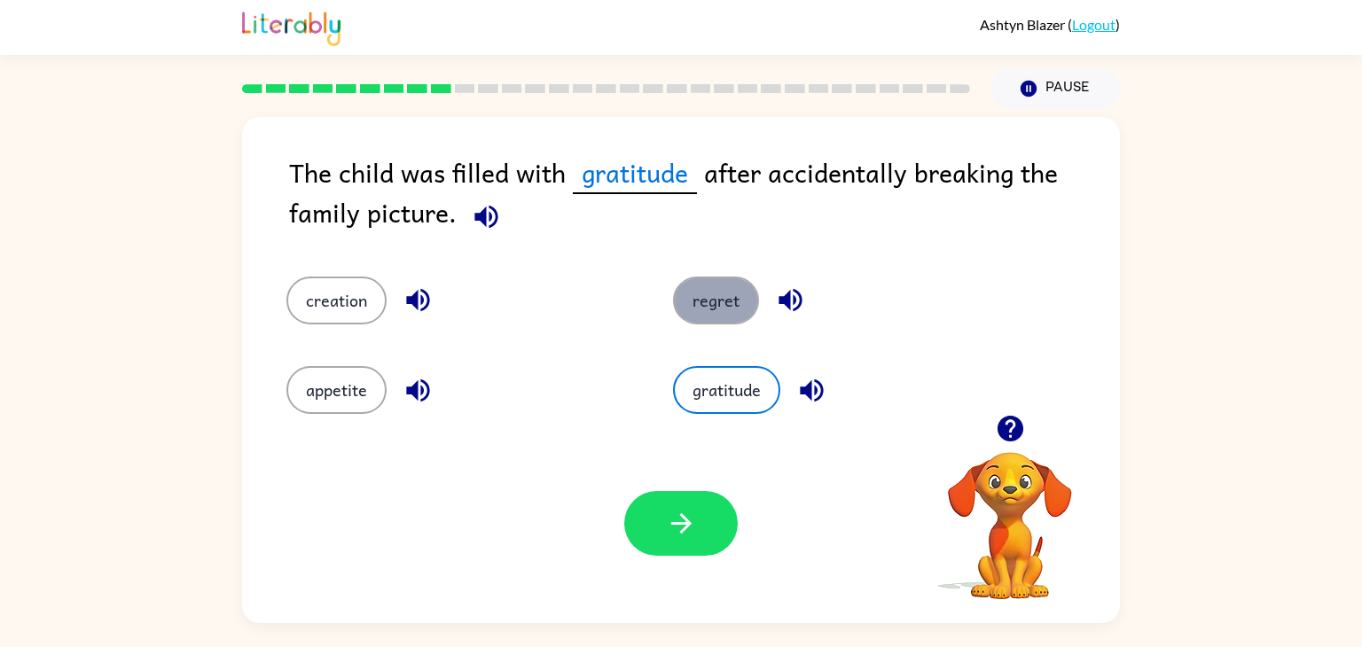
click at [710, 287] on button "regret" at bounding box center [716, 301] width 86 height 48
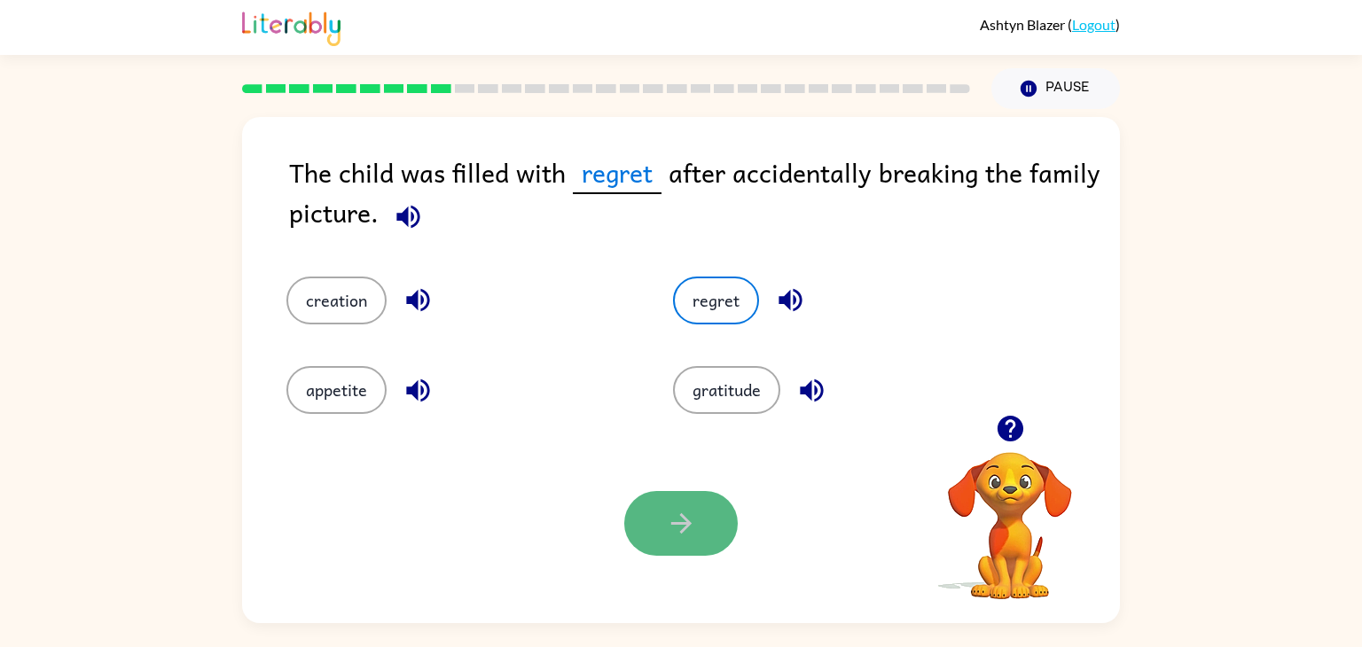
click at [691, 496] on button "button" at bounding box center [680, 523] width 113 height 65
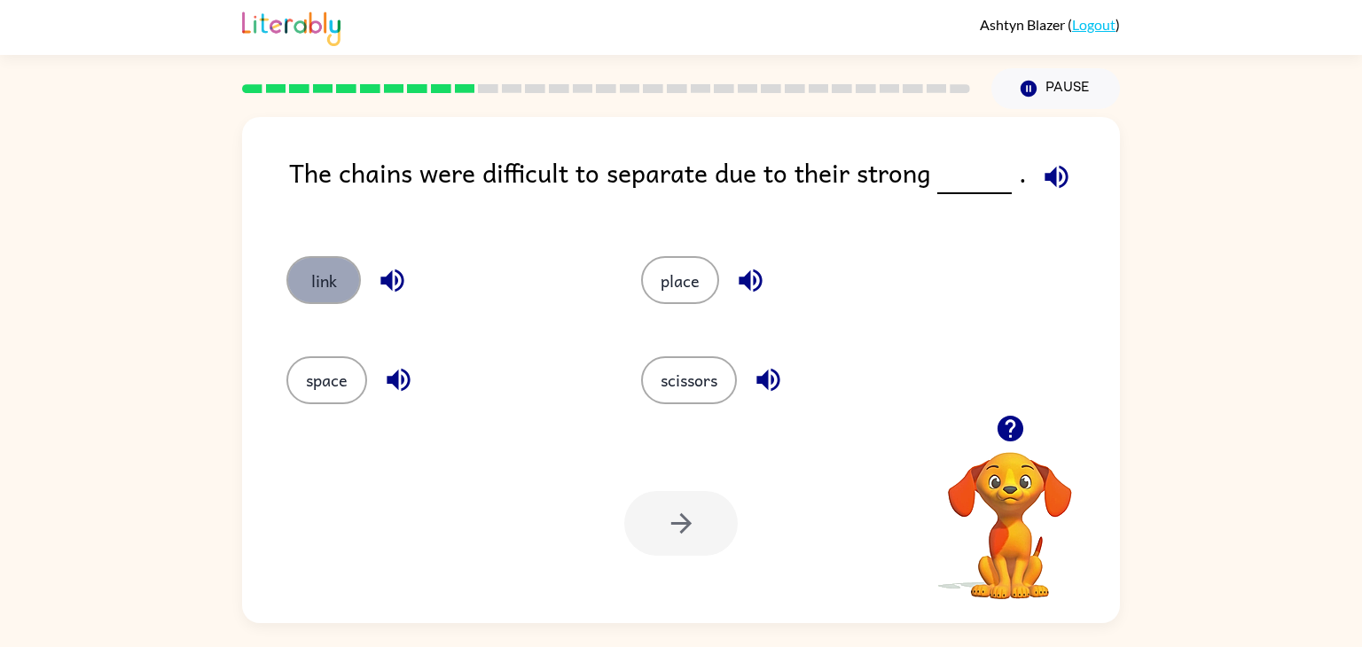
click at [331, 287] on button "link" at bounding box center [323, 280] width 74 height 48
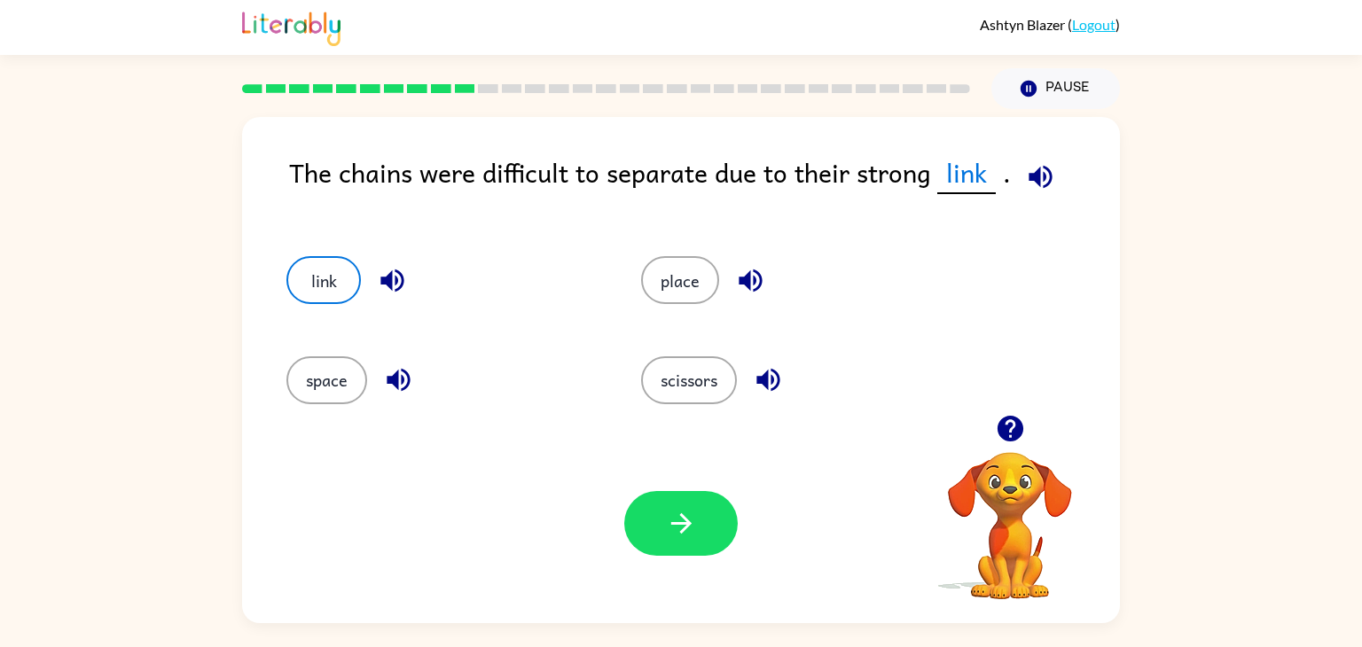
click at [656, 487] on div "Your browser must support playing .mp4 files to use Literably. Please try using…" at bounding box center [681, 523] width 878 height 199
click at [658, 508] on button "button" at bounding box center [680, 523] width 113 height 65
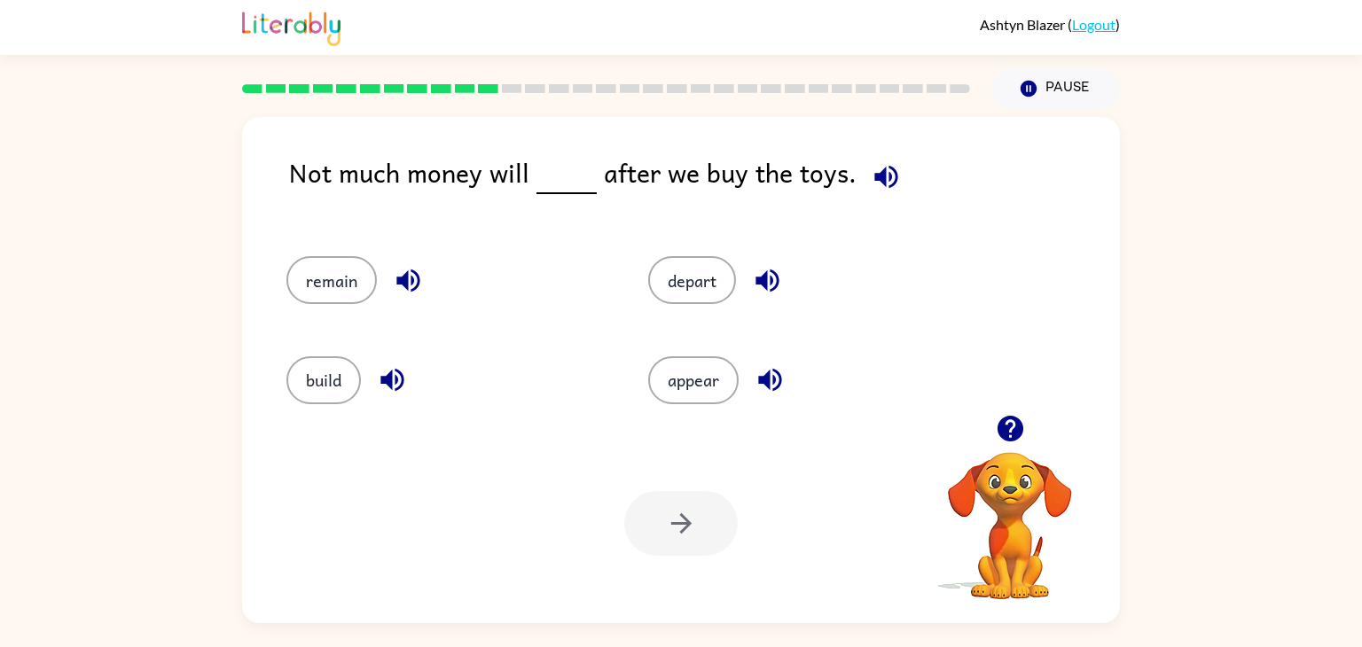
click at [294, 254] on div "remain" at bounding box center [434, 271] width 362 height 99
click at [312, 262] on button "remain" at bounding box center [331, 280] width 90 height 48
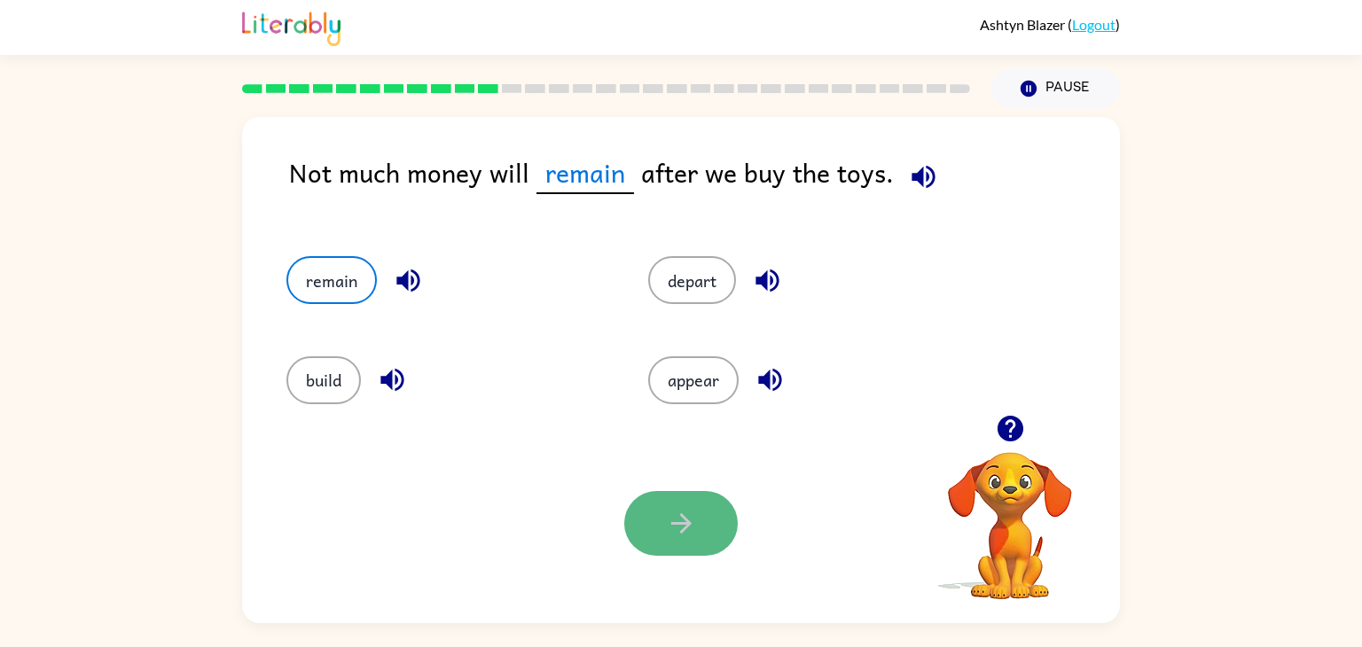
click at [708, 540] on button "button" at bounding box center [680, 523] width 113 height 65
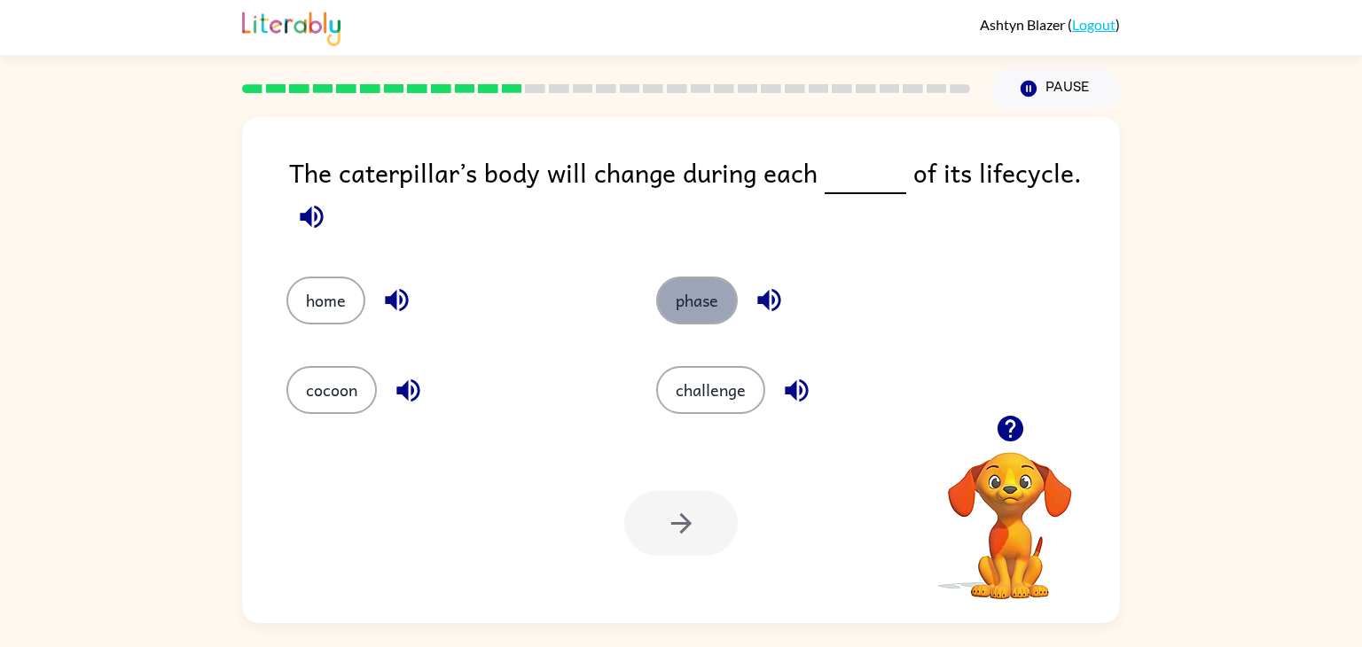
click at [710, 277] on button "phase" at bounding box center [697, 301] width 82 height 48
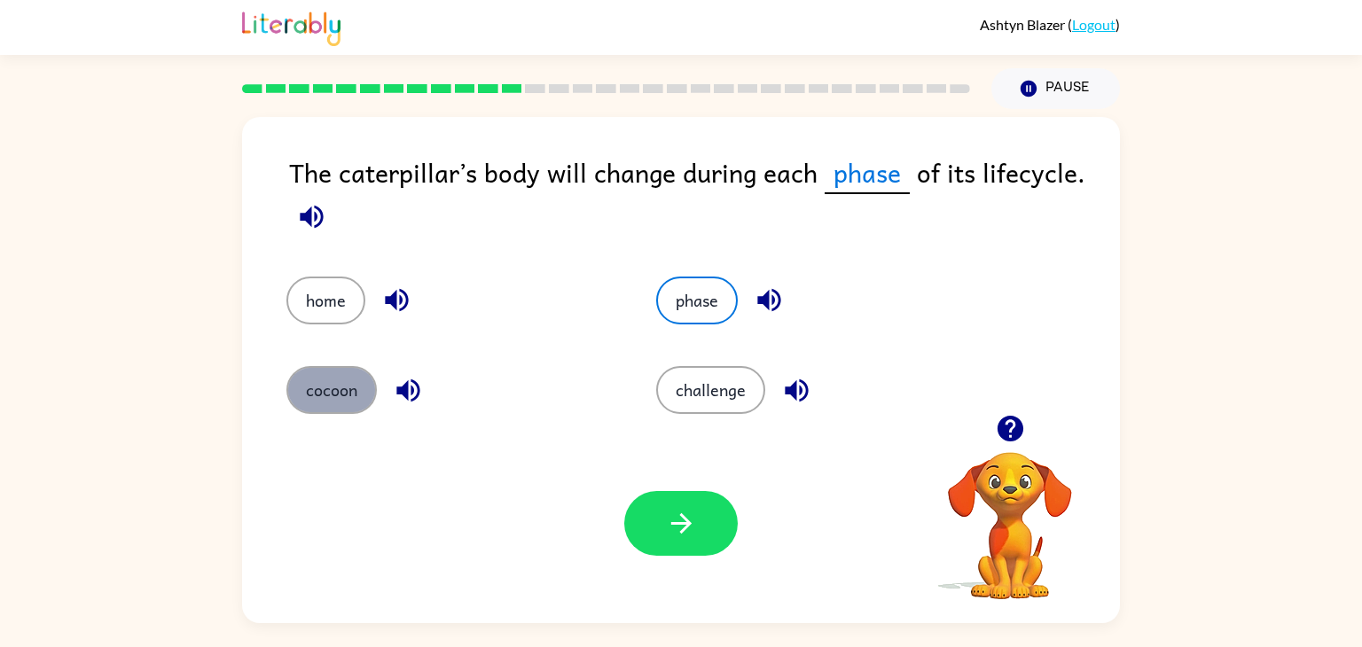
click at [321, 384] on button "cocoon" at bounding box center [331, 390] width 90 height 48
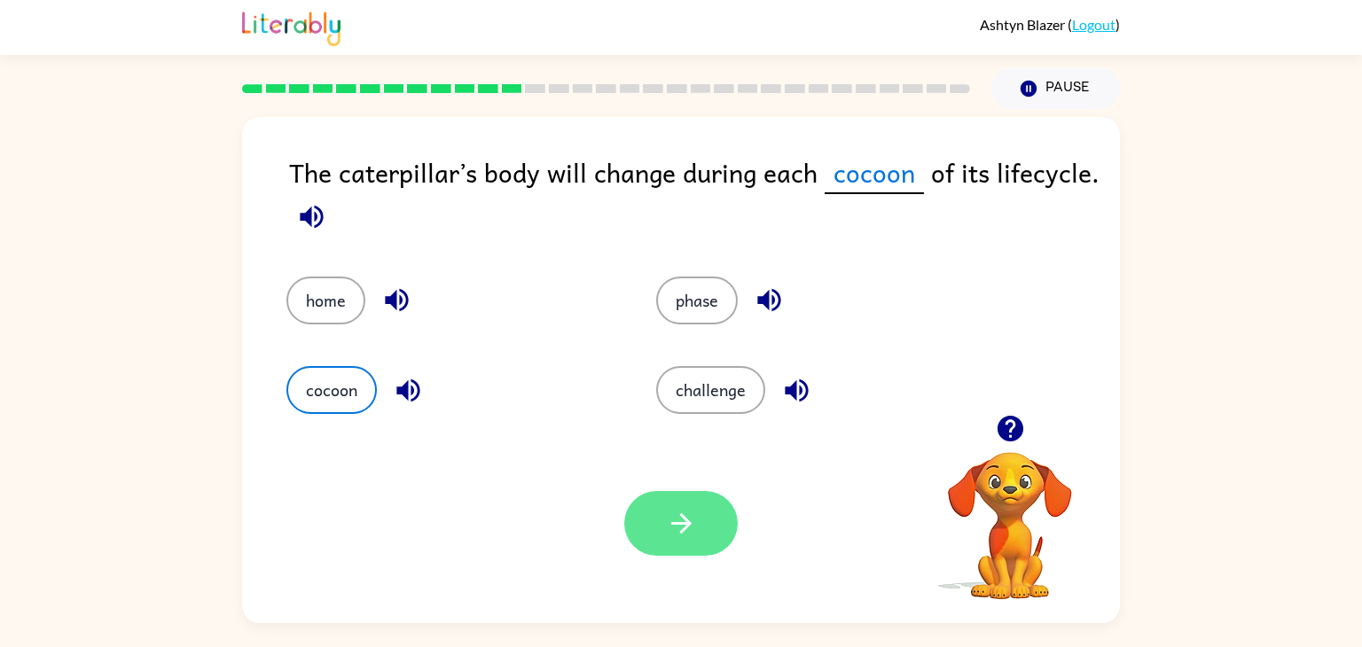
click at [672, 522] on icon "button" at bounding box center [681, 523] width 31 height 31
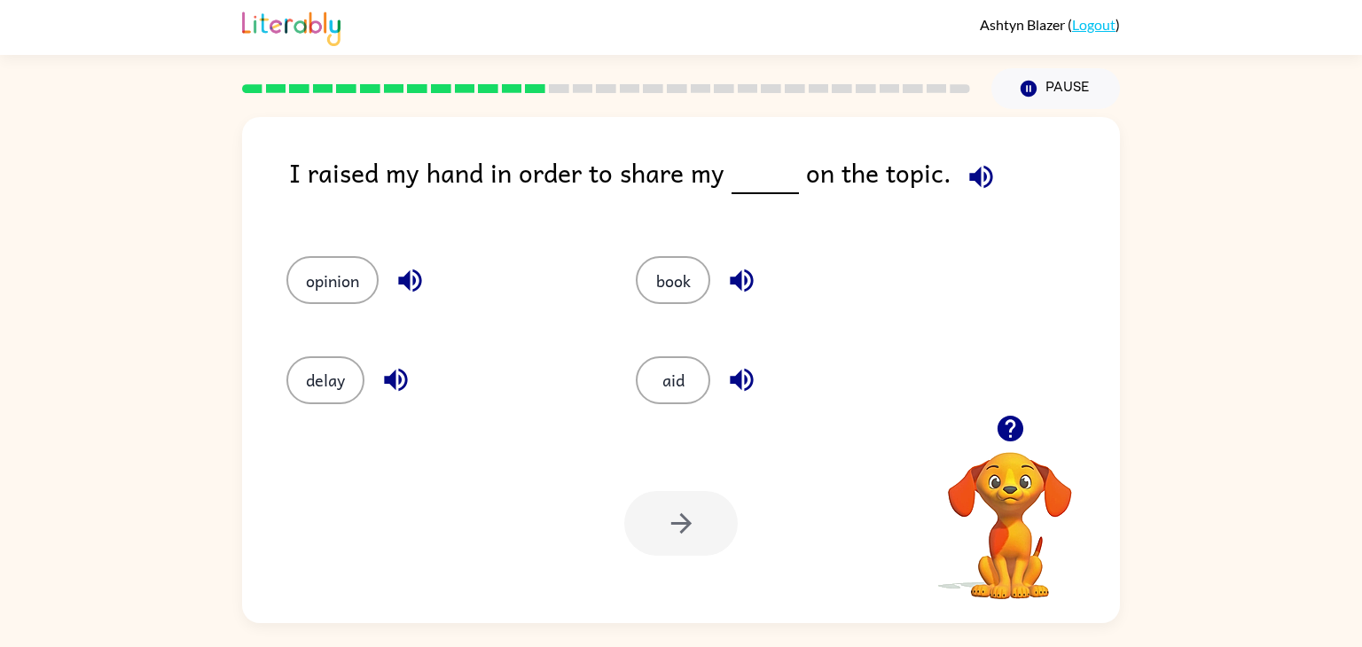
click at [578, 236] on div "opinion" at bounding box center [427, 271] width 349 height 99
click at [679, 277] on button "book" at bounding box center [673, 280] width 74 height 48
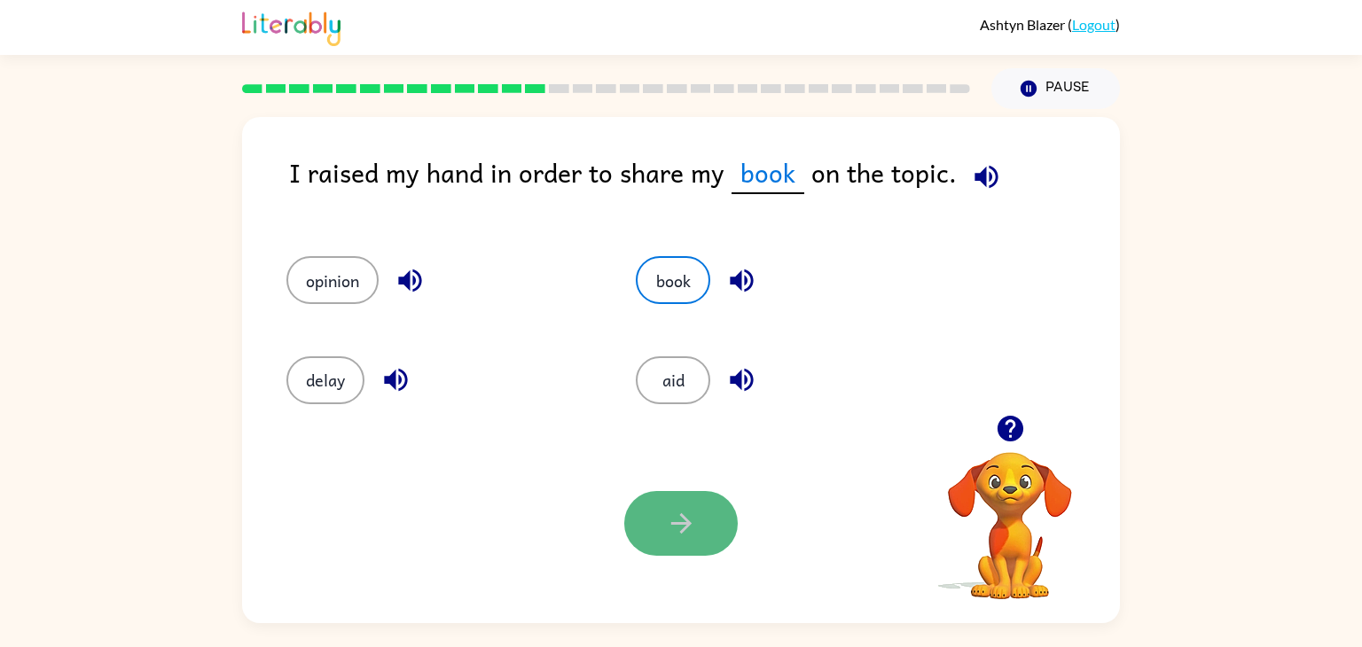
click at [667, 504] on button "button" at bounding box center [680, 523] width 113 height 65
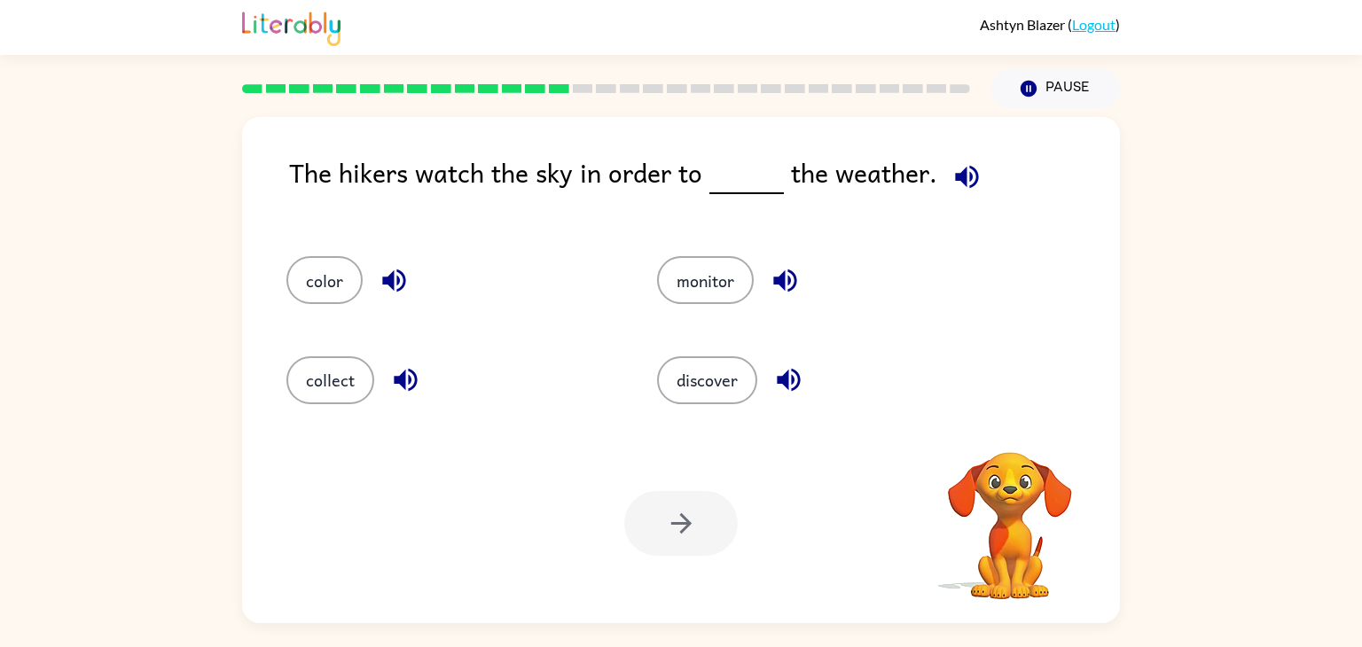
click at [613, 277] on div "color" at bounding box center [451, 280] width 330 height 48
click at [690, 298] on button "monitor" at bounding box center [705, 280] width 97 height 48
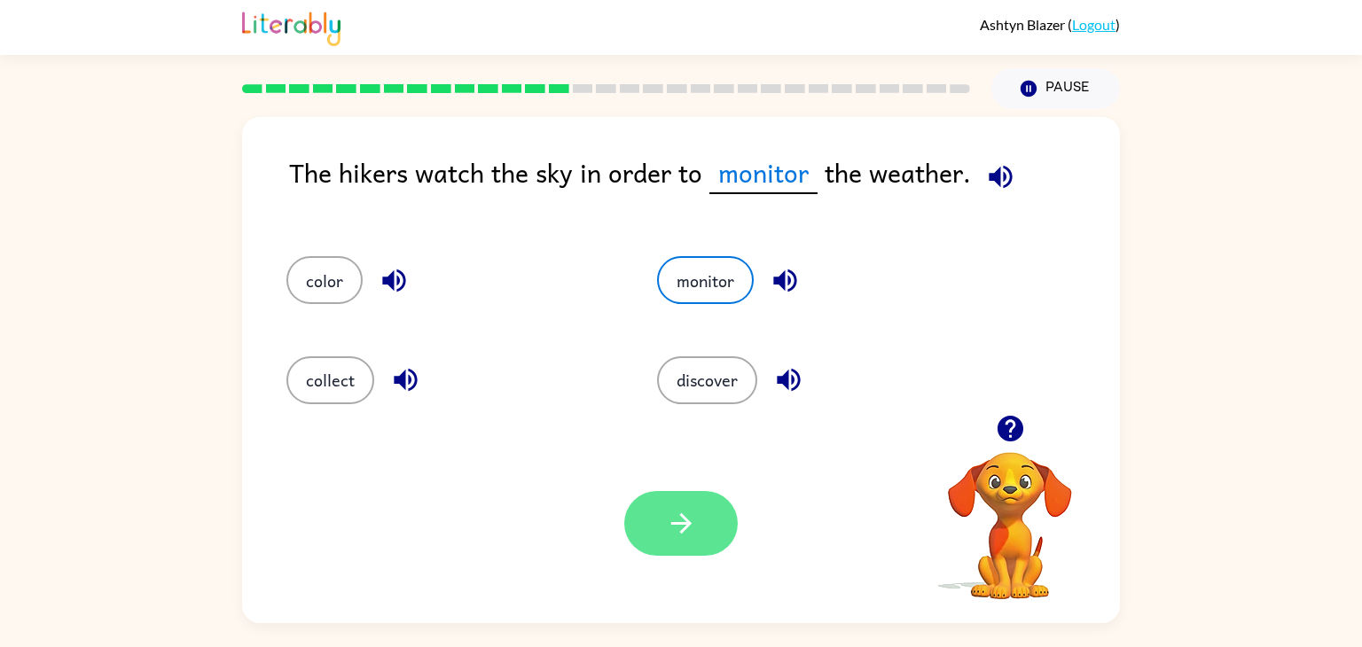
click at [675, 497] on button "button" at bounding box center [680, 523] width 113 height 65
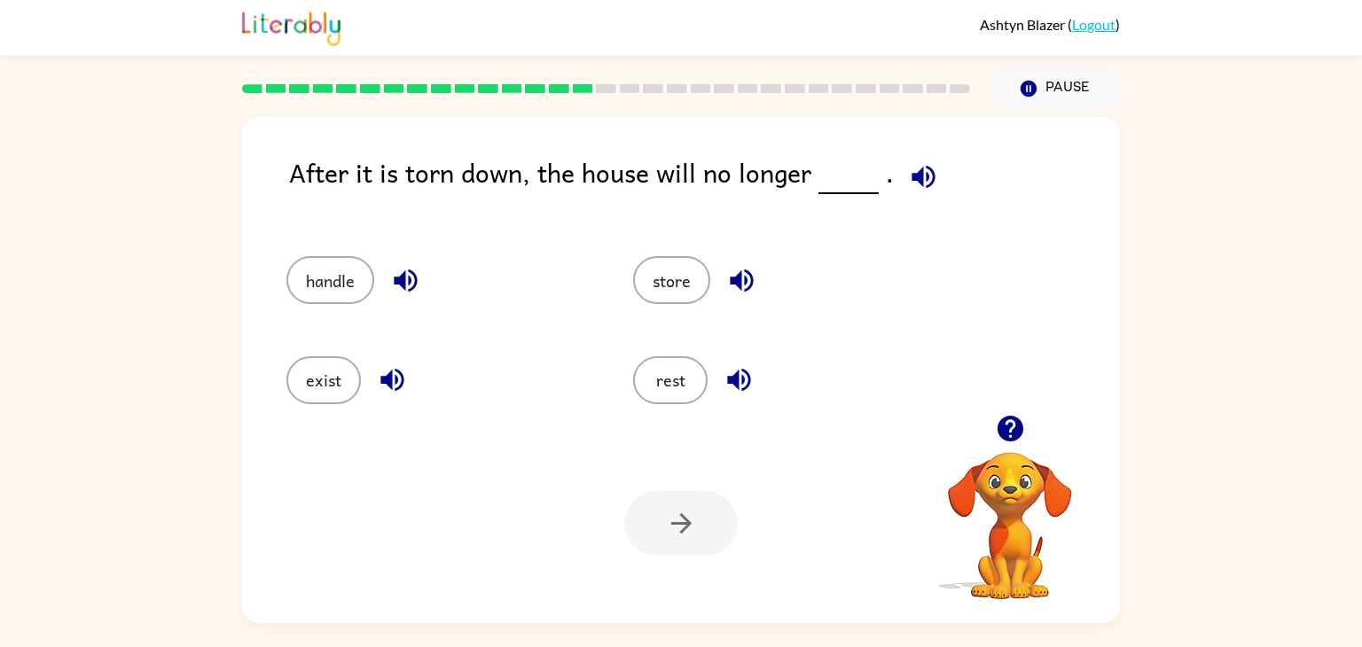
click at [315, 332] on div "exist" at bounding box center [426, 372] width 347 height 99
click at [315, 363] on button "exist" at bounding box center [323, 380] width 74 height 48
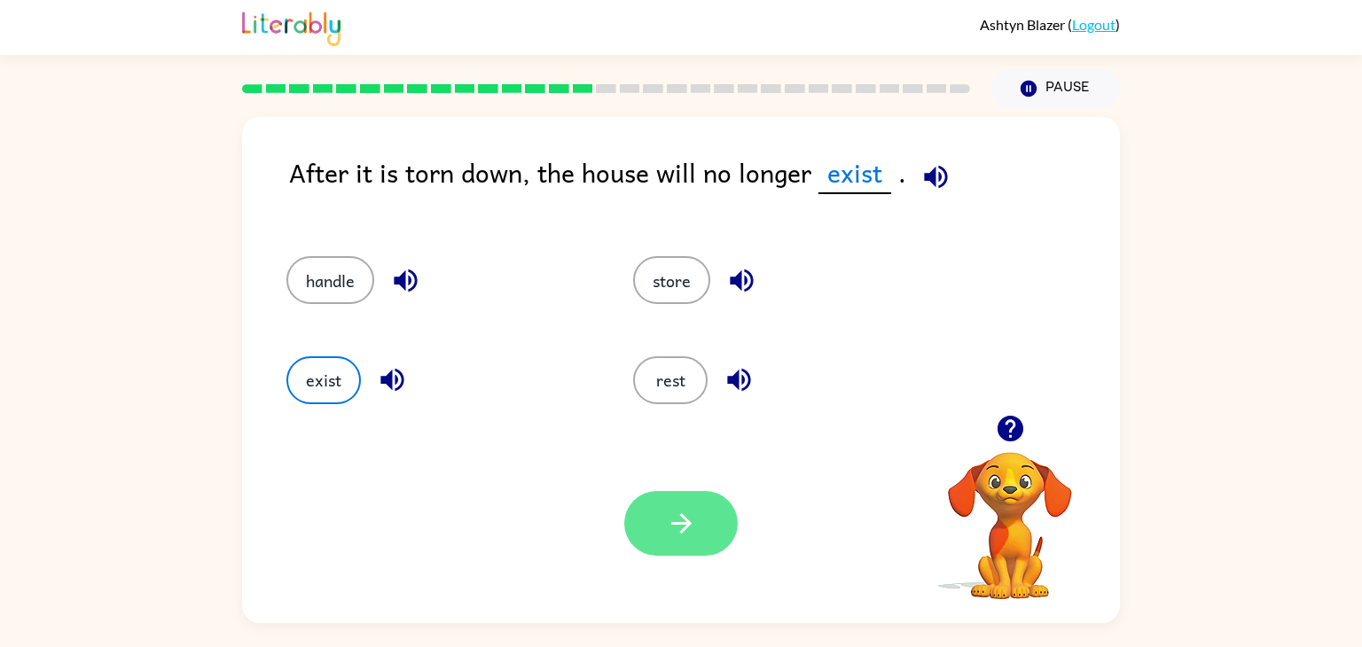
click at [683, 525] on icon "button" at bounding box center [680, 523] width 20 height 20
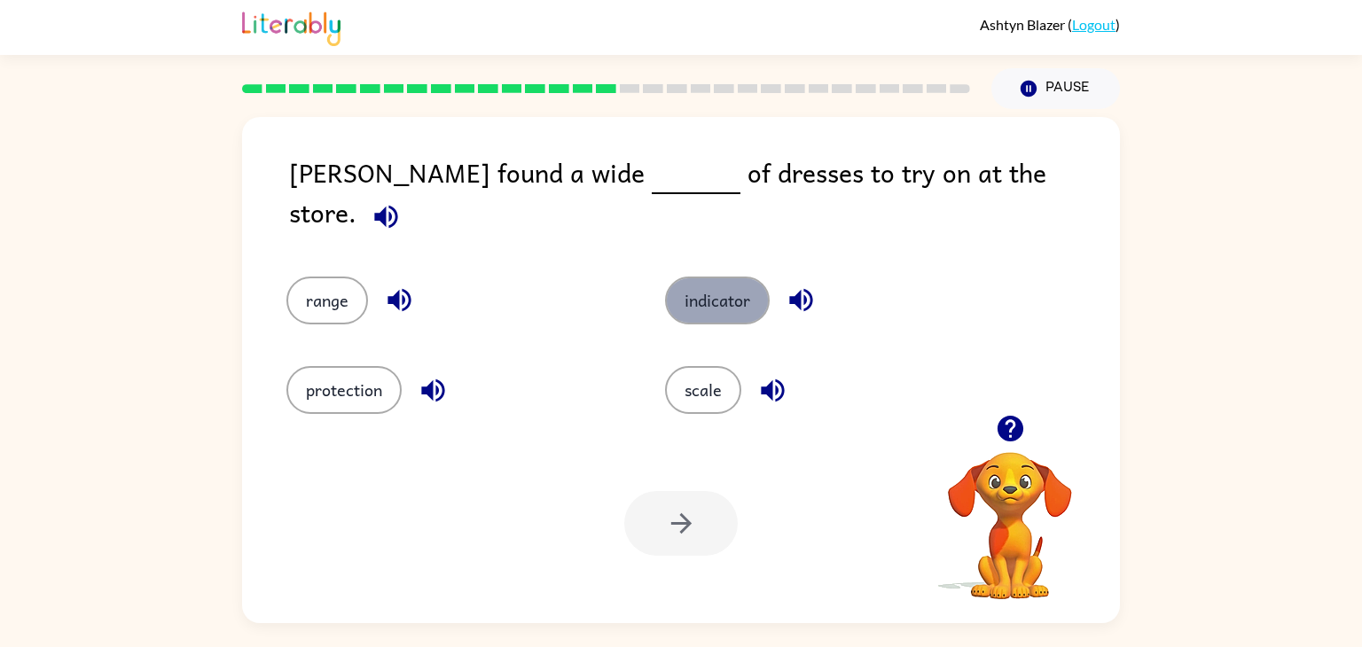
click at [706, 285] on button "indicator" at bounding box center [717, 301] width 105 height 48
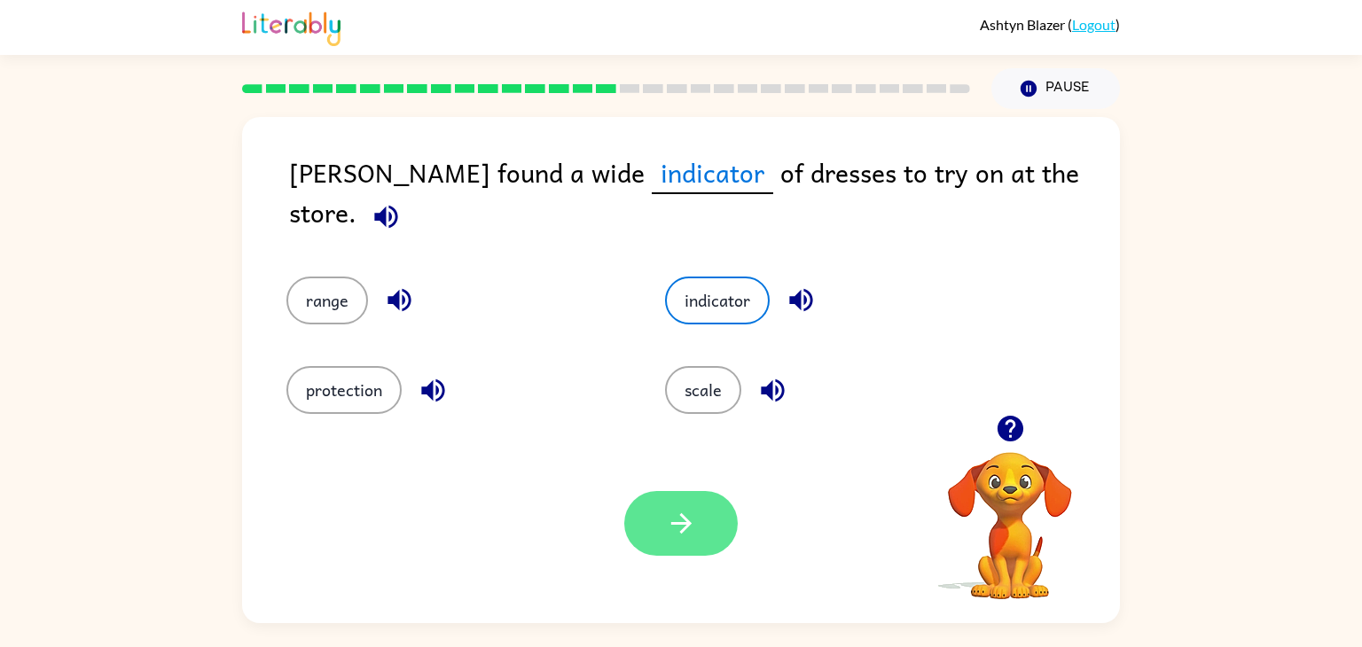
click at [666, 542] on button "button" at bounding box center [680, 523] width 113 height 65
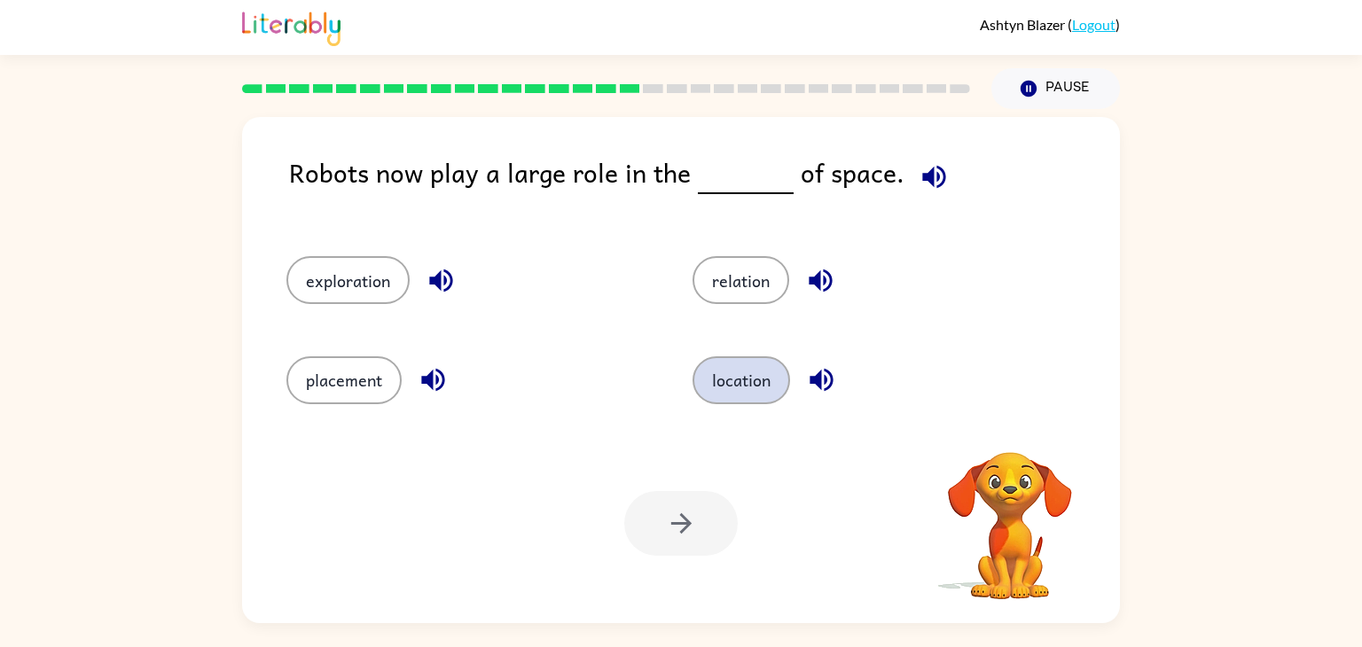
click at [701, 369] on button "location" at bounding box center [741, 380] width 98 height 48
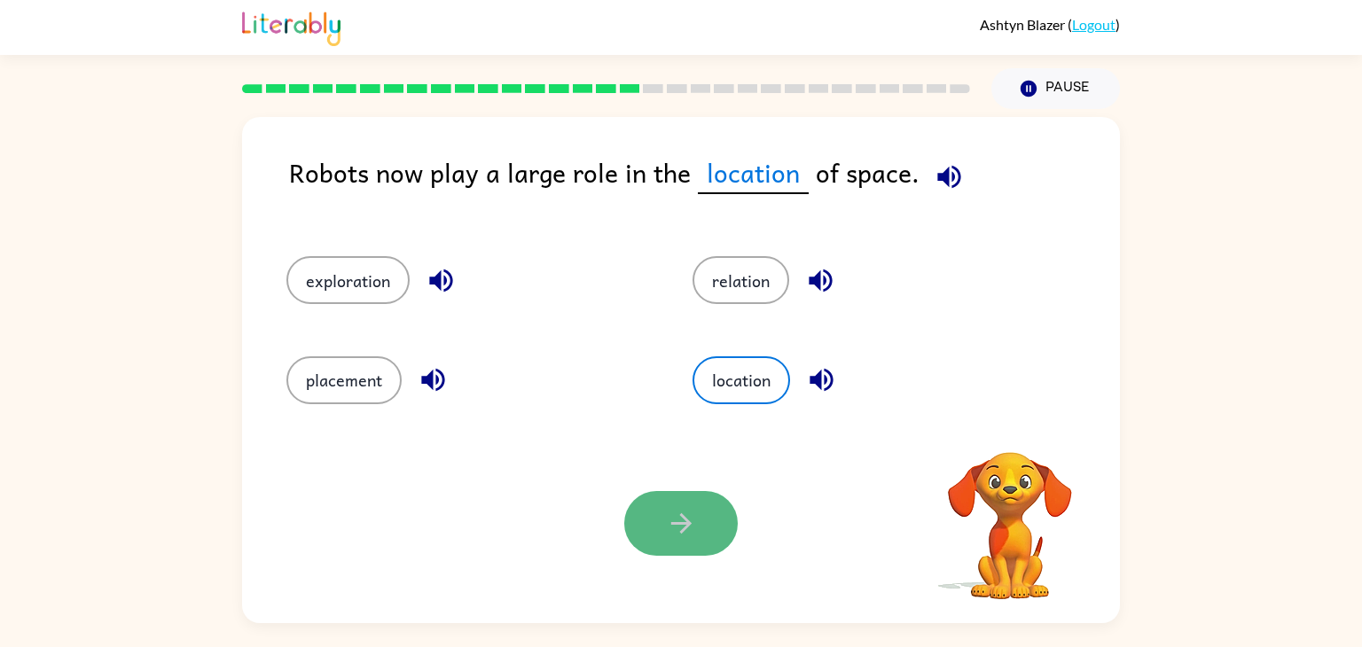
click at [677, 511] on icon "button" at bounding box center [681, 523] width 31 height 31
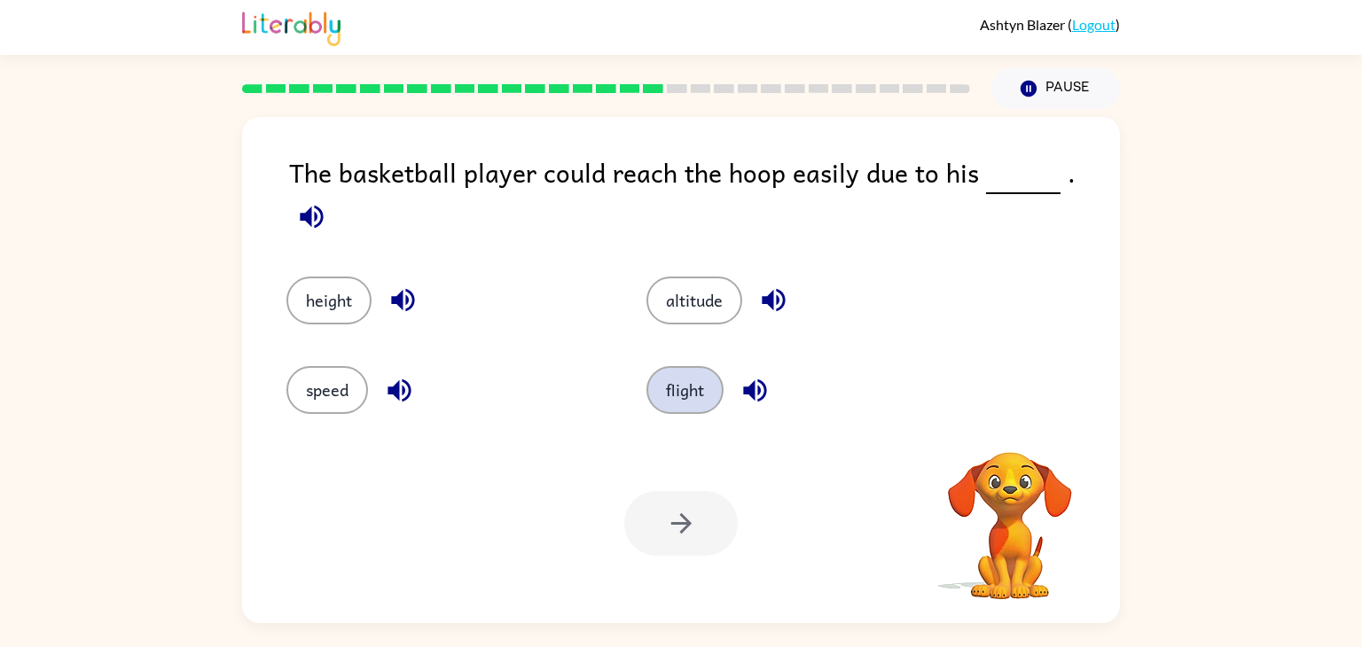
click at [717, 371] on button "flight" at bounding box center [684, 390] width 77 height 48
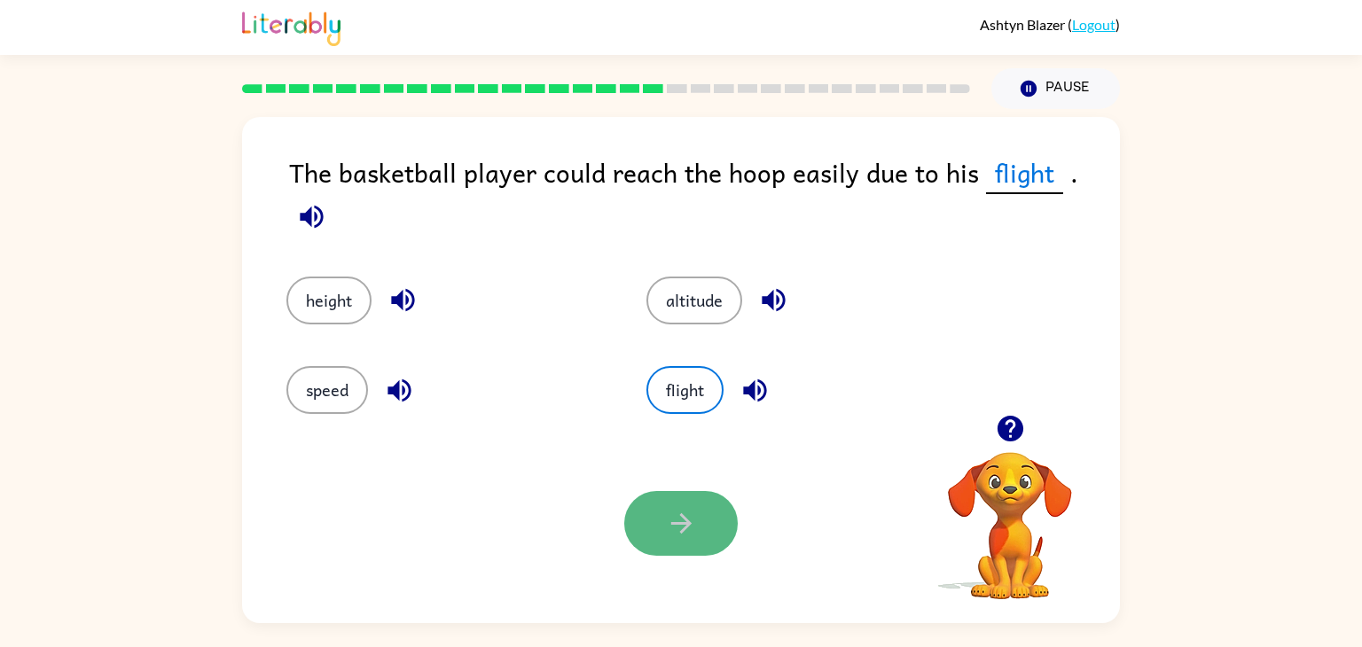
click at [674, 536] on icon "button" at bounding box center [681, 523] width 31 height 31
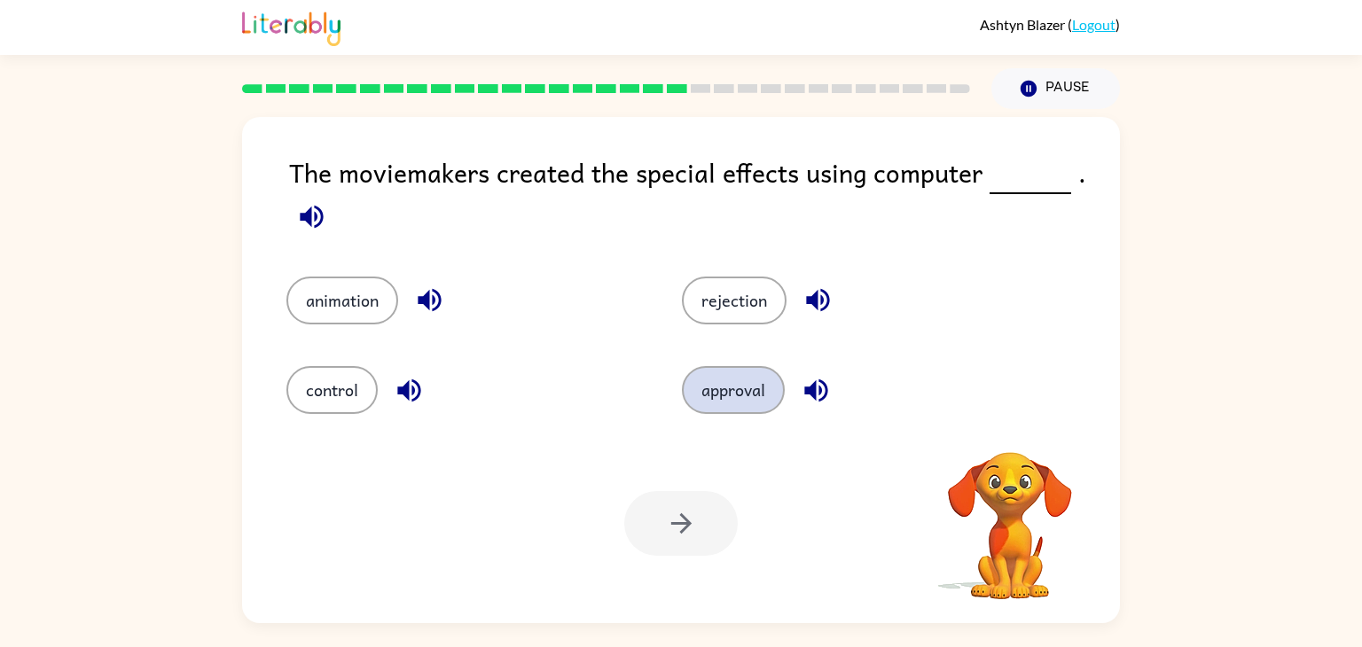
click at [717, 397] on button "approval" at bounding box center [733, 390] width 103 height 48
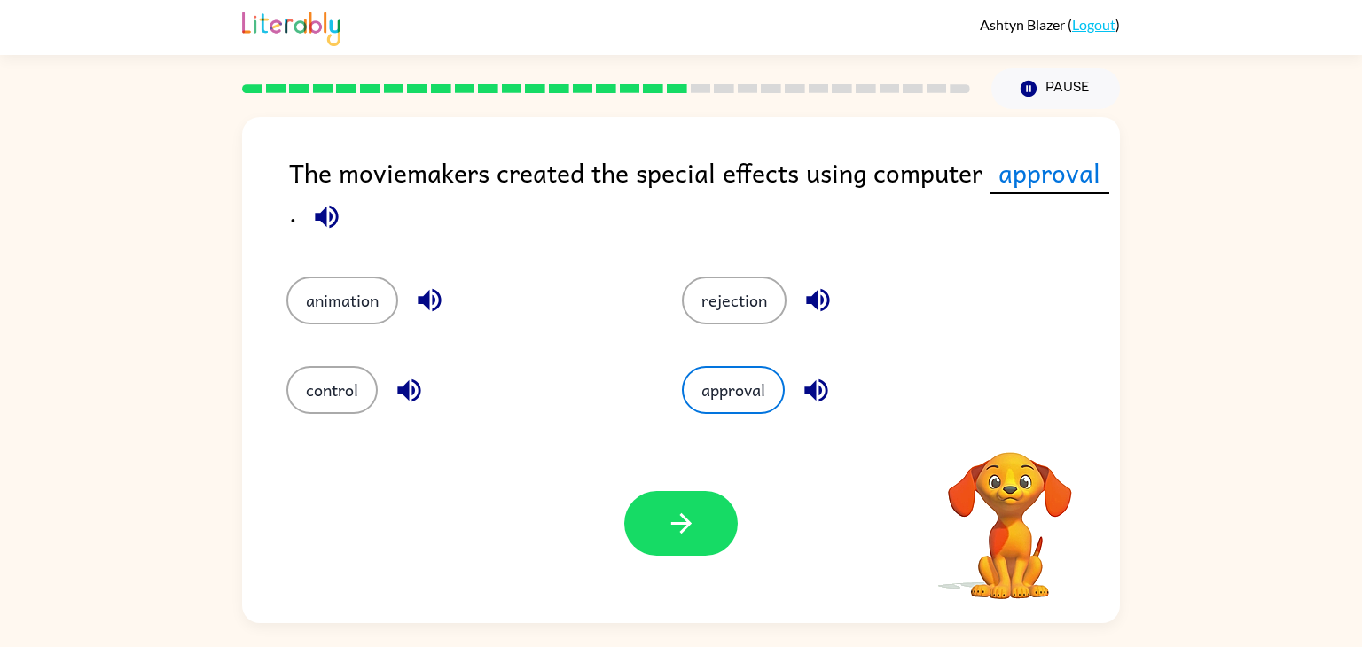
click at [683, 481] on div "Your browser must support playing .mp4 files to use Literably. Please try using…" at bounding box center [681, 523] width 878 height 199
click at [681, 512] on icon "button" at bounding box center [681, 523] width 31 height 31
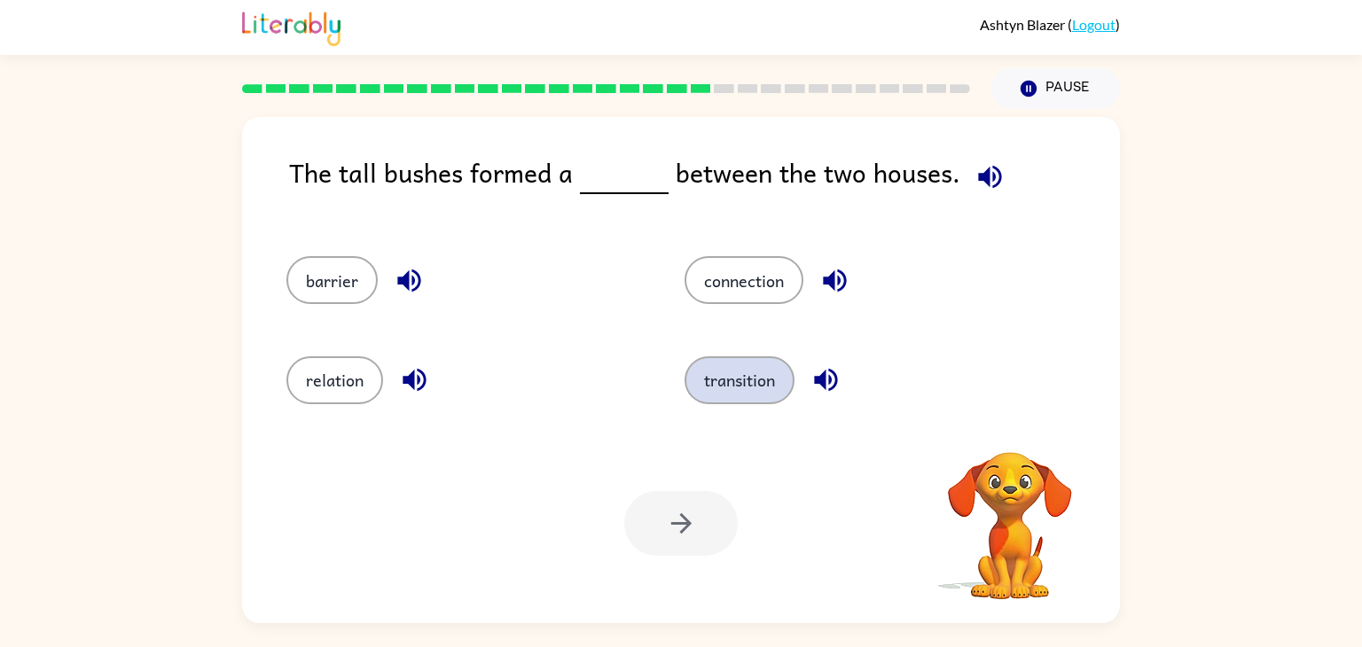
click at [737, 389] on button "transition" at bounding box center [739, 380] width 110 height 48
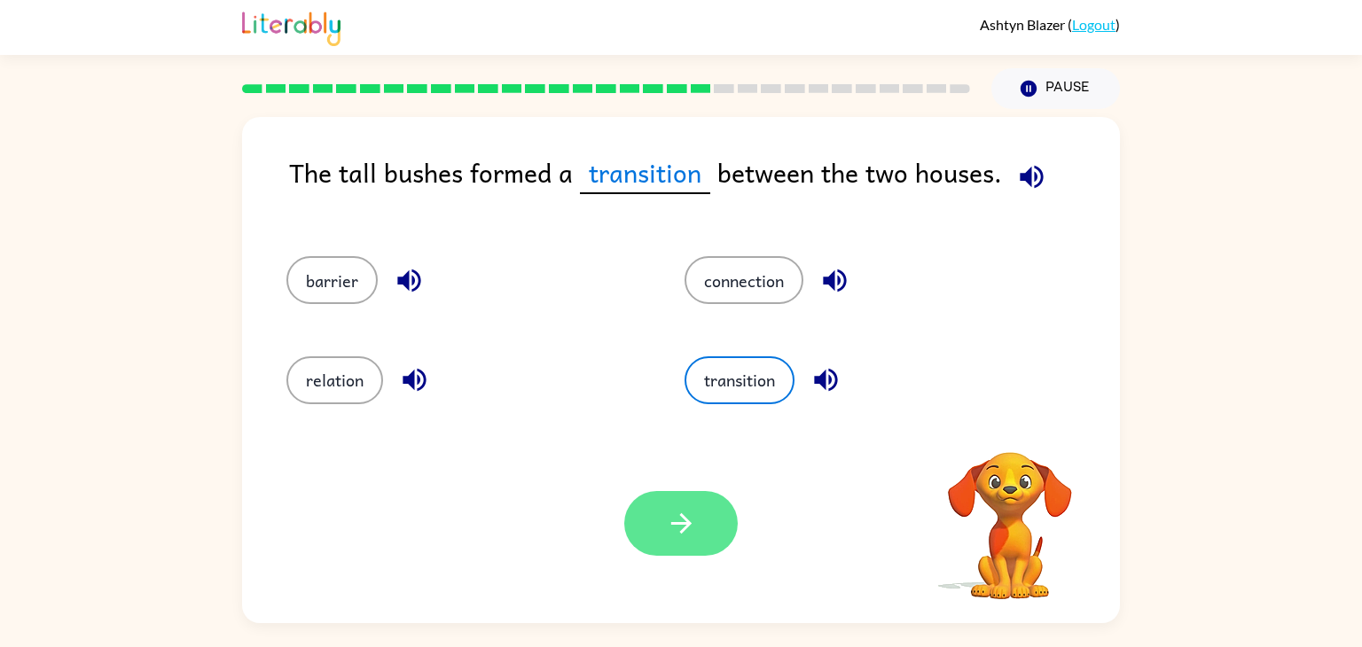
click at [683, 534] on icon "button" at bounding box center [681, 523] width 31 height 31
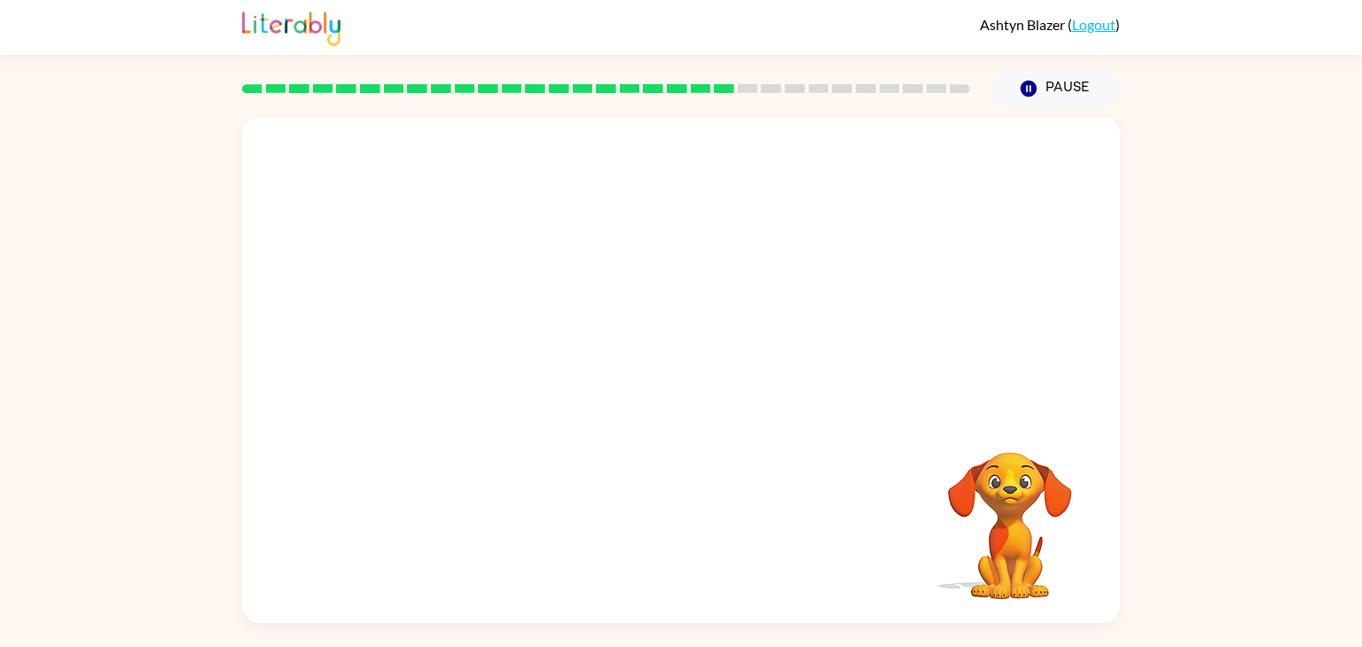
click at [972, 521] on video "Your browser must support playing .mp4 files to use Literably. Please try using…" at bounding box center [1009, 513] width 177 height 177
click at [993, 506] on video "Your browser must support playing .mp4 files to use Literably. Please try using…" at bounding box center [1009, 513] width 177 height 177
click at [531, 354] on video "Your browser must support playing .mp4 files to use Literably. Please try using…" at bounding box center [681, 266] width 878 height 298
drag, startPoint x: 514, startPoint y: 359, endPoint x: 554, endPoint y: 348, distance: 41.3
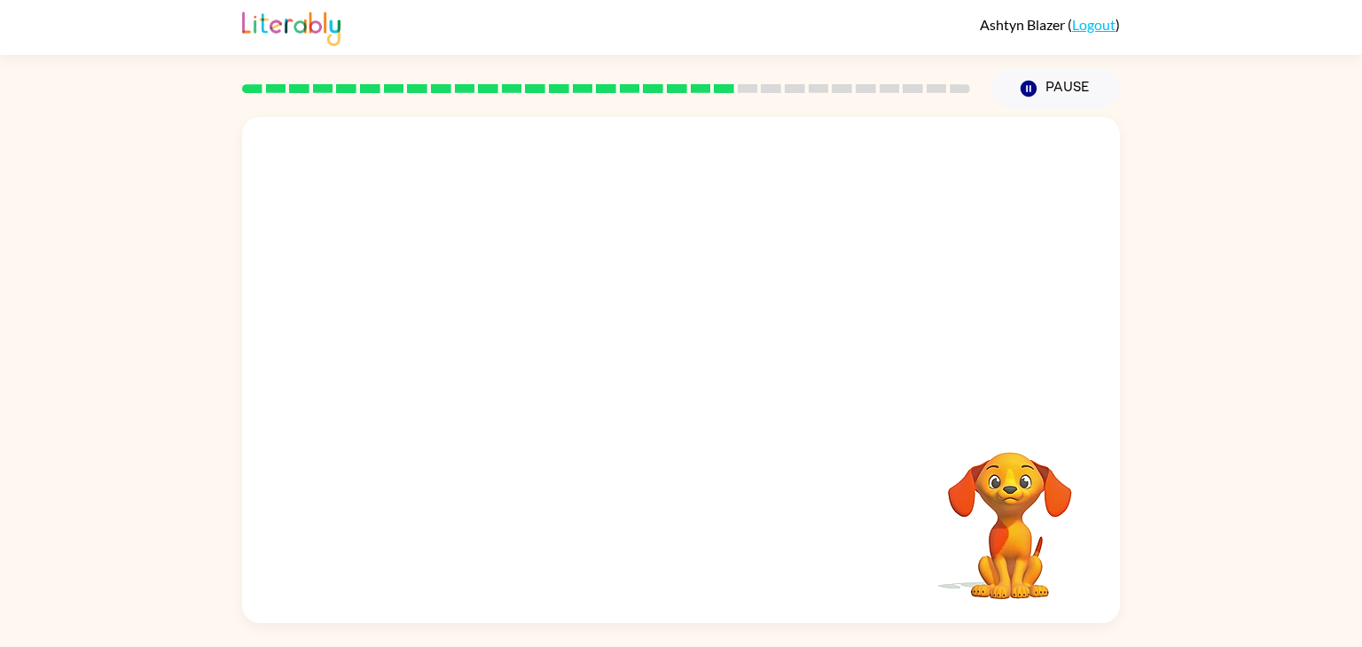
click at [554, 348] on video "Your browser must support playing .mp4 files to use Literably. Please try using…" at bounding box center [681, 266] width 878 height 298
click at [809, 273] on div at bounding box center [681, 370] width 878 height 506
click at [581, 292] on div at bounding box center [681, 370] width 878 height 506
click at [698, 366] on button "button" at bounding box center [680, 379] width 113 height 65
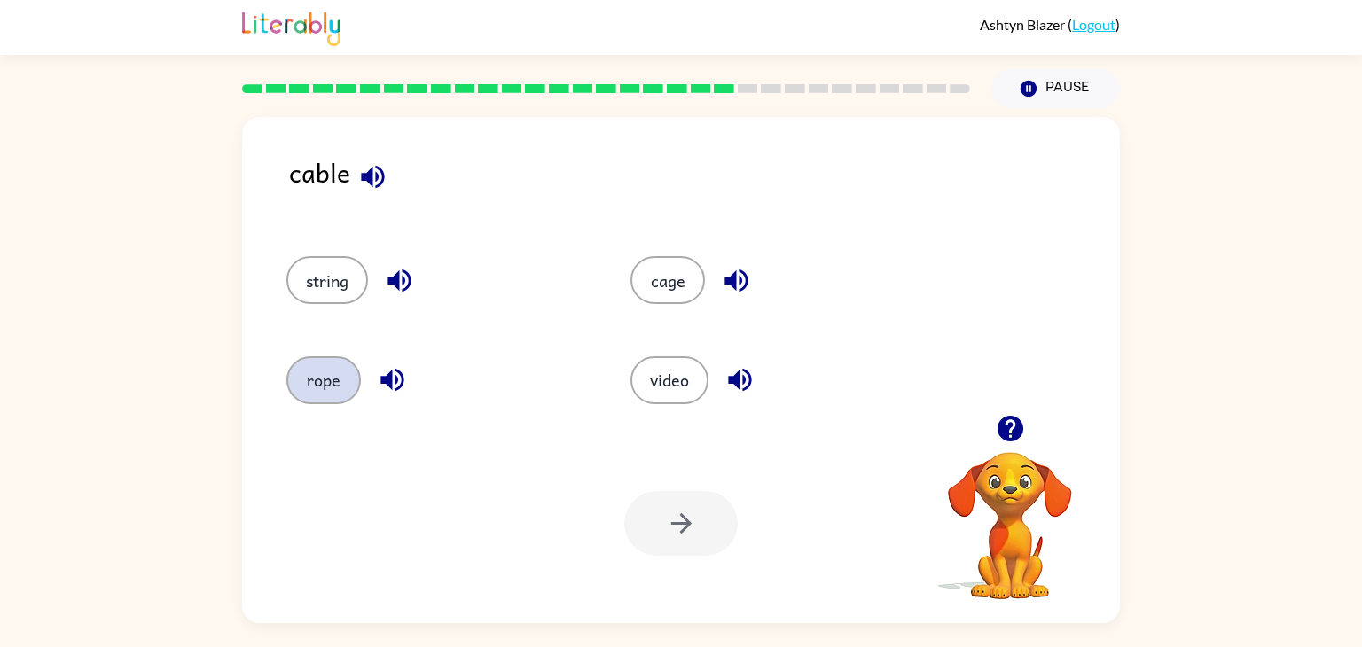
click at [313, 366] on button "rope" at bounding box center [323, 380] width 74 height 48
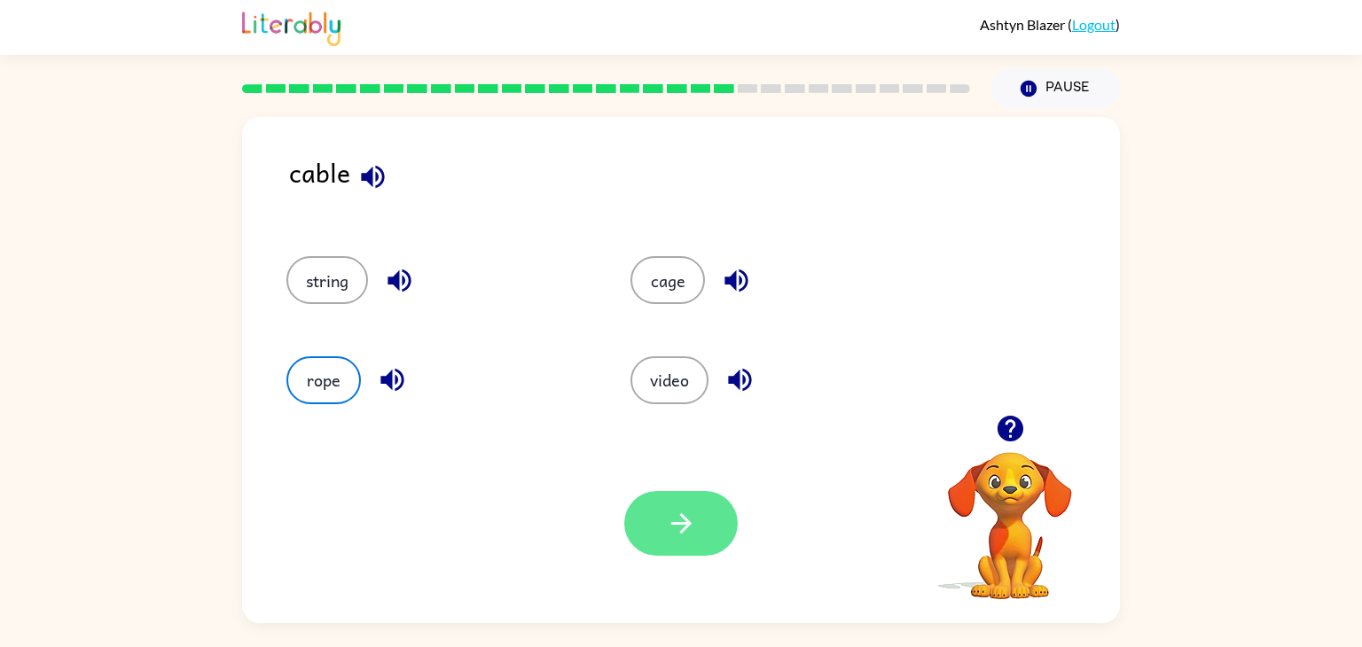
click at [699, 520] on button "button" at bounding box center [680, 523] width 113 height 65
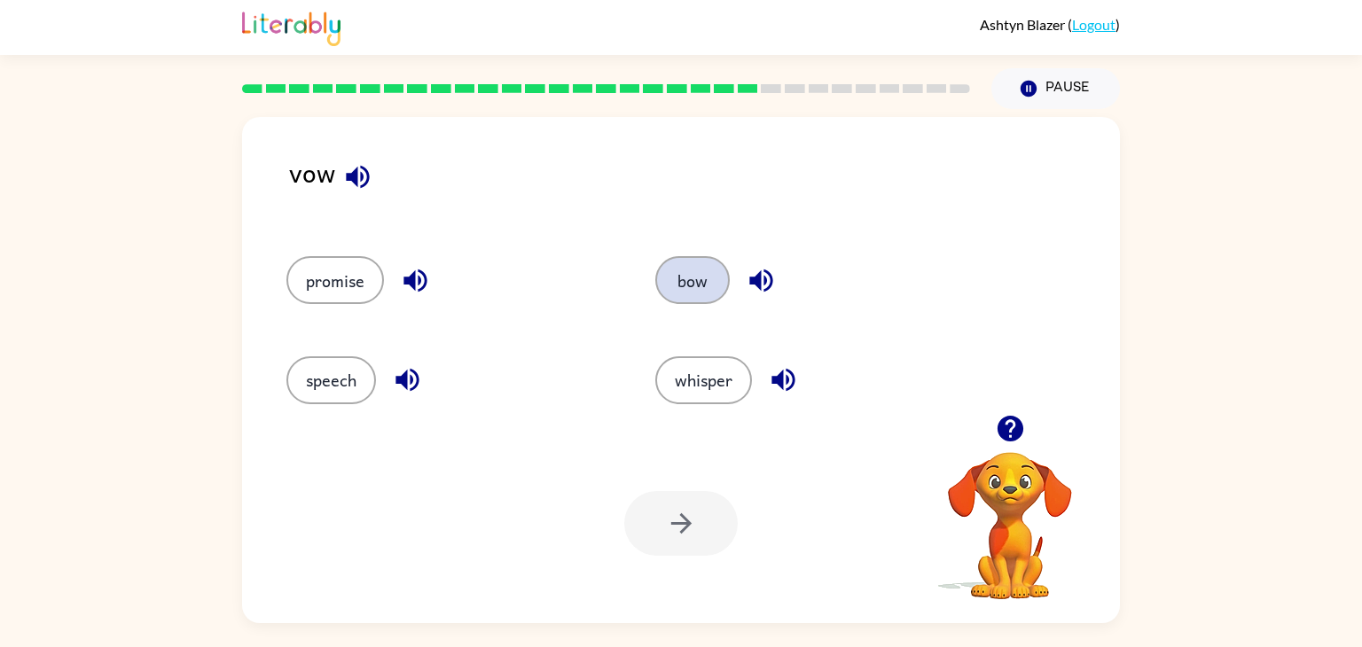
click at [670, 268] on button "bow" at bounding box center [692, 280] width 74 height 48
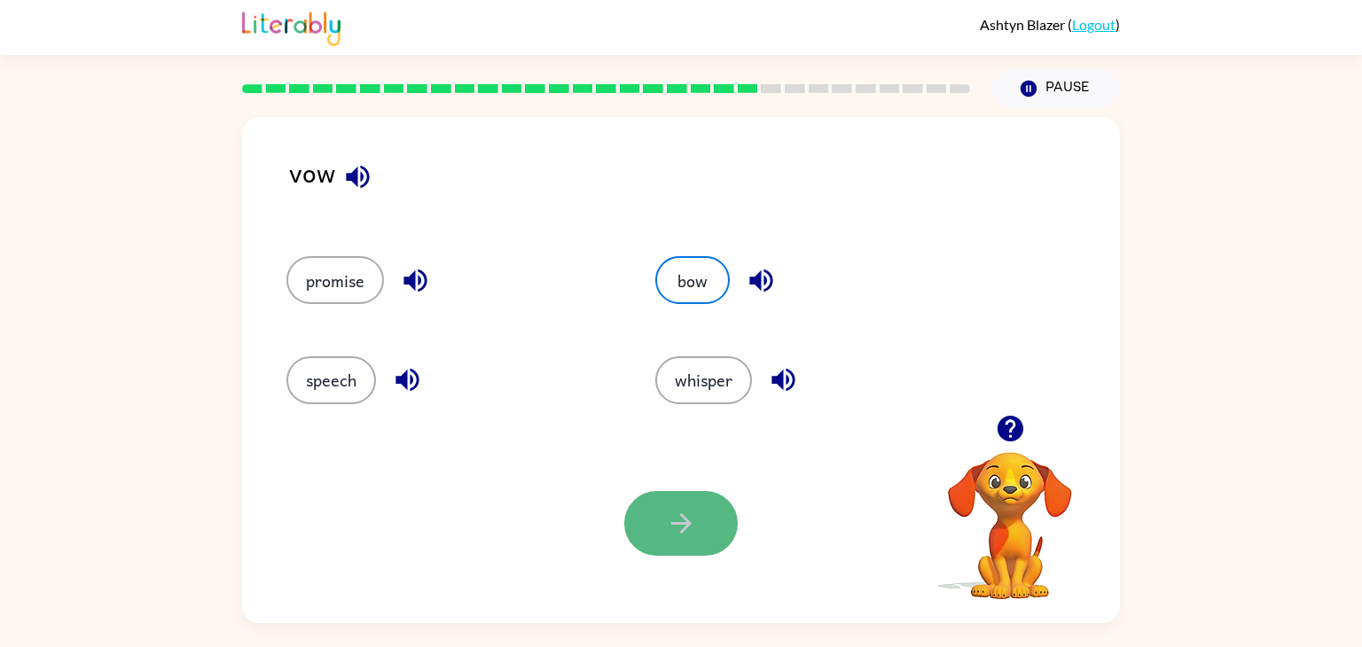
click at [701, 536] on button "button" at bounding box center [680, 523] width 113 height 65
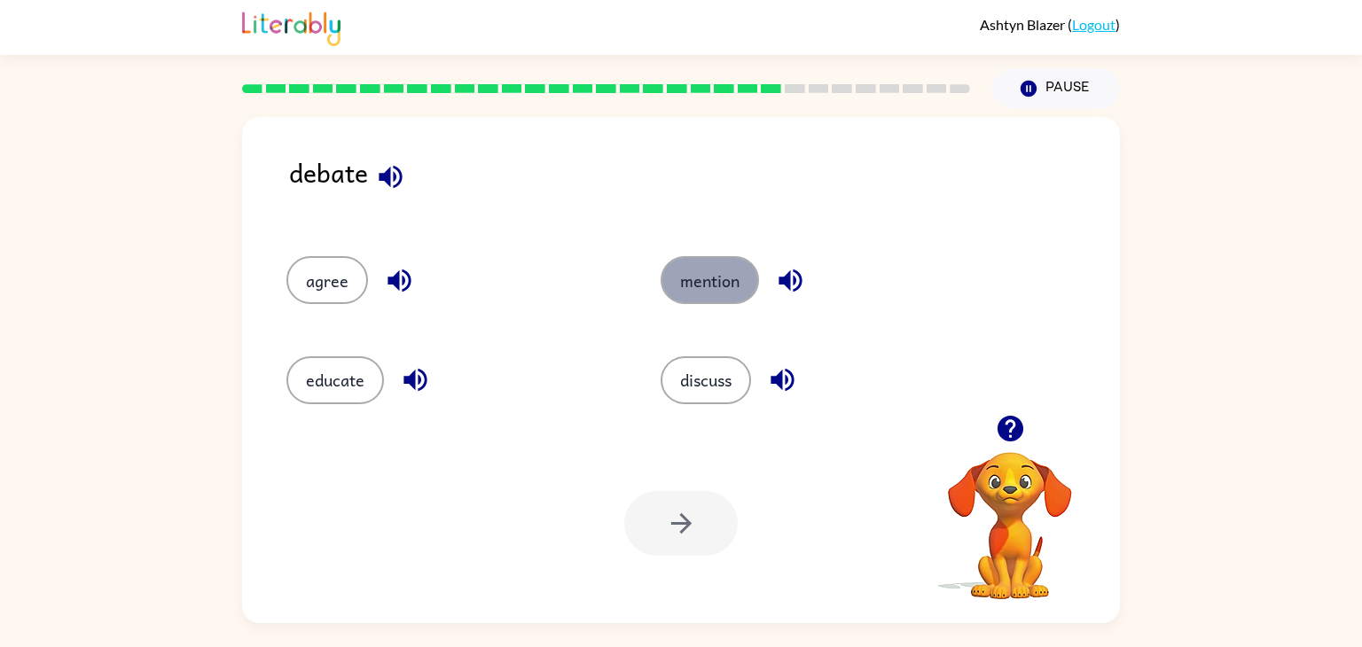
click at [725, 301] on button "mention" at bounding box center [709, 280] width 98 height 48
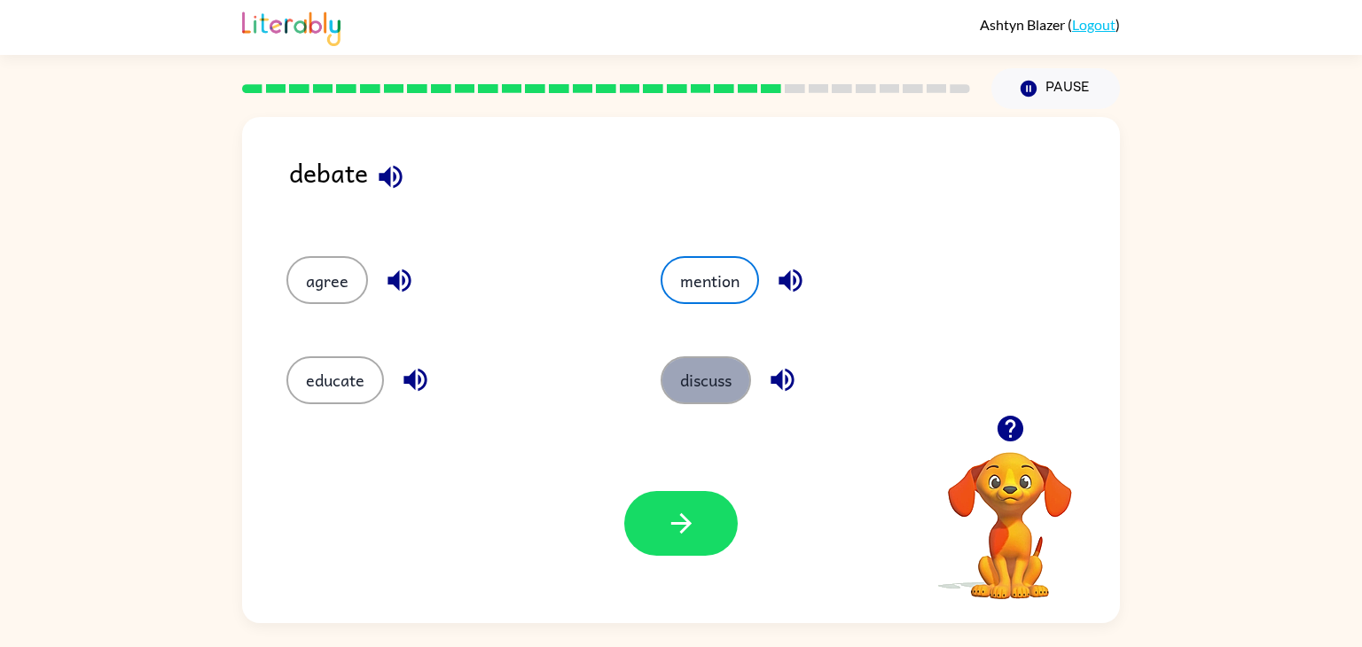
click at [686, 369] on button "discuss" at bounding box center [705, 380] width 90 height 48
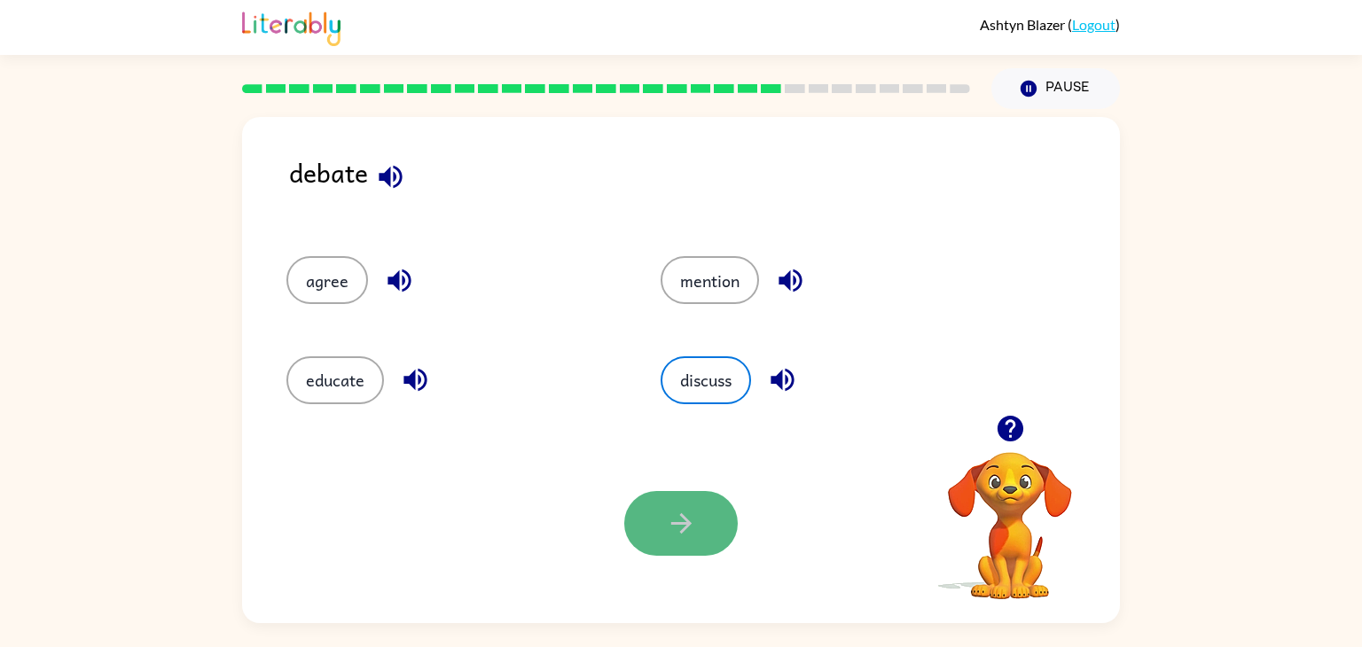
click at [681, 518] on icon "button" at bounding box center [681, 523] width 31 height 31
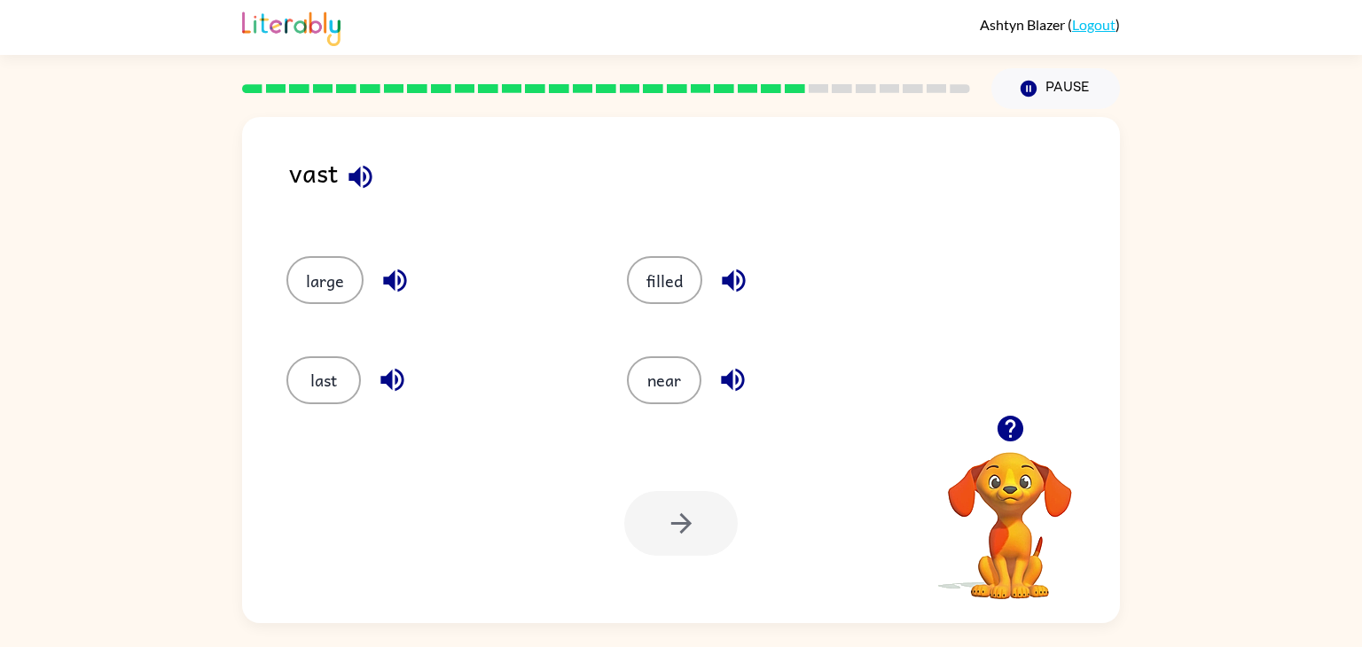
click at [489, 326] on div "last" at bounding box center [423, 372] width 340 height 99
click at [339, 371] on button "last" at bounding box center [323, 380] width 74 height 48
click at [418, 392] on div "last" at bounding box center [436, 380] width 300 height 48
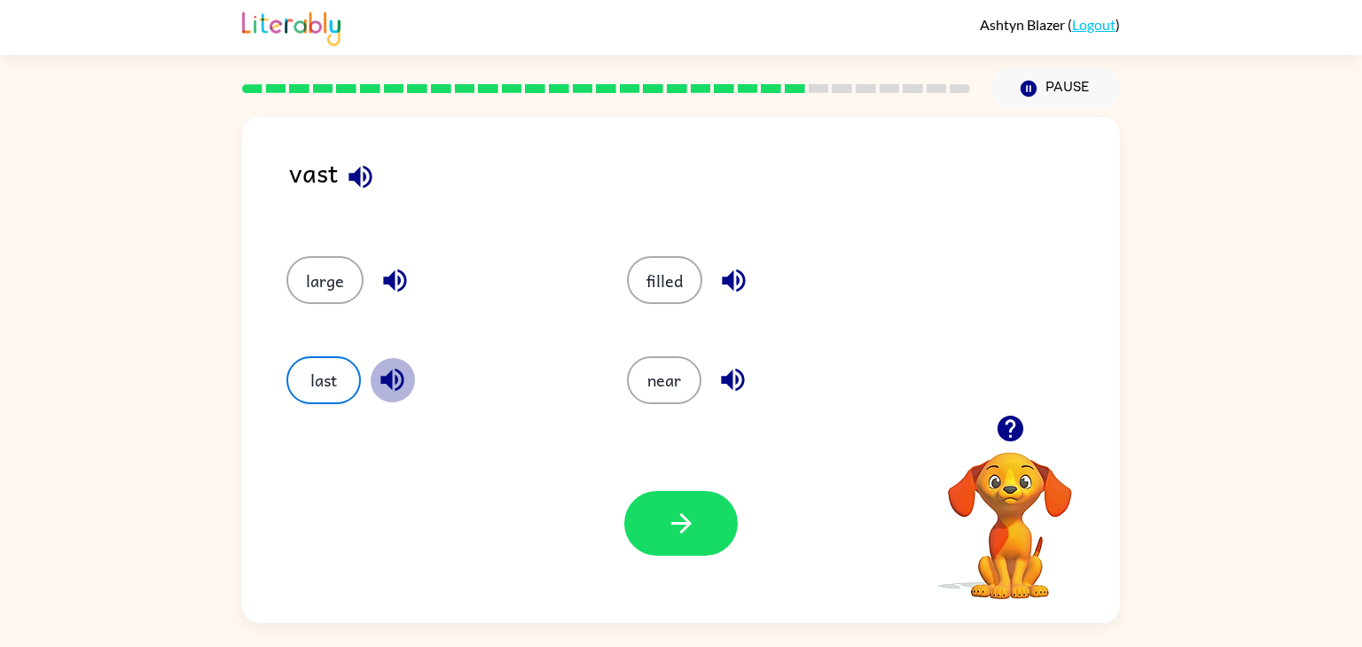
click at [403, 385] on icon "button" at bounding box center [392, 379] width 31 height 31
click at [398, 278] on icon "button" at bounding box center [394, 280] width 23 height 23
click at [723, 280] on icon "button" at bounding box center [733, 280] width 23 height 23
click at [745, 367] on icon "button" at bounding box center [732, 379] width 31 height 31
click at [1011, 429] on icon "button" at bounding box center [1010, 428] width 31 height 31
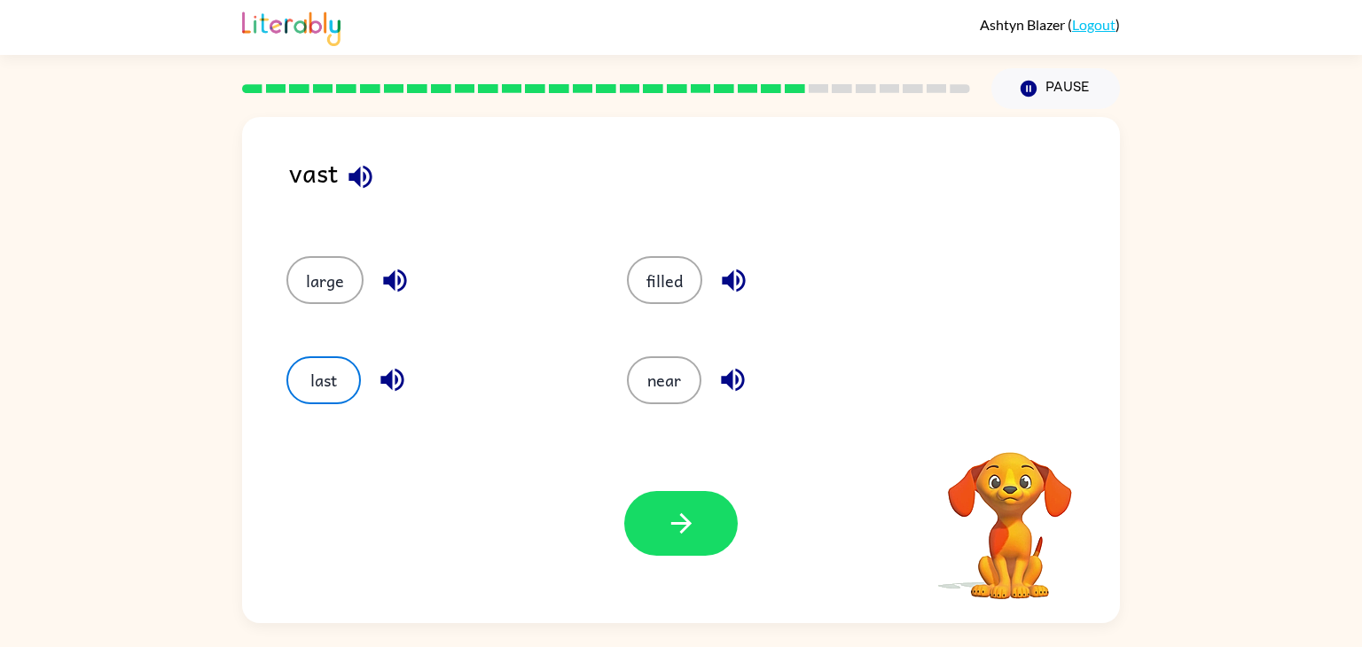
click at [750, 362] on div "near" at bounding box center [777, 380] width 300 height 48
click at [737, 379] on icon "button" at bounding box center [732, 379] width 31 height 31
click at [727, 270] on icon "button" at bounding box center [733, 280] width 31 height 31
click at [381, 366] on icon "button" at bounding box center [392, 379] width 31 height 31
click at [319, 364] on button "last" at bounding box center [323, 380] width 74 height 48
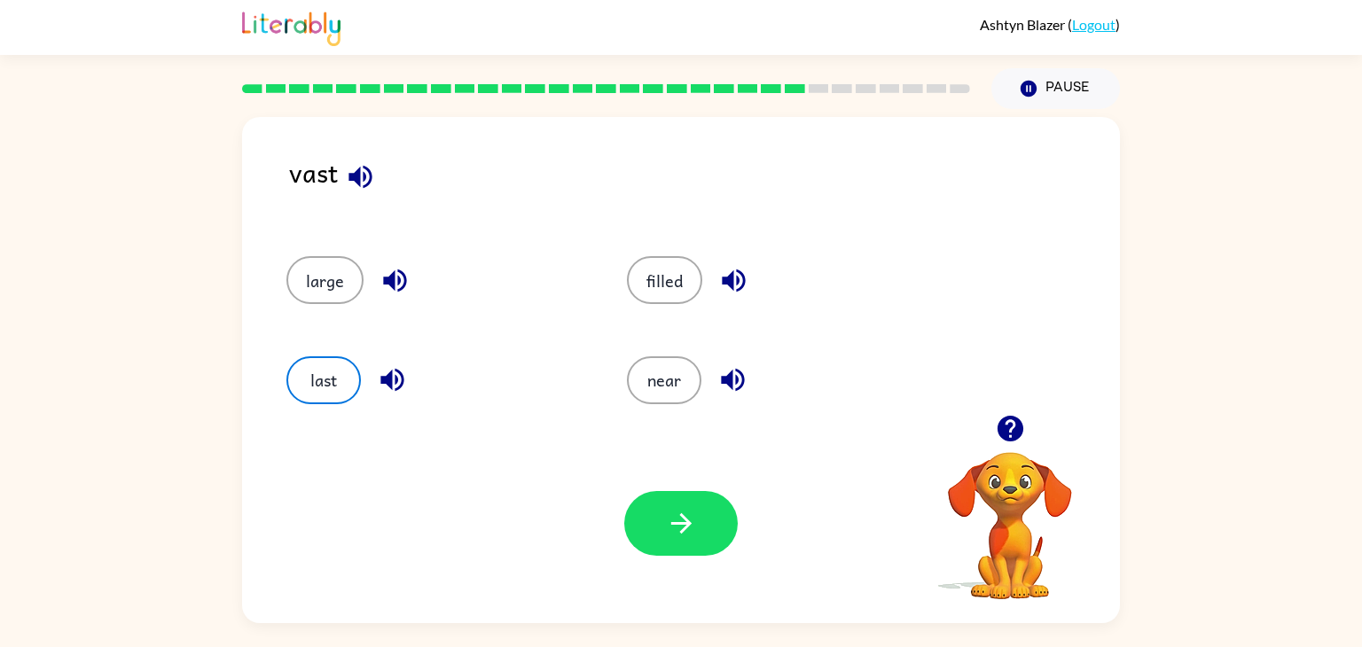
click at [644, 309] on div "filled" at bounding box center [763, 271] width 340 height 99
click at [698, 511] on button "button" at bounding box center [680, 523] width 113 height 65
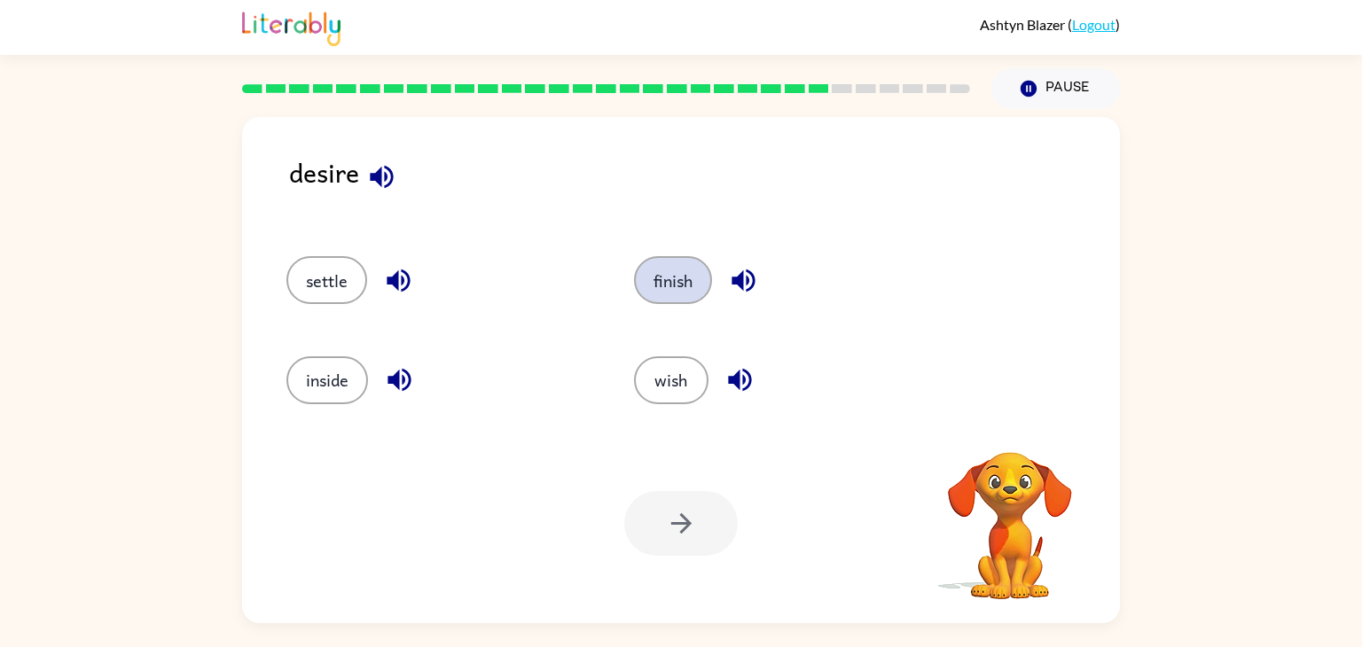
click at [644, 266] on button "finish" at bounding box center [673, 280] width 78 height 48
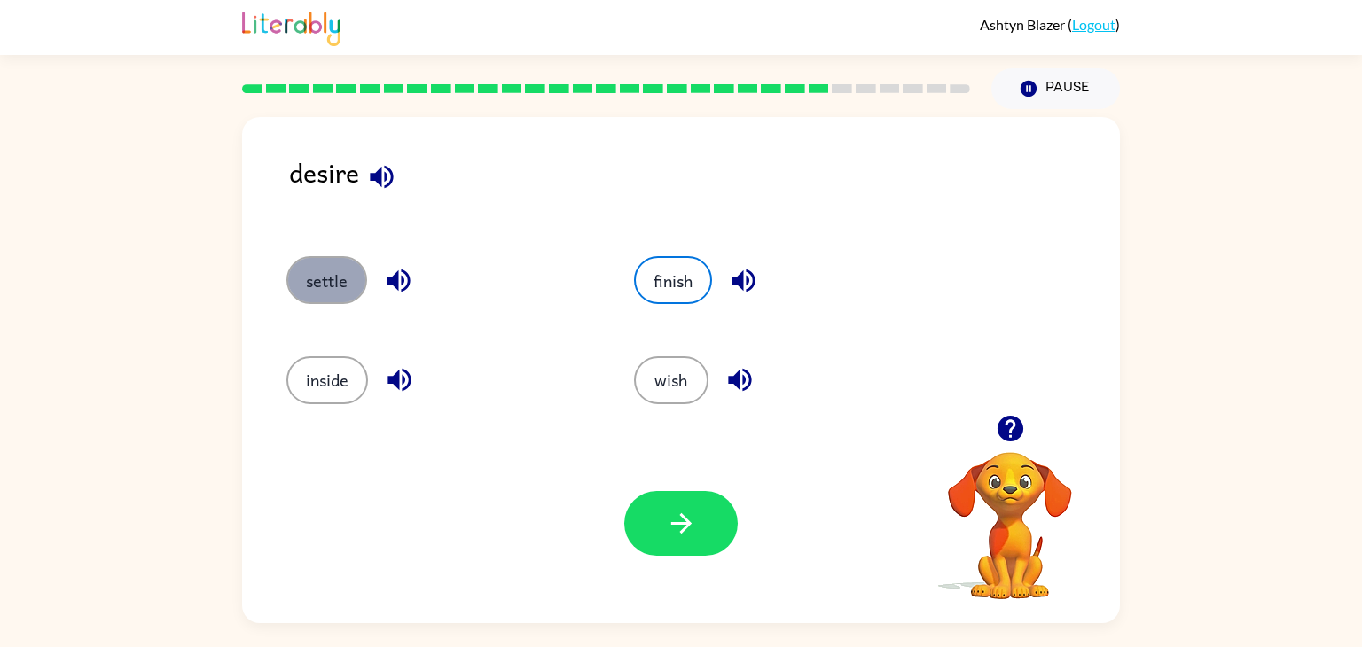
click at [330, 297] on button "settle" at bounding box center [326, 280] width 81 height 48
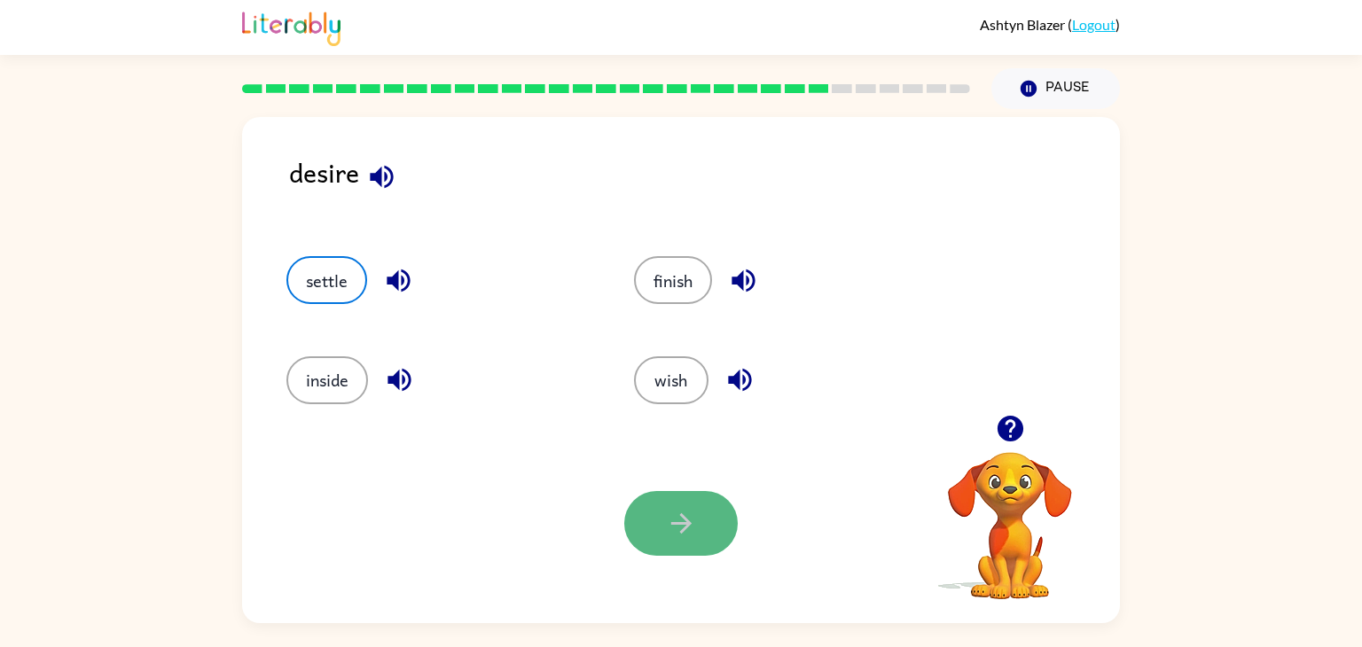
click at [691, 530] on icon "button" at bounding box center [681, 523] width 31 height 31
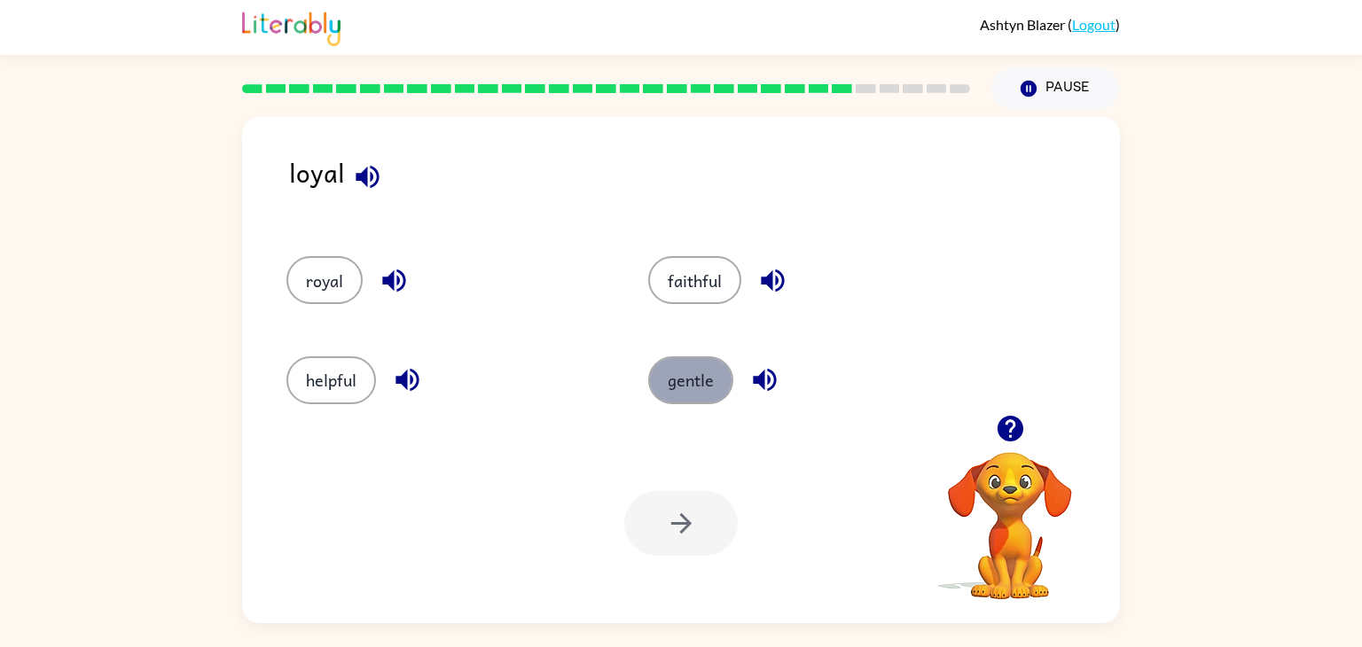
click at [659, 380] on button "gentle" at bounding box center [690, 380] width 85 height 48
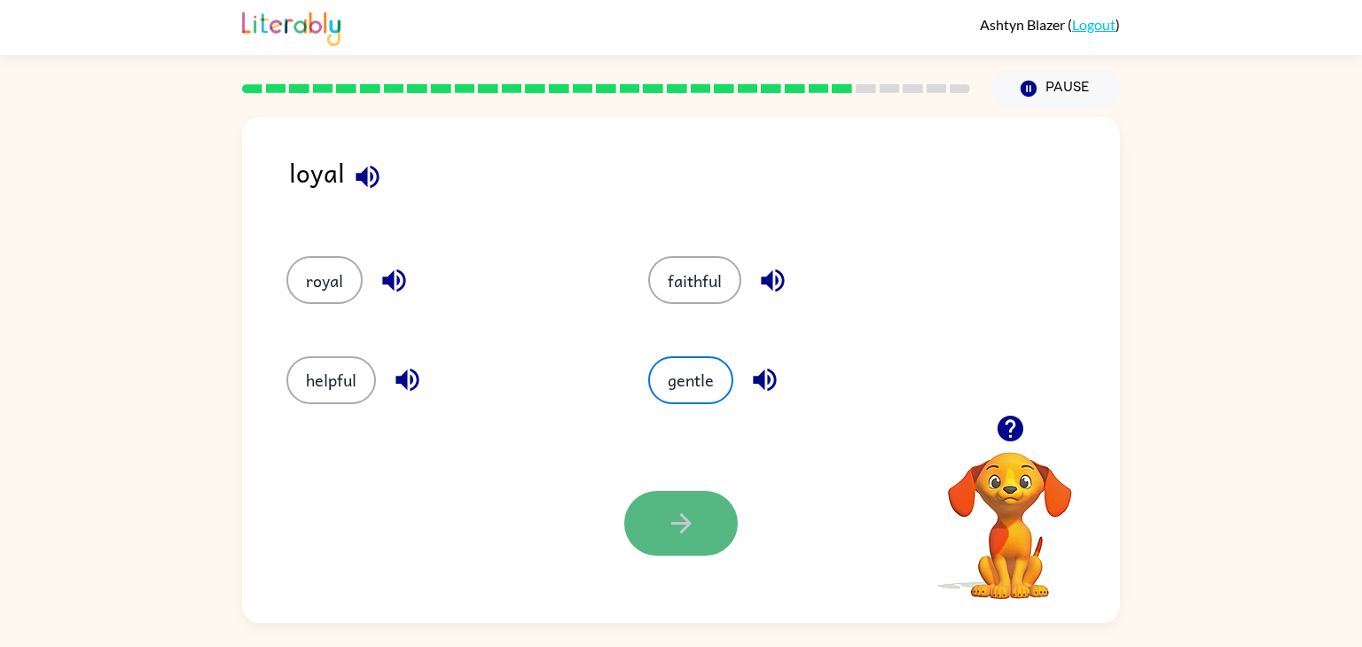
click at [699, 501] on button "button" at bounding box center [680, 523] width 113 height 65
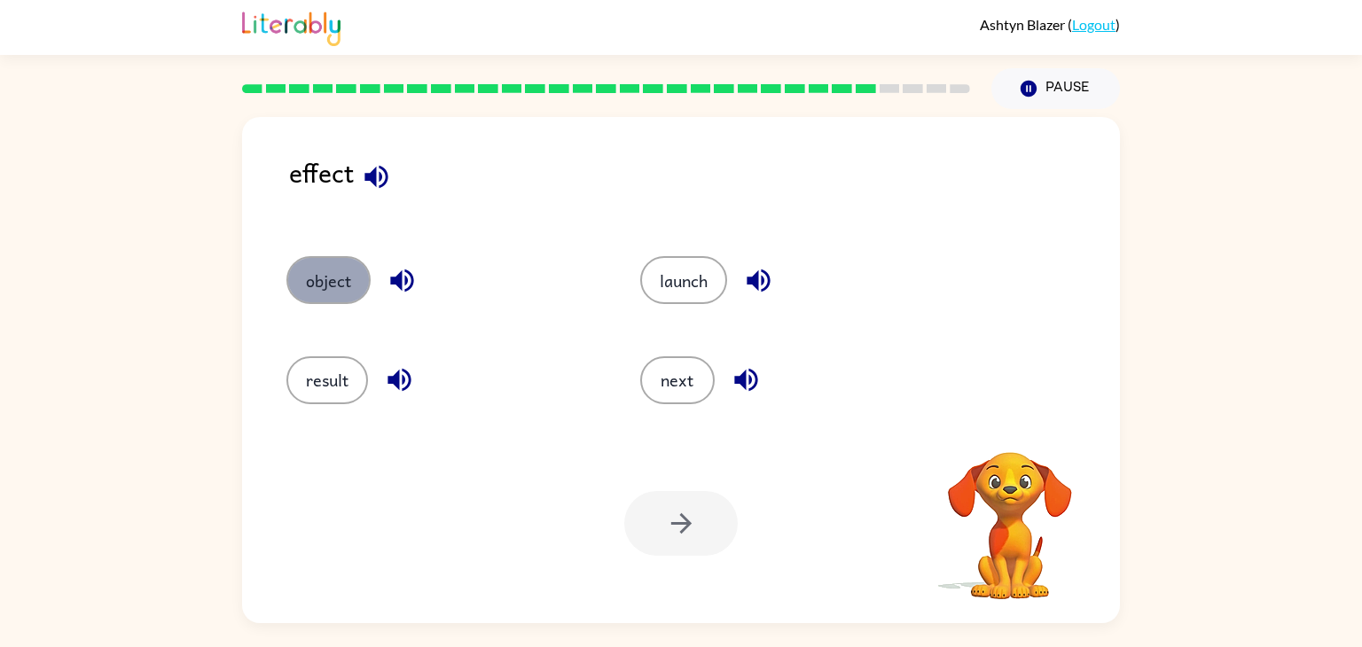
click at [339, 274] on button "object" at bounding box center [328, 280] width 84 height 48
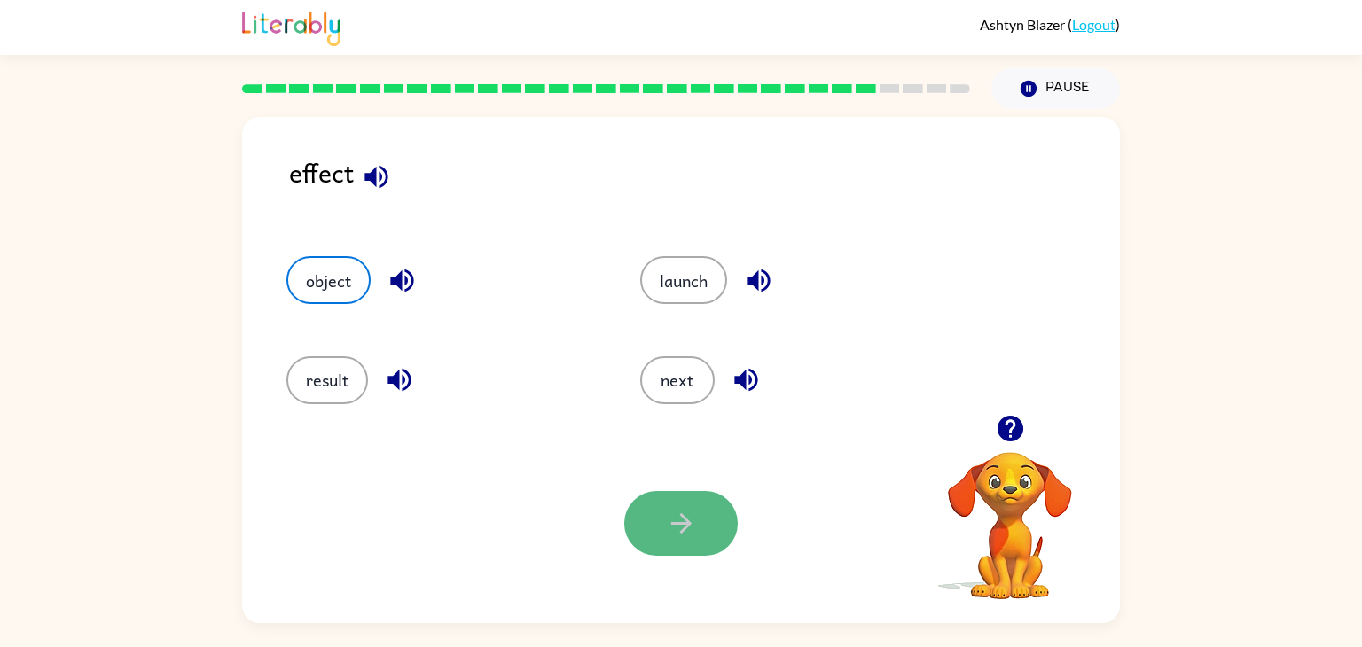
click at [689, 507] on button "button" at bounding box center [680, 523] width 113 height 65
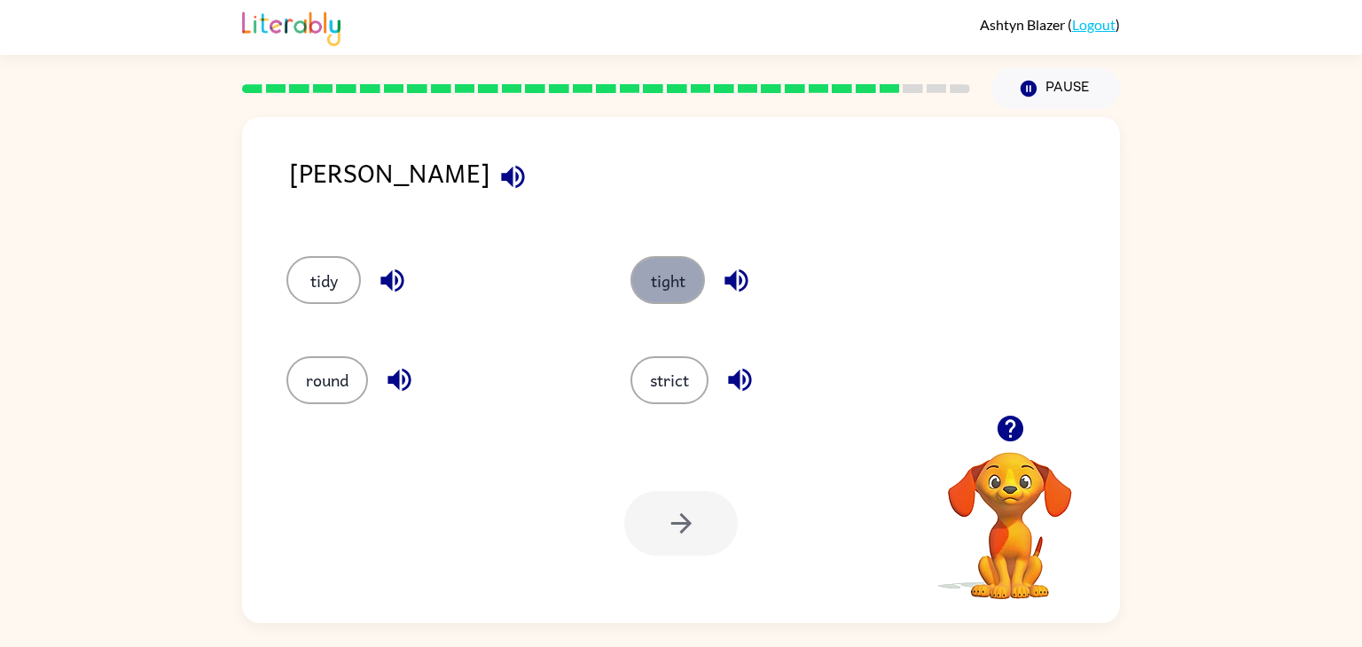
click at [644, 277] on button "tight" at bounding box center [667, 280] width 74 height 48
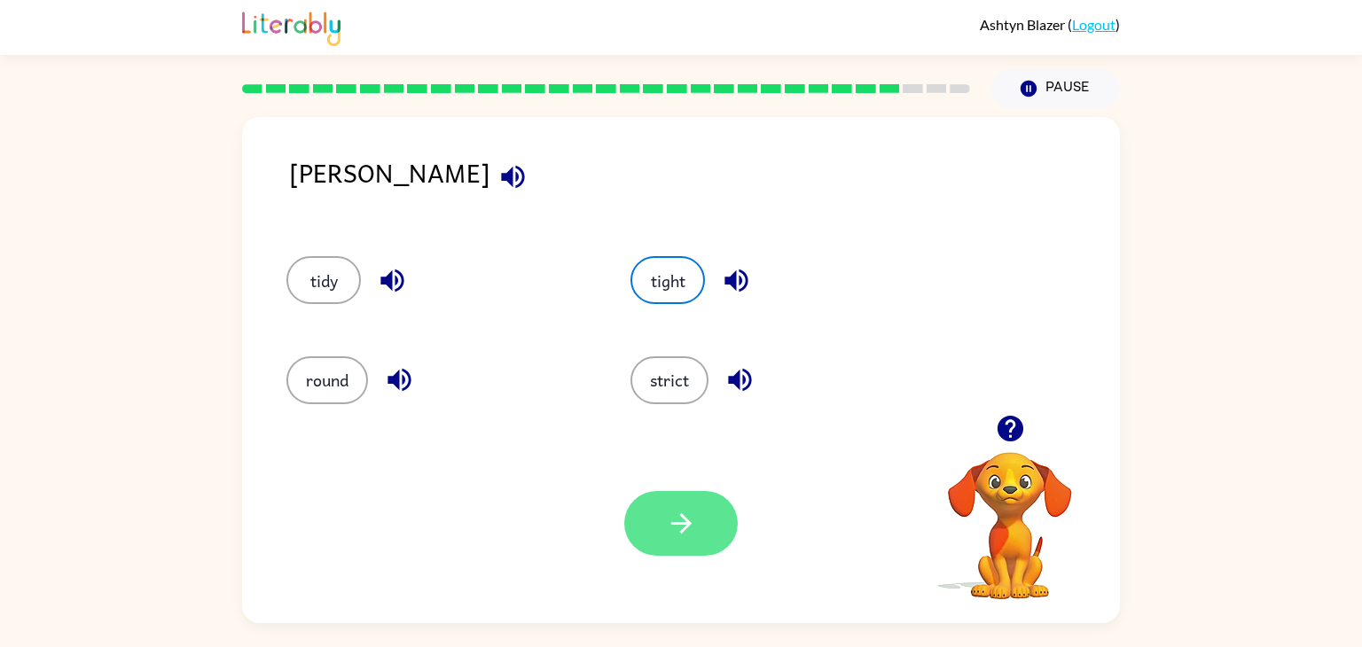
click at [717, 543] on button "button" at bounding box center [680, 523] width 113 height 65
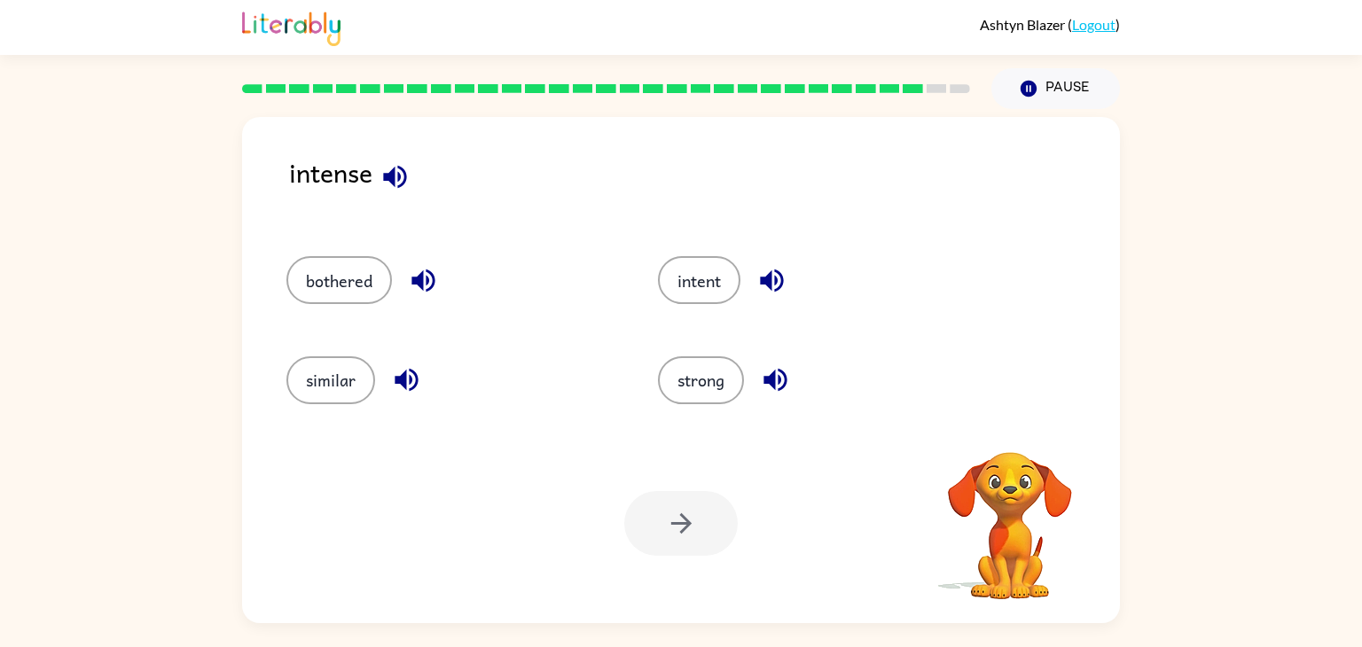
click at [601, 413] on div "similar" at bounding box center [438, 372] width 371 height 99
click at [687, 375] on button "strong" at bounding box center [701, 380] width 86 height 48
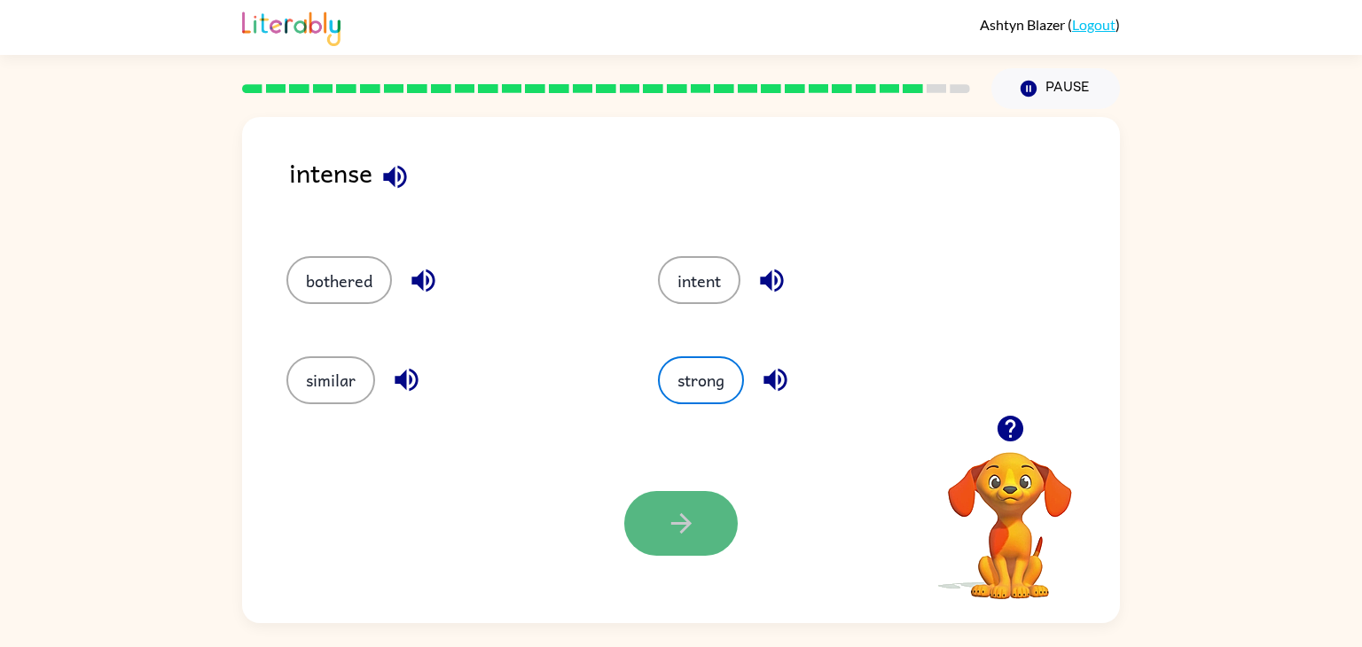
click at [711, 499] on button "button" at bounding box center [680, 523] width 113 height 65
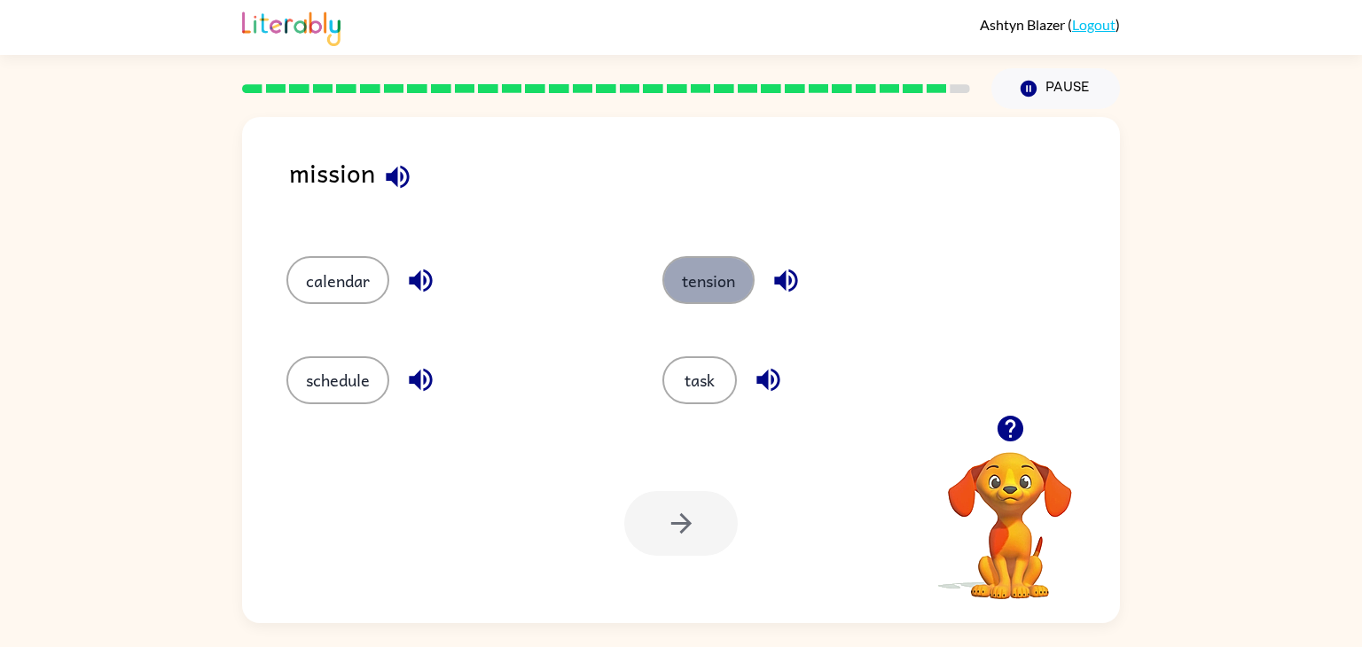
click at [685, 289] on button "tension" at bounding box center [708, 280] width 92 height 48
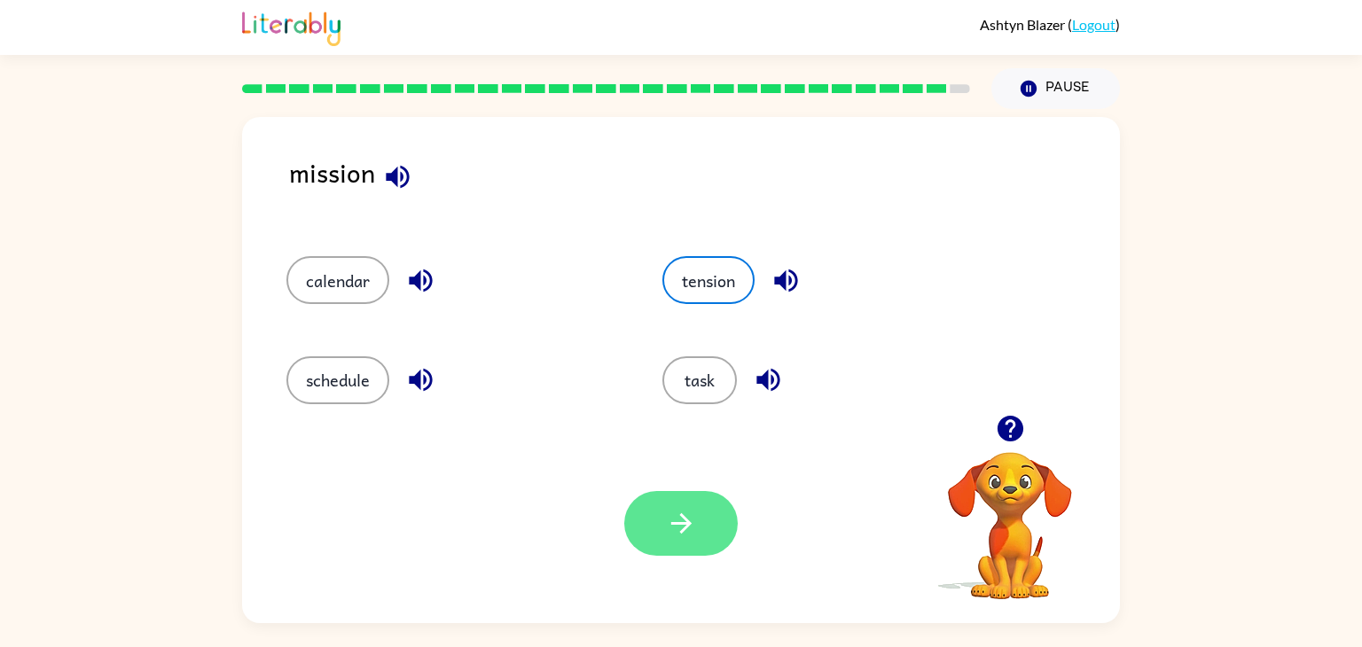
click at [667, 536] on icon "button" at bounding box center [681, 523] width 31 height 31
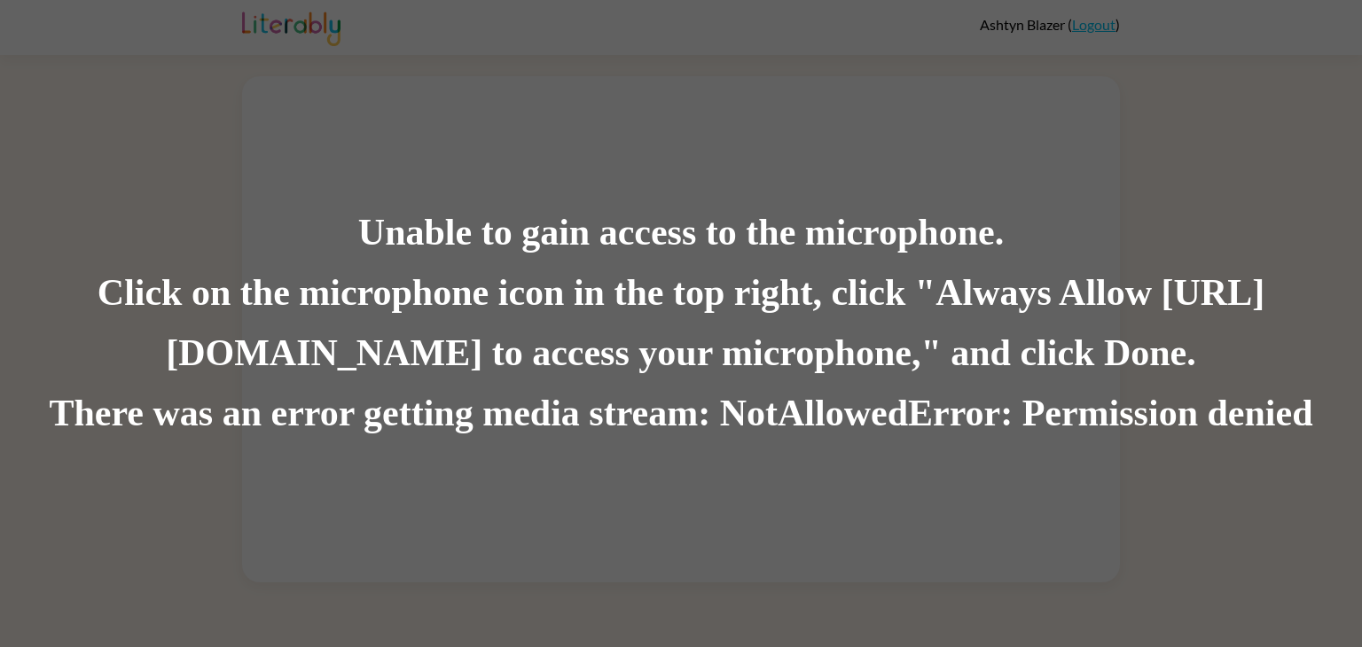
click at [581, 350] on div "Click on the microphone icon in the top right, click "Always Allow [URL][DOMAIN…" at bounding box center [681, 323] width 1362 height 121
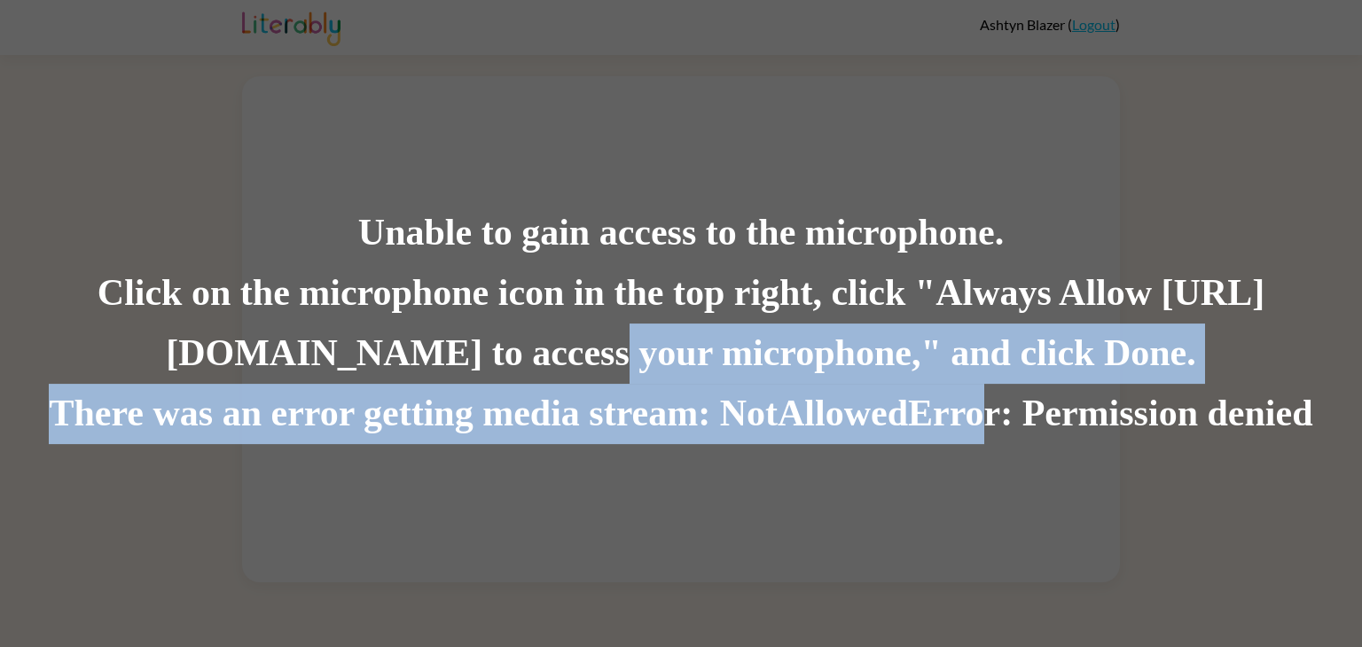
drag, startPoint x: 581, startPoint y: 350, endPoint x: 948, endPoint y: 409, distance: 371.6
click at [991, 394] on div "Unable to gain access to the microphone. Click on the microphone icon in the to…" at bounding box center [681, 323] width 1362 height 241
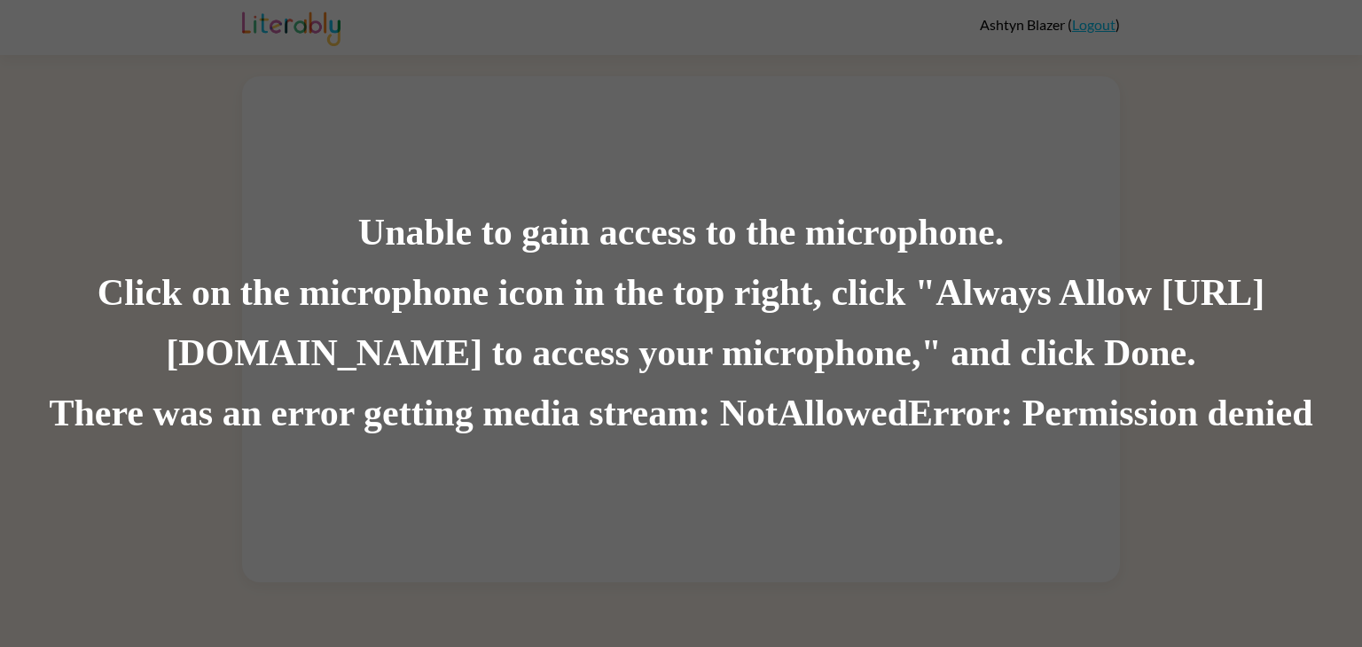
click at [452, 87] on div "Unable to gain access to the microphone. Click on the microphone icon in the to…" at bounding box center [681, 323] width 1362 height 647
